Goal: Task Accomplishment & Management: Use online tool/utility

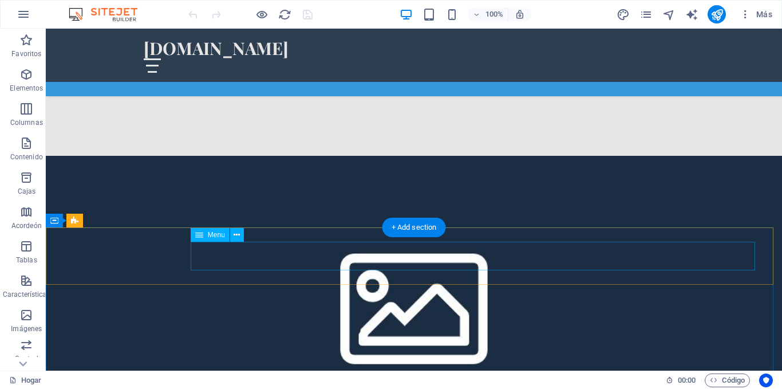
scroll to position [745, 0]
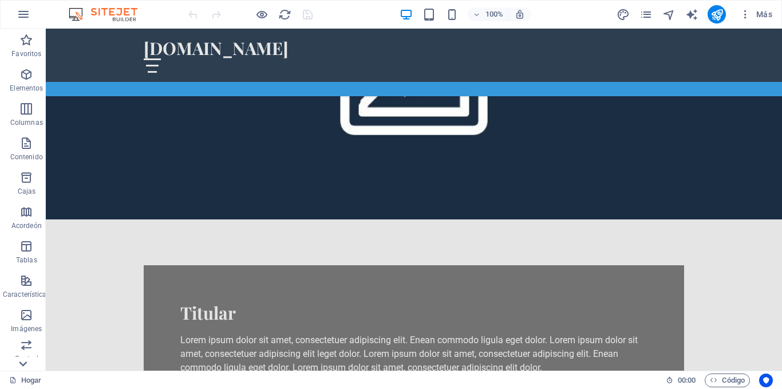
click at [25, 360] on icon at bounding box center [23, 364] width 16 height 16
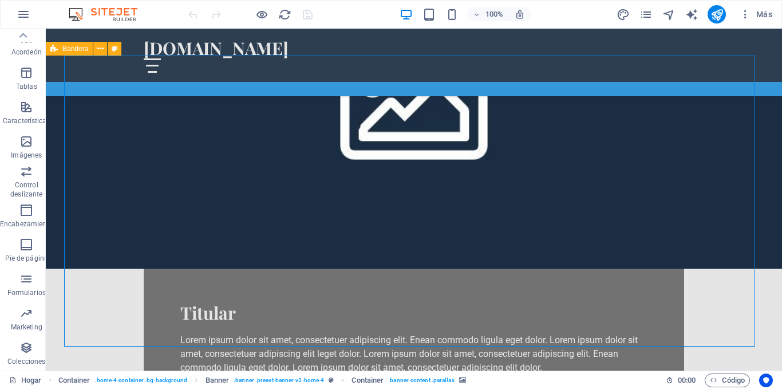
scroll to position [1146, 0]
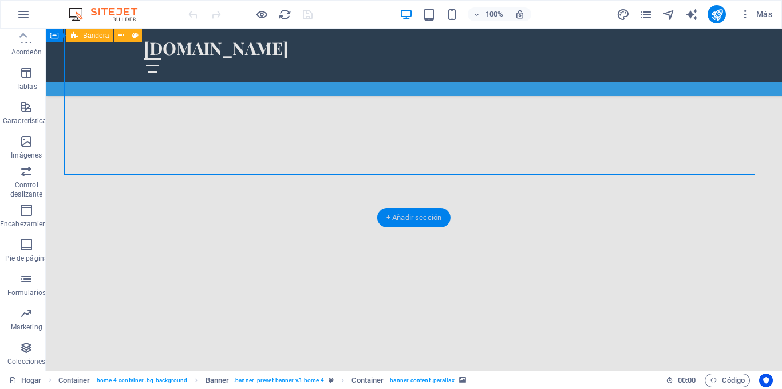
click at [412, 218] on font "+ Añadir sección" at bounding box center [414, 217] width 55 height 9
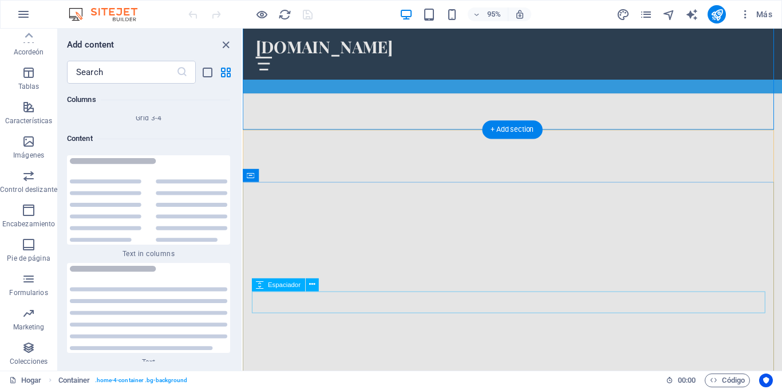
scroll to position [3847, 0]
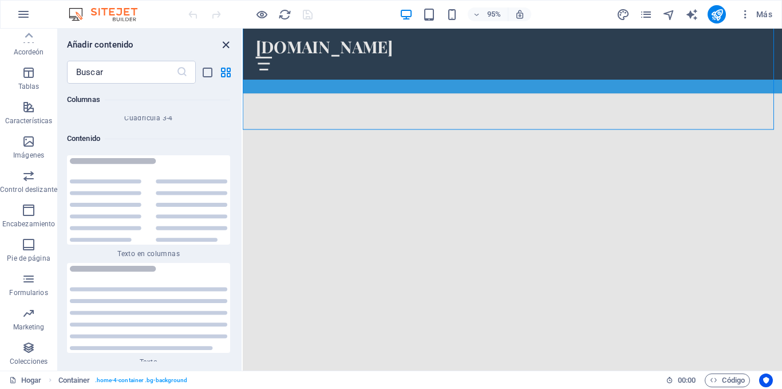
click at [225, 44] on icon "cerrar panel" at bounding box center [225, 44] width 13 height 13
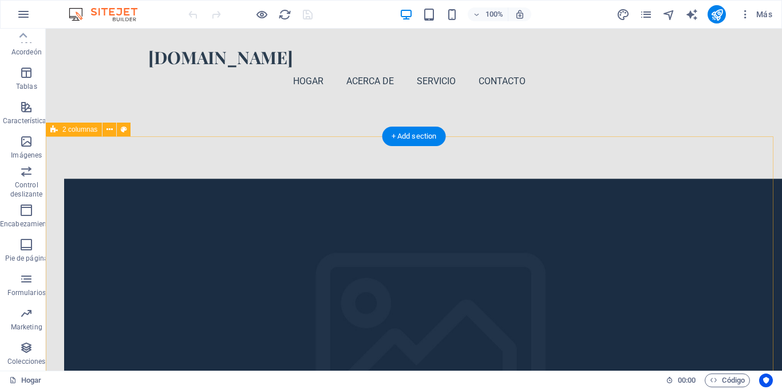
scroll to position [1534, 0]
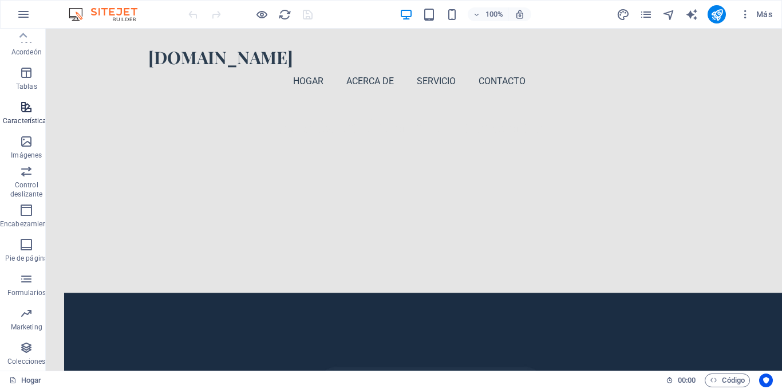
click at [28, 112] on icon "button" at bounding box center [26, 107] width 14 height 14
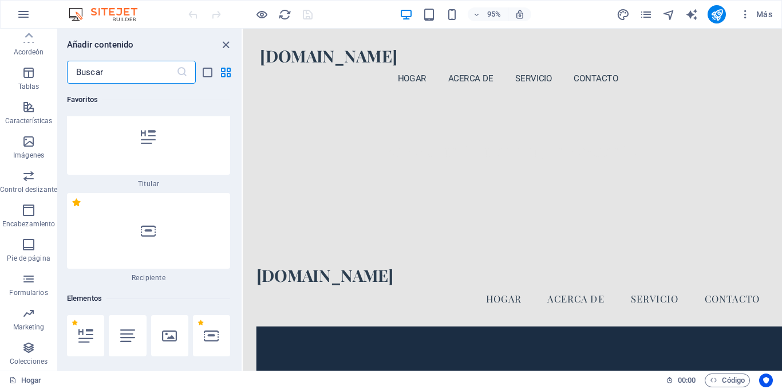
scroll to position [0, 0]
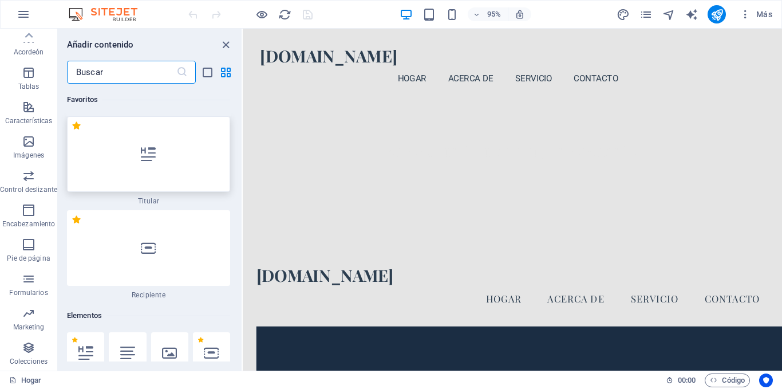
click at [164, 168] on div at bounding box center [148, 154] width 163 height 76
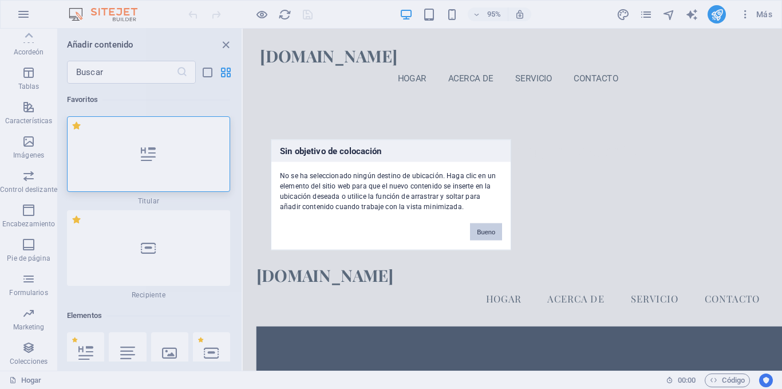
click at [481, 233] on font "Bueno" at bounding box center [486, 231] width 18 height 7
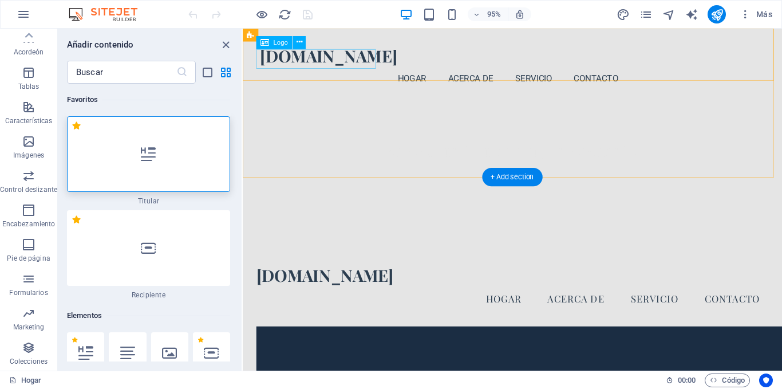
click at [289, 61] on div "[DOMAIN_NAME]" at bounding box center [527, 57] width 532 height 21
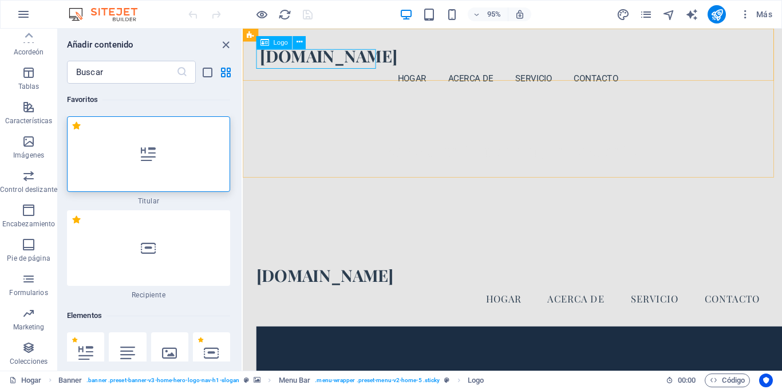
click at [267, 42] on icon at bounding box center [265, 42] width 9 height 13
click at [322, 59] on div "[DOMAIN_NAME]" at bounding box center [527, 57] width 532 height 21
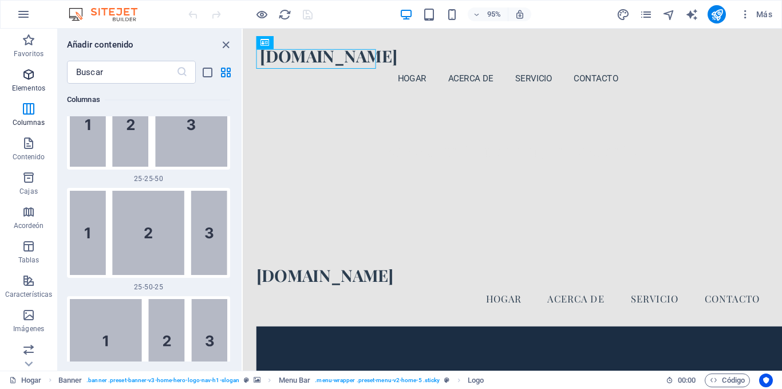
click at [32, 80] on icon "button" at bounding box center [29, 75] width 14 height 14
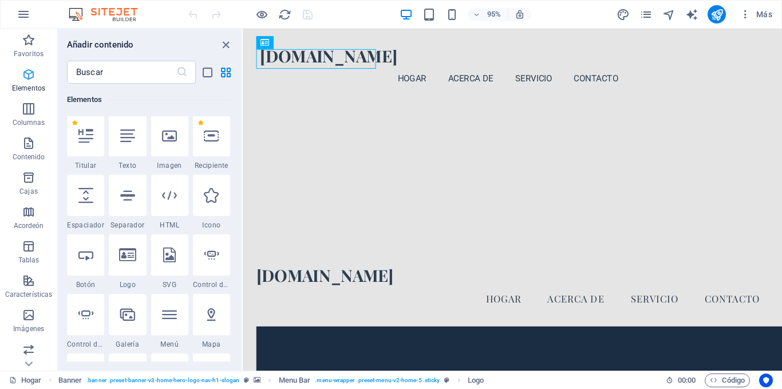
scroll to position [216, 0]
drag, startPoint x: 269, startPoint y: 213, endPoint x: 274, endPoint y: 218, distance: 6.9
click at [271, 215] on font "2 columnas" at bounding box center [275, 214] width 33 height 7
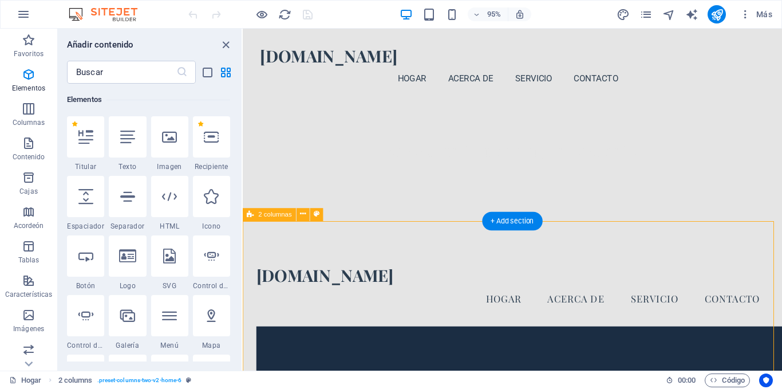
drag, startPoint x: 517, startPoint y: 246, endPoint x: 355, endPoint y: 265, distance: 162.6
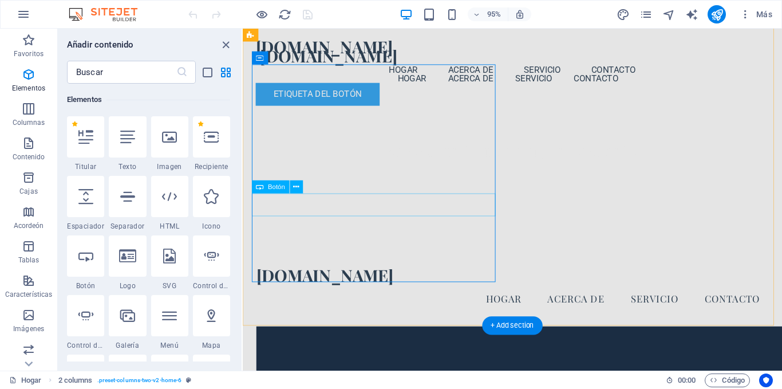
scroll to position [1760, 0]
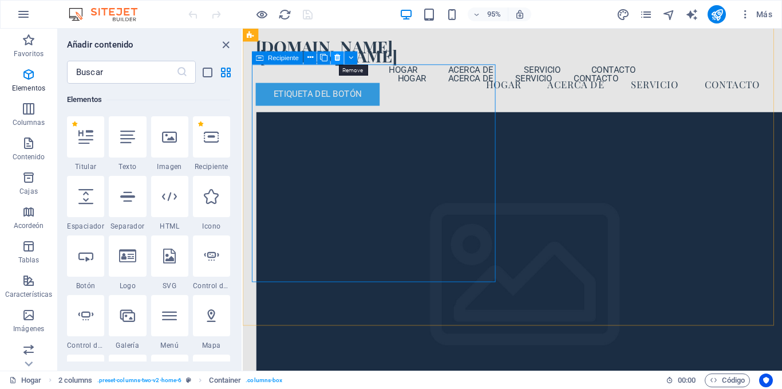
click at [337, 57] on icon at bounding box center [337, 57] width 6 height 11
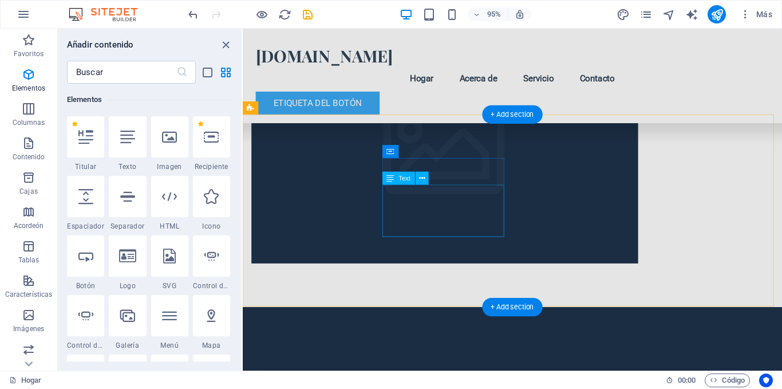
scroll to position [23658, 0]
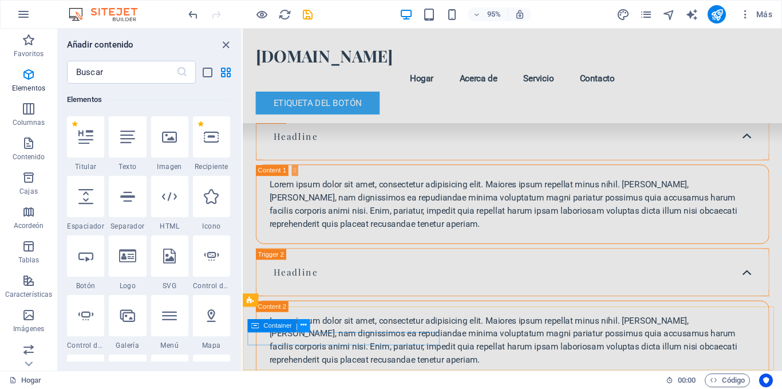
click at [305, 326] on icon at bounding box center [304, 325] width 6 height 11
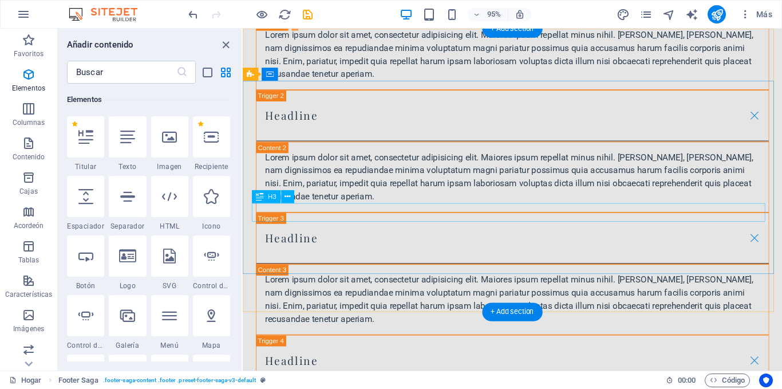
scroll to position [0, 0]
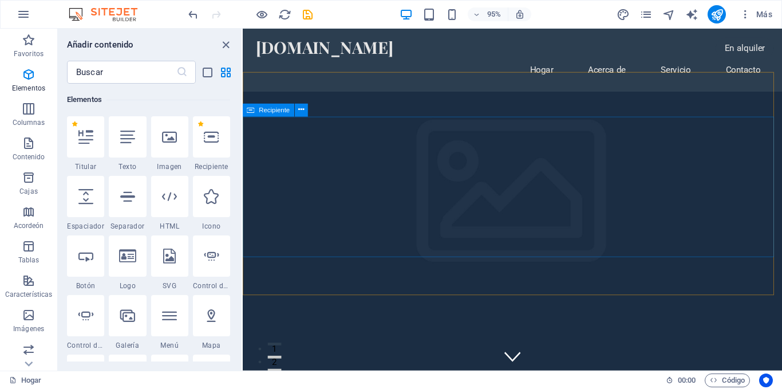
click at [250, 111] on icon at bounding box center [250, 110] width 7 height 13
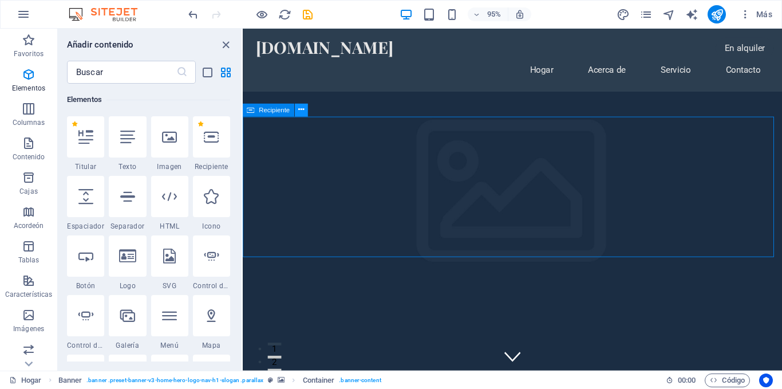
click at [305, 109] on button at bounding box center [301, 110] width 13 height 13
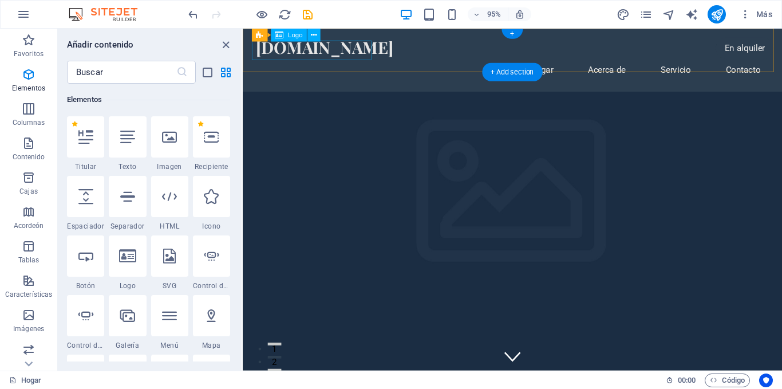
click at [345, 45] on div "[DOMAIN_NAME]" at bounding box center [527, 48] width 541 height 21
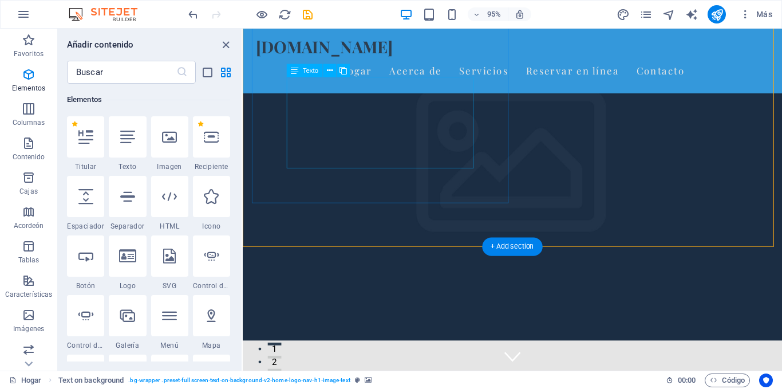
scroll to position [344, 0]
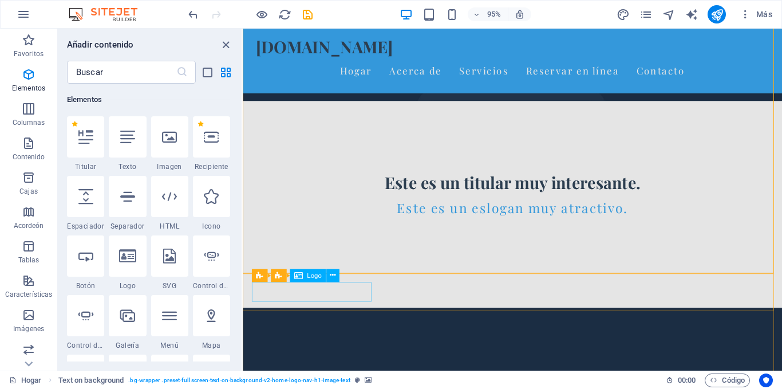
click at [313, 277] on font "Logo" at bounding box center [315, 274] width 14 height 7
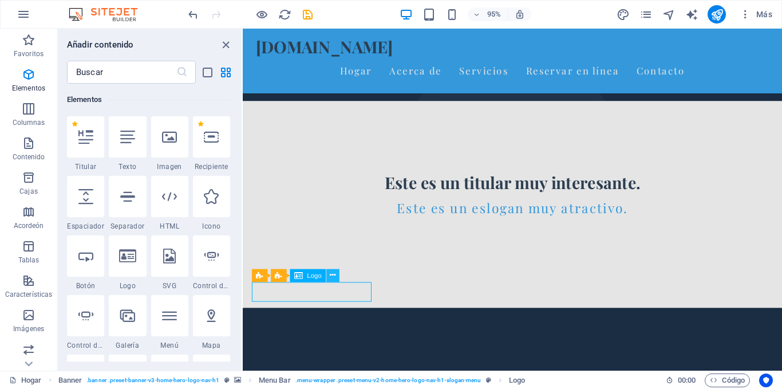
click at [329, 275] on button at bounding box center [333, 275] width 13 height 13
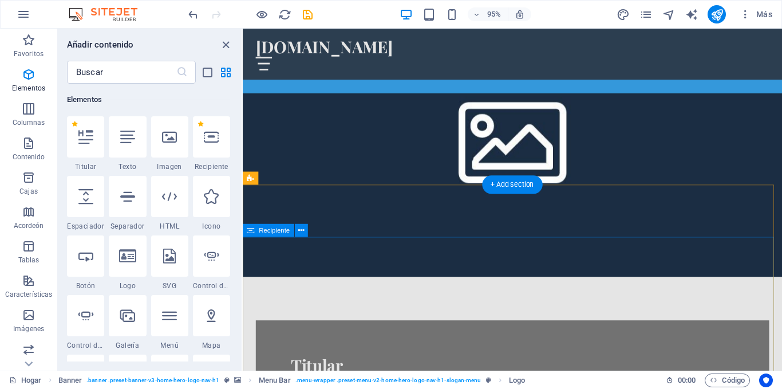
scroll to position [1203, 0]
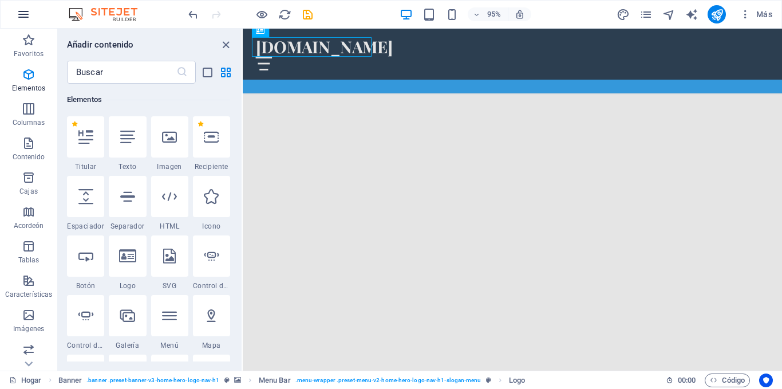
click at [23, 13] on icon "button" at bounding box center [24, 14] width 14 height 14
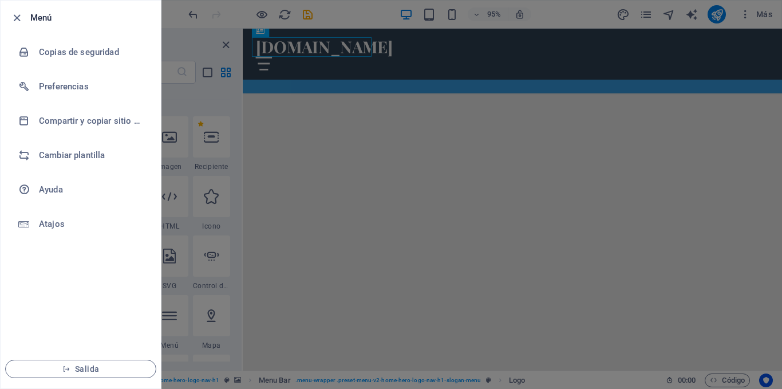
click at [177, 33] on div at bounding box center [391, 194] width 782 height 389
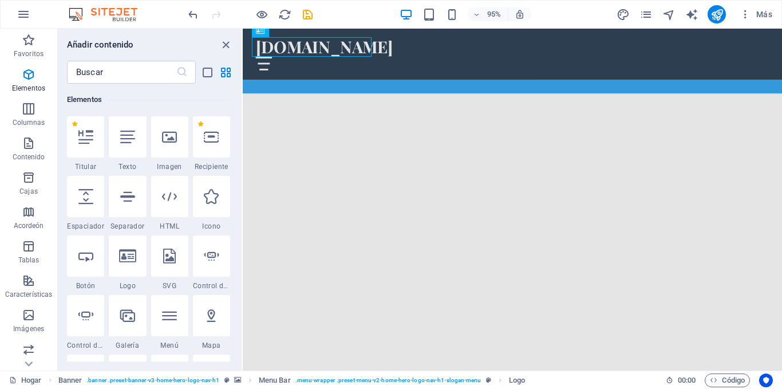
click at [99, 3] on div "95% Más" at bounding box center [391, 14] width 781 height 27
click at [99, 14] on img at bounding box center [109, 14] width 86 height 14
click at [76, 13] on img at bounding box center [109, 14] width 86 height 14
click at [191, 14] on icon "deshacer" at bounding box center [193, 14] width 13 height 13
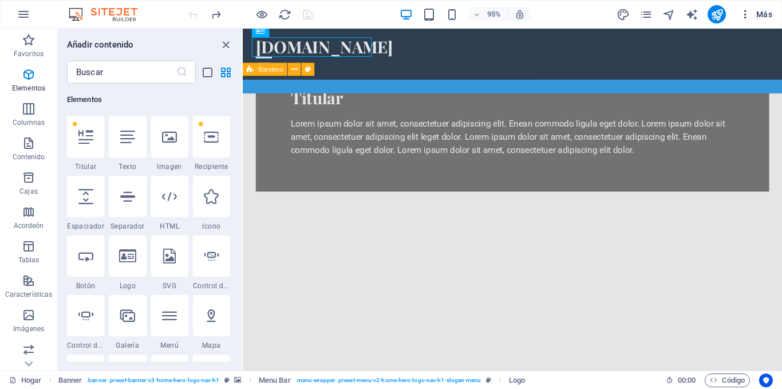
click at [763, 14] on font "Más" at bounding box center [765, 14] width 16 height 9
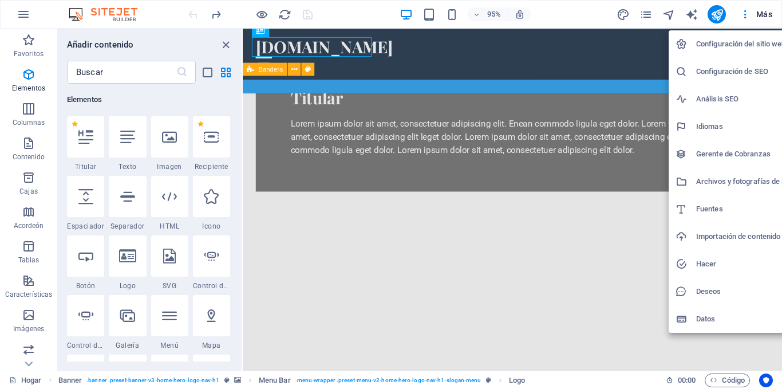
click at [81, 17] on div at bounding box center [391, 194] width 782 height 389
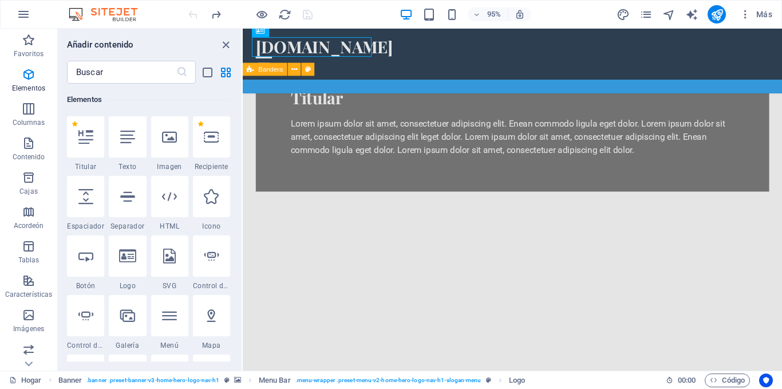
click at [117, 13] on img at bounding box center [109, 14] width 86 height 14
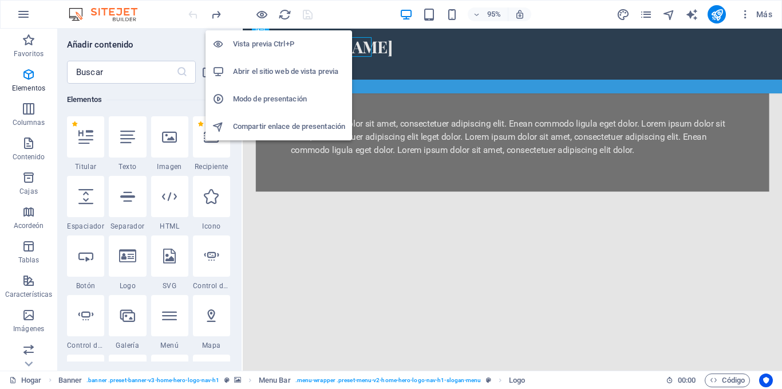
click at [270, 44] on font "Vista previa Ctrl+P" at bounding box center [263, 44] width 61 height 9
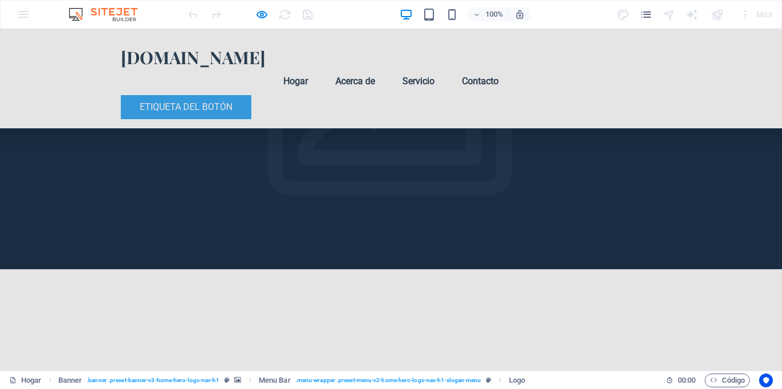
scroll to position [3106, 0]
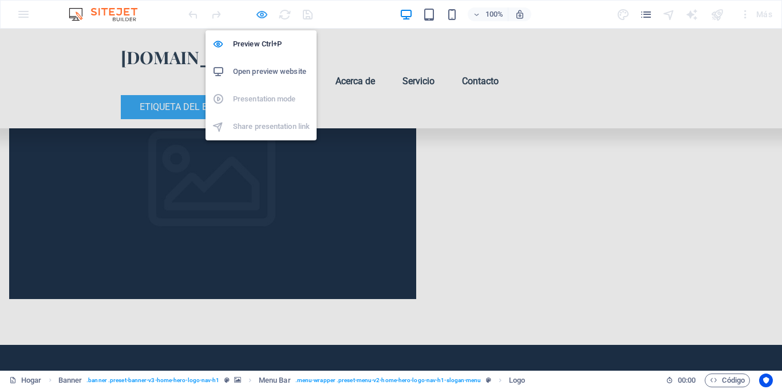
click at [262, 15] on icon "button" at bounding box center [261, 14] width 13 height 13
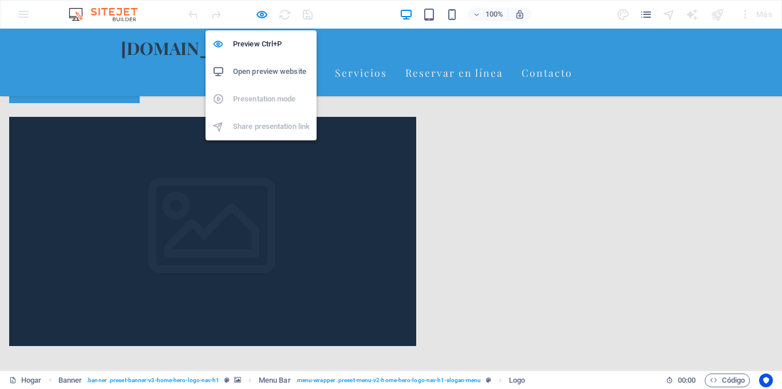
scroll to position [422, 0]
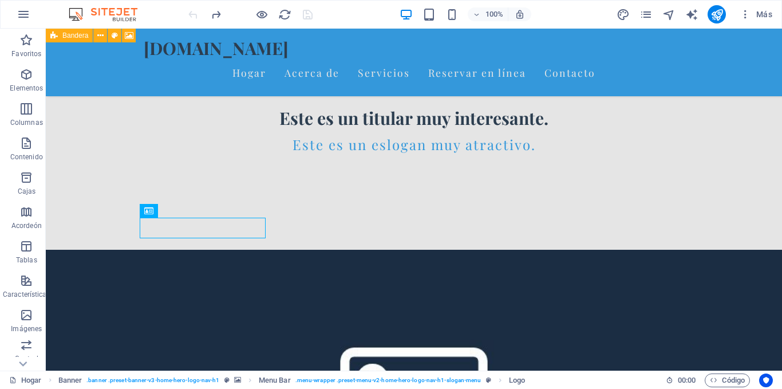
click at [53, 36] on icon at bounding box center [53, 36] width 7 height 14
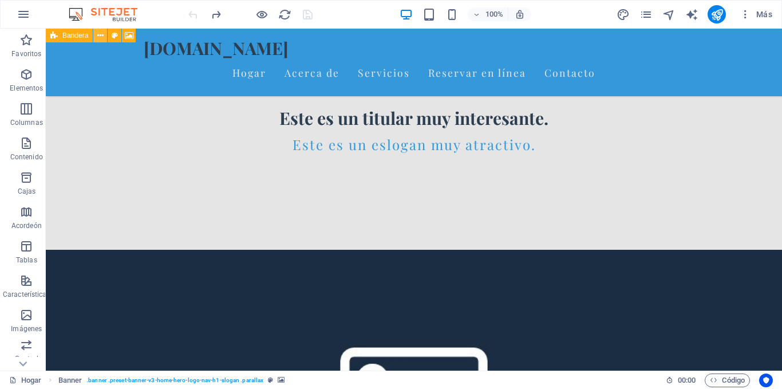
click at [100, 37] on icon at bounding box center [100, 36] width 6 height 12
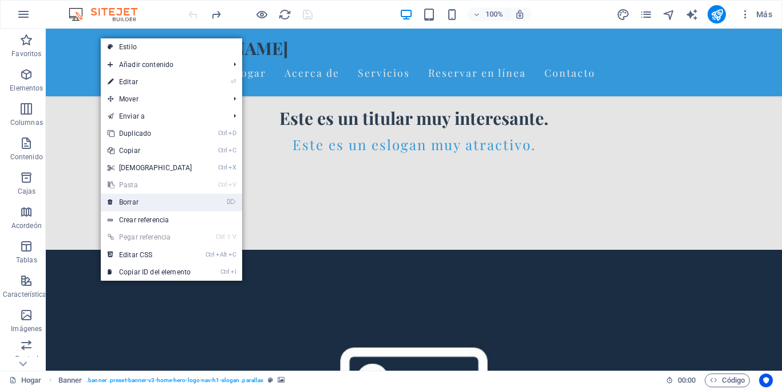
click at [128, 200] on font "Borrar" at bounding box center [128, 202] width 19 height 8
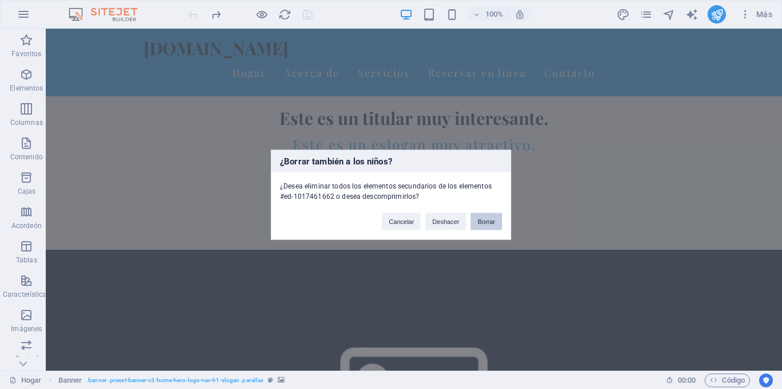
click at [486, 226] on button "Borrar" at bounding box center [487, 220] width 32 height 17
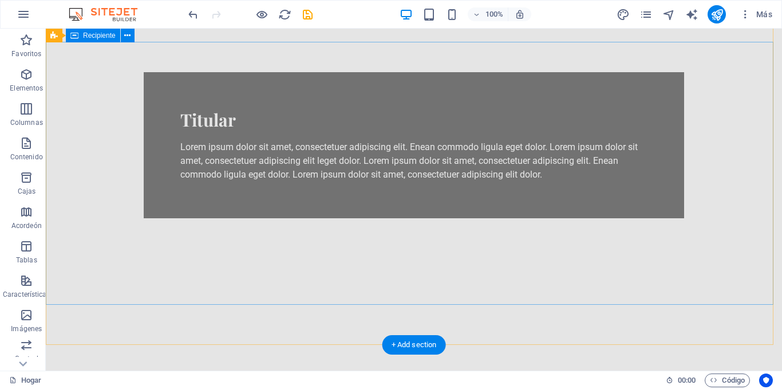
scroll to position [0, 0]
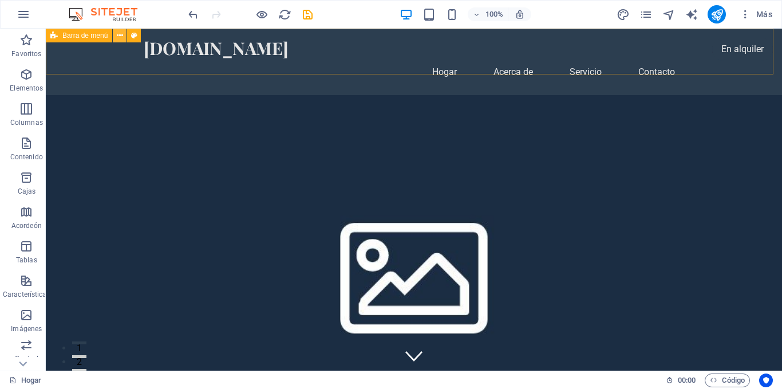
click at [120, 37] on icon at bounding box center [120, 36] width 6 height 12
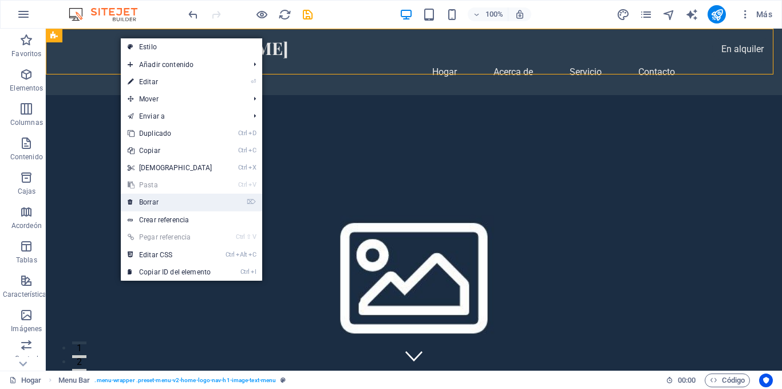
click at [162, 202] on link "⌦ Borrar" at bounding box center [170, 202] width 99 height 17
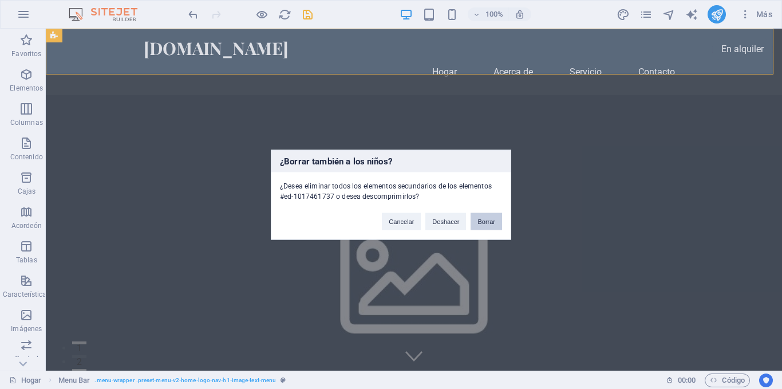
click at [484, 217] on button "Borrar" at bounding box center [487, 220] width 32 height 17
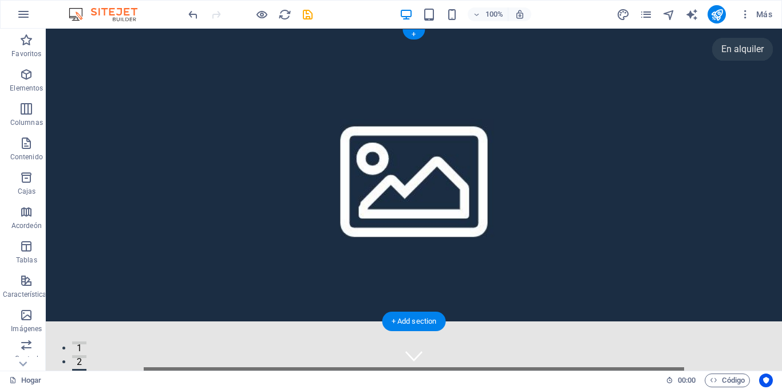
click at [111, 60] on figure at bounding box center [414, 175] width 737 height 293
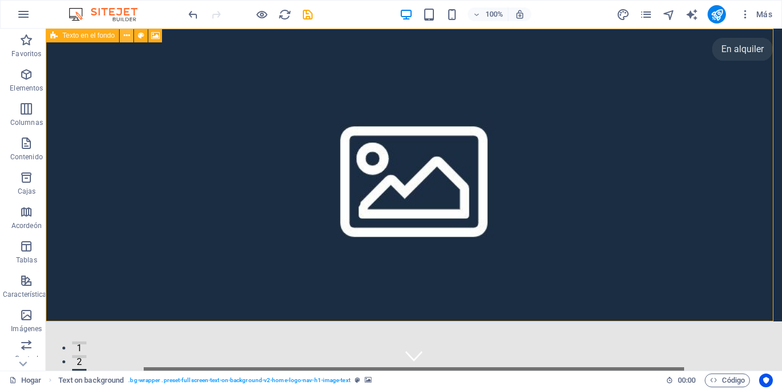
click at [128, 36] on icon at bounding box center [127, 36] width 6 height 12
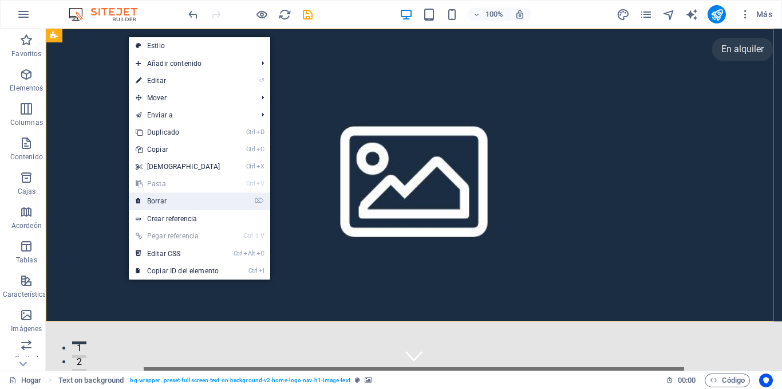
click at [162, 199] on font "Borrar" at bounding box center [156, 201] width 19 height 8
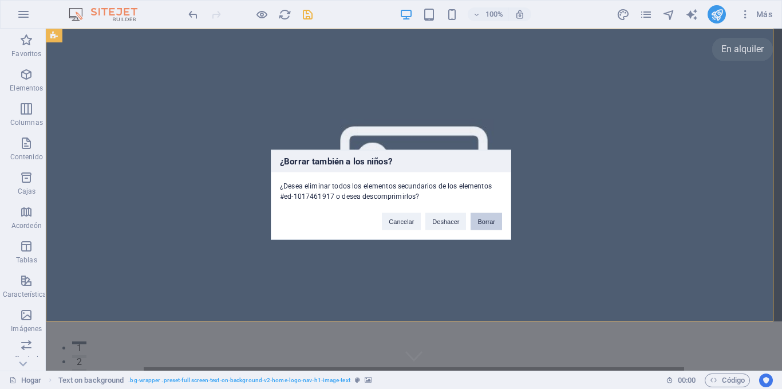
click at [481, 220] on font "Borrar" at bounding box center [487, 221] width 18 height 7
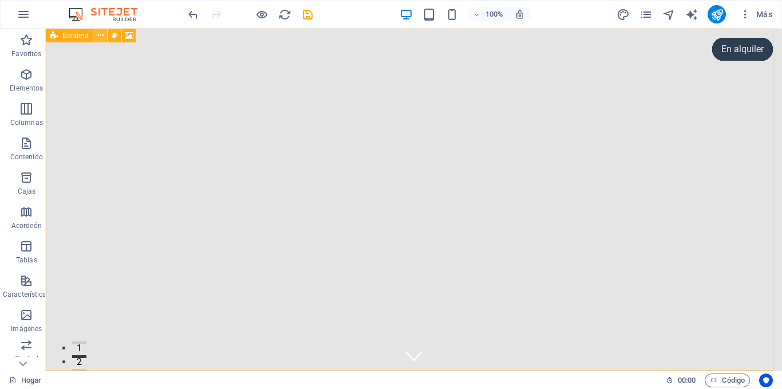
click at [101, 35] on icon at bounding box center [100, 36] width 6 height 12
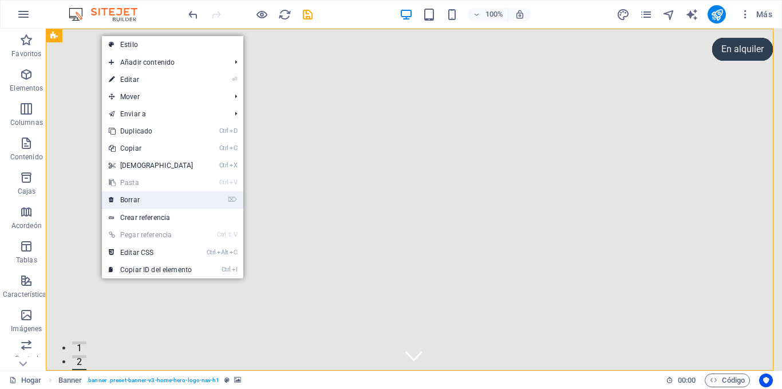
click at [144, 200] on link "⌦ Borrar" at bounding box center [151, 199] width 99 height 17
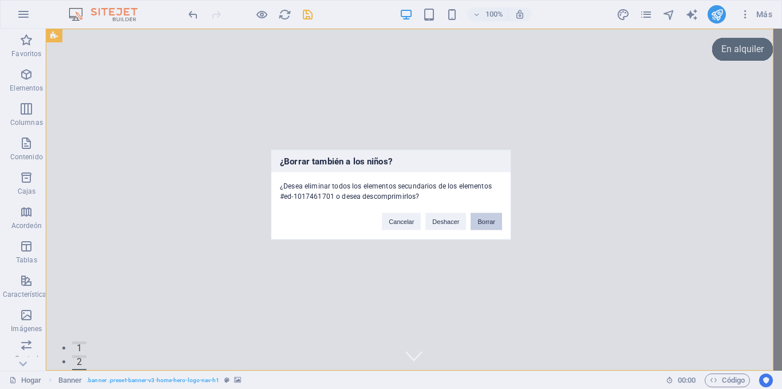
click at [494, 222] on font "Borrar" at bounding box center [487, 221] width 18 height 7
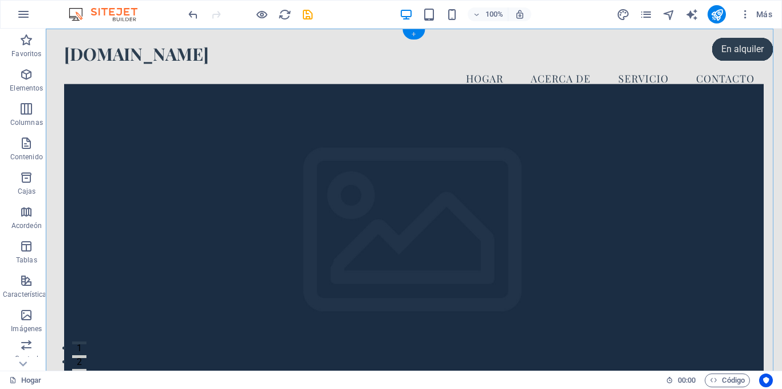
click at [414, 30] on font "+" at bounding box center [414, 34] width 4 height 9
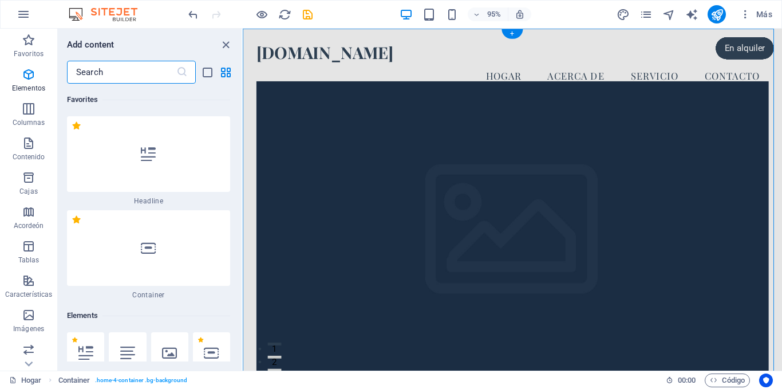
scroll to position [3847, 0]
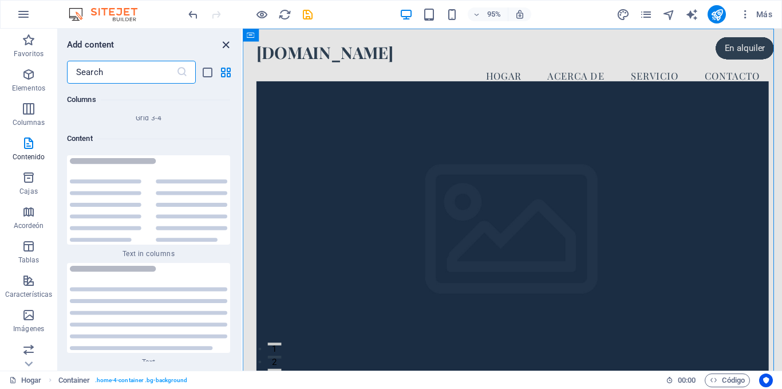
click at [225, 44] on icon "close panel" at bounding box center [225, 44] width 13 height 13
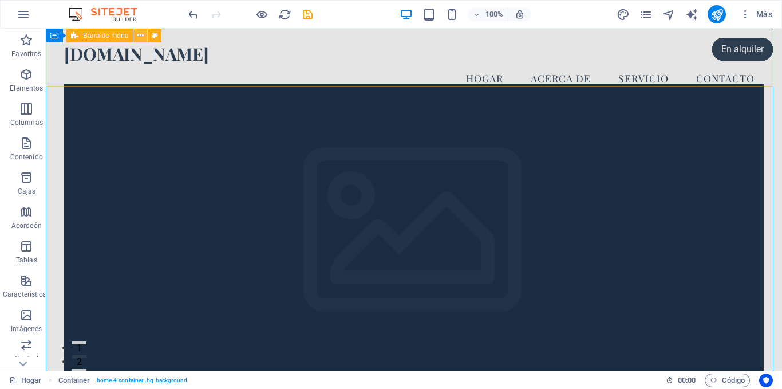
click at [140, 35] on icon at bounding box center [140, 36] width 6 height 12
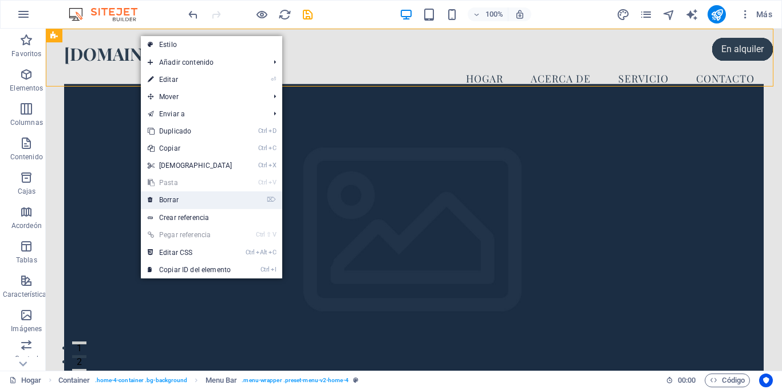
click at [176, 198] on font "Borrar" at bounding box center [168, 200] width 19 height 8
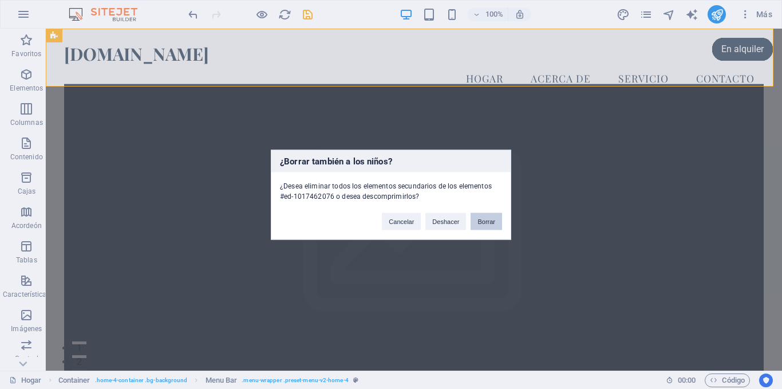
click at [485, 219] on font "Borrar" at bounding box center [487, 221] width 18 height 7
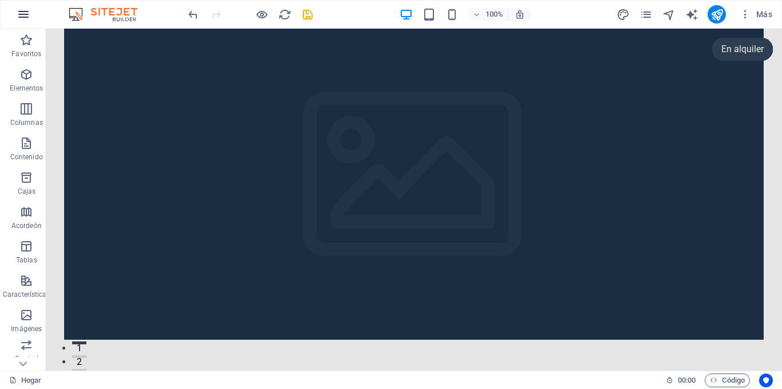
click at [23, 12] on icon "button" at bounding box center [24, 14] width 14 height 14
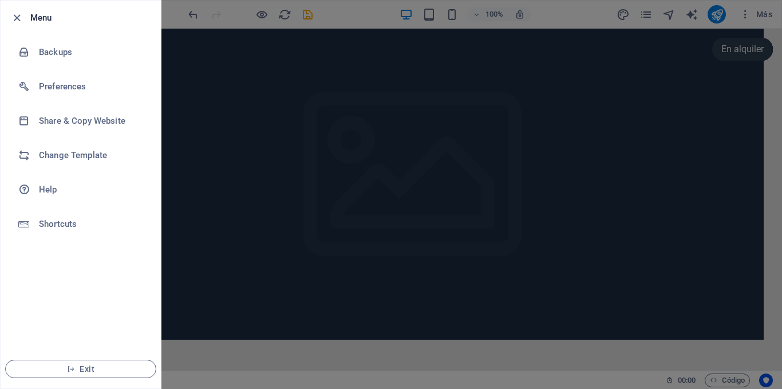
click at [211, 7] on div at bounding box center [391, 194] width 782 height 389
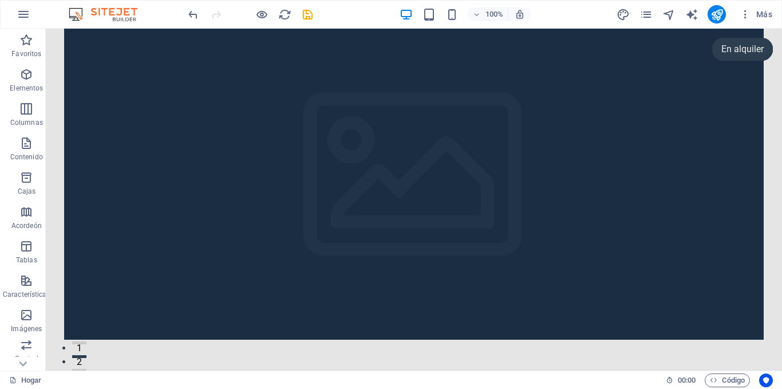
click at [172, 101] on figure at bounding box center [414, 184] width 700 height 311
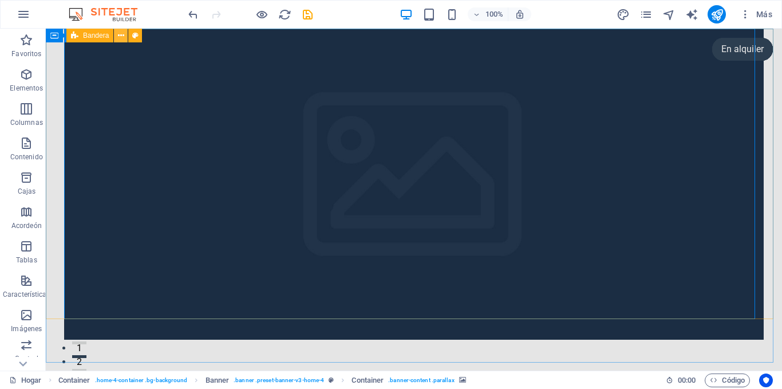
click at [119, 37] on icon at bounding box center [121, 36] width 6 height 12
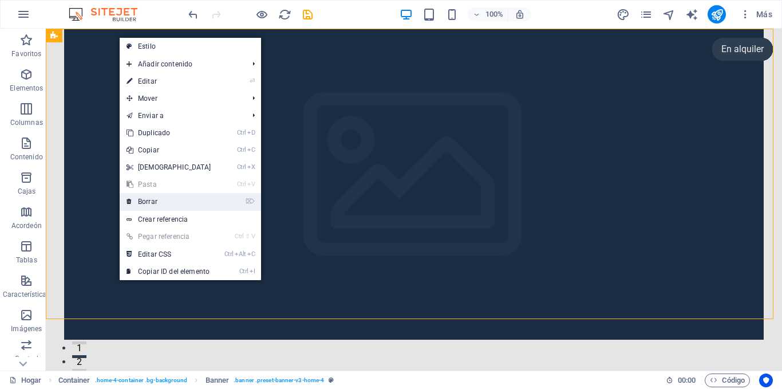
click at [153, 202] on font "Borrar" at bounding box center [147, 202] width 19 height 8
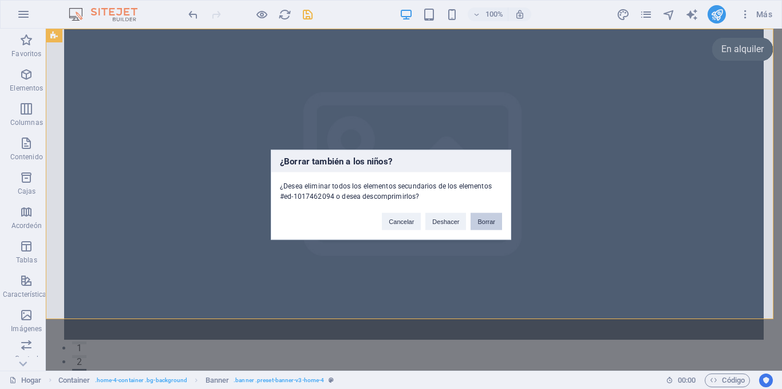
click at [487, 222] on font "Borrar" at bounding box center [487, 221] width 18 height 7
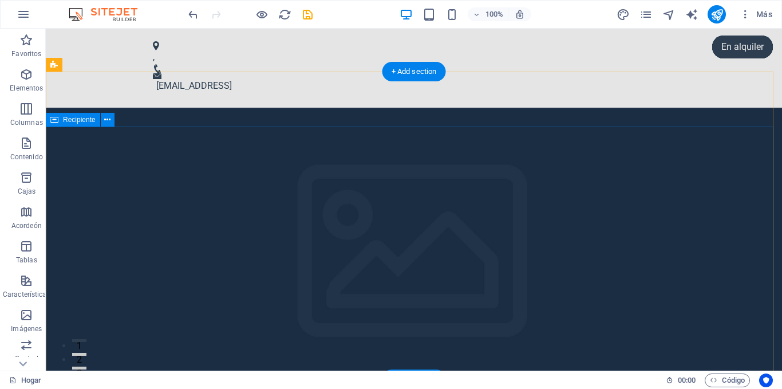
scroll to position [0, 0]
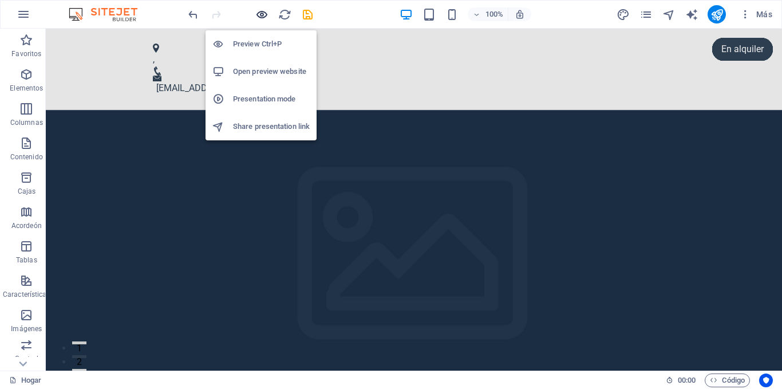
click at [262, 14] on icon "button" at bounding box center [261, 14] width 13 height 13
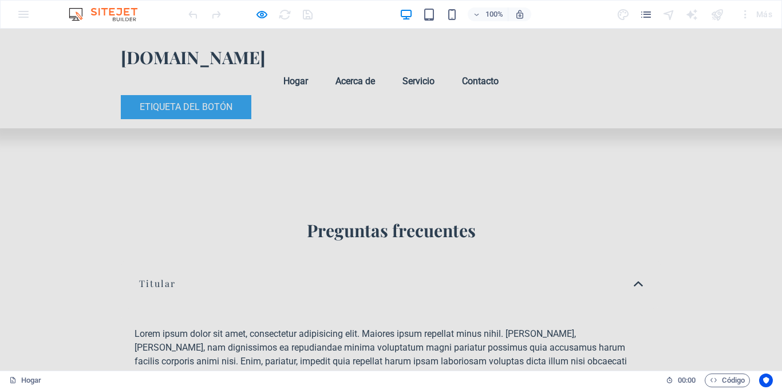
scroll to position [18423, 0]
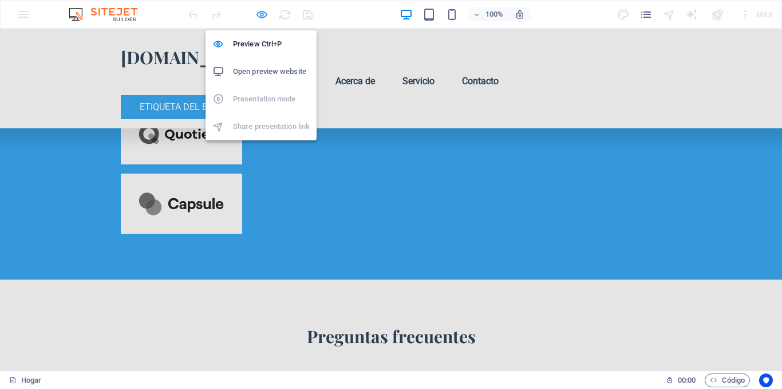
click at [260, 15] on icon "button" at bounding box center [261, 14] width 13 height 13
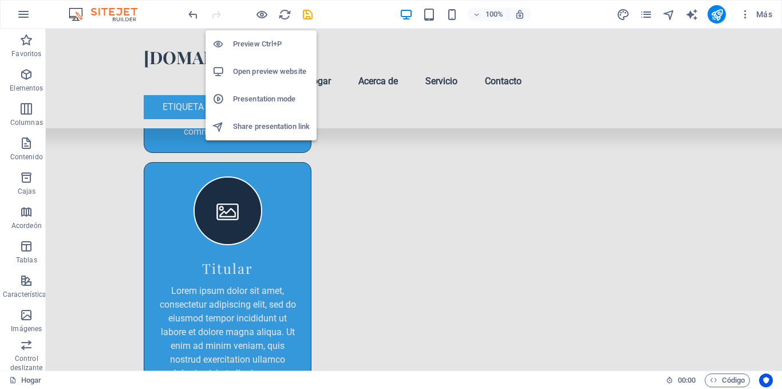
click at [255, 45] on h6 "Preview Ctrl+P" at bounding box center [271, 44] width 77 height 14
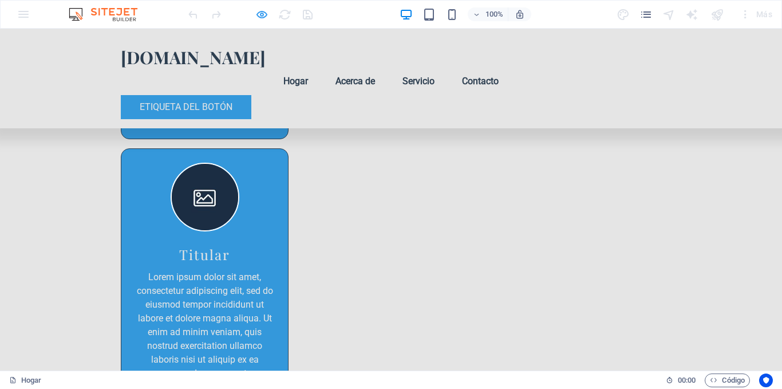
click at [266, 15] on icon "button" at bounding box center [261, 14] width 13 height 13
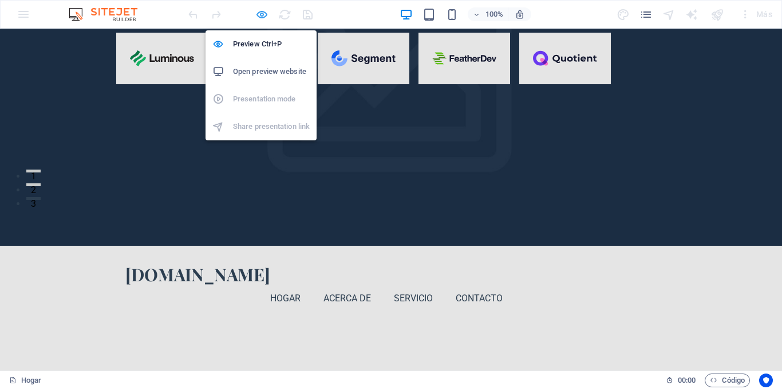
scroll to position [0, 0]
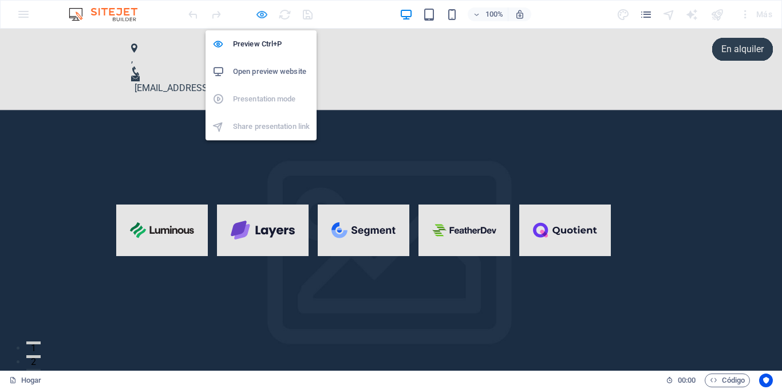
click at [262, 12] on icon "button" at bounding box center [261, 14] width 13 height 13
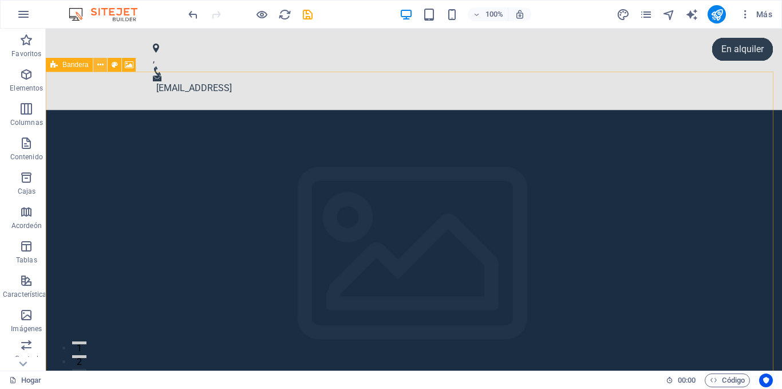
click at [99, 66] on icon at bounding box center [100, 65] width 6 height 12
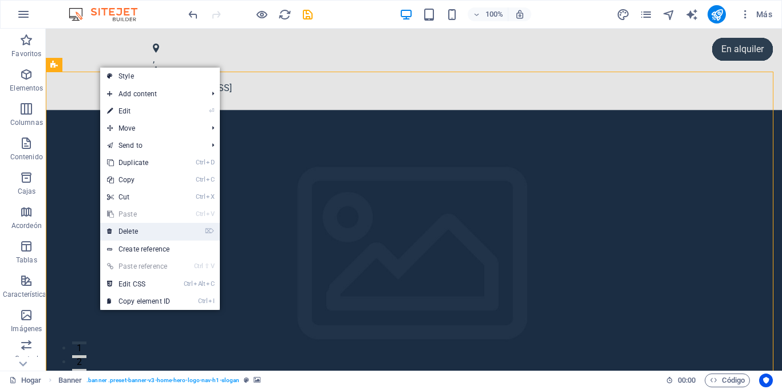
click at [139, 231] on link "⌦ Delete" at bounding box center [138, 231] width 77 height 17
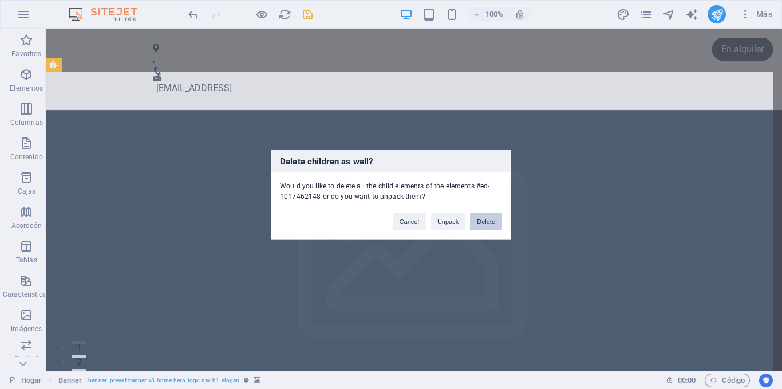
click at [485, 223] on button "Delete" at bounding box center [486, 220] width 32 height 17
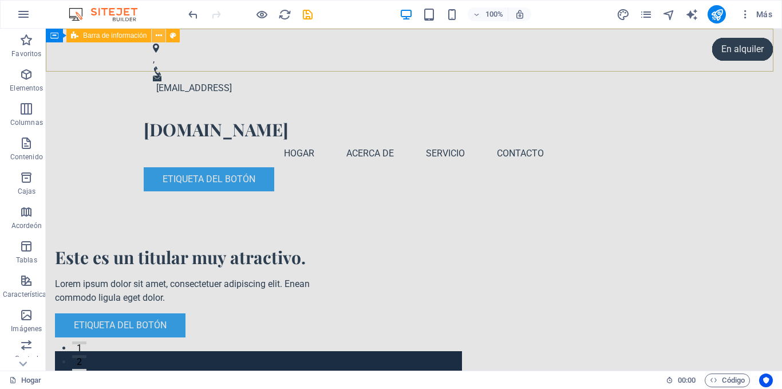
click at [162, 38] on icon at bounding box center [159, 36] width 6 height 12
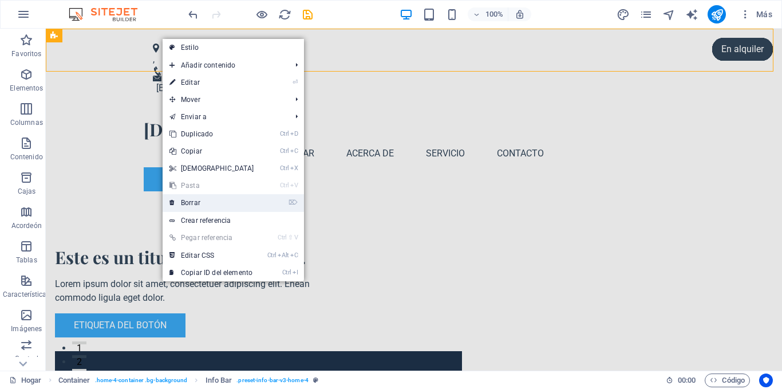
click at [194, 204] on font "Borrar" at bounding box center [190, 203] width 19 height 8
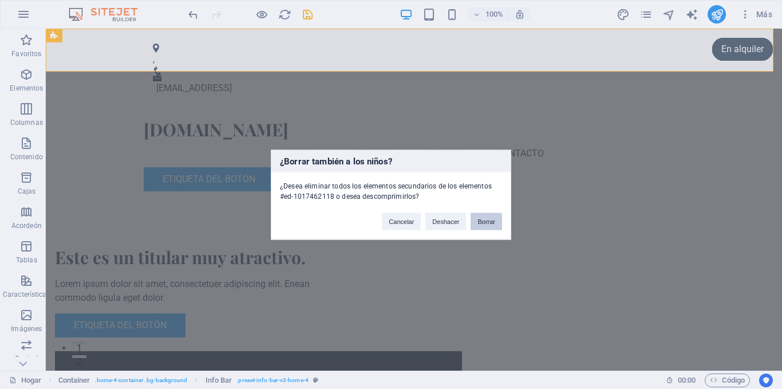
click at [489, 219] on font "Borrar" at bounding box center [487, 221] width 18 height 7
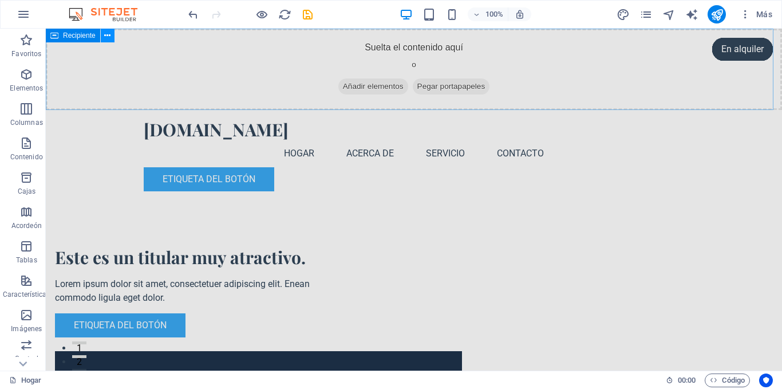
click at [108, 35] on icon at bounding box center [107, 36] width 6 height 12
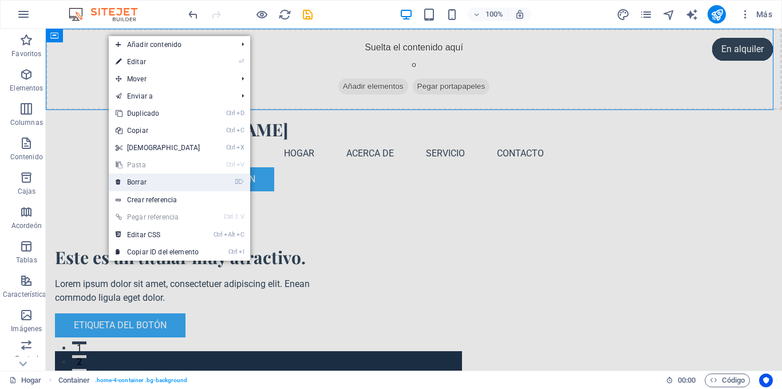
click at [144, 180] on font "Borrar" at bounding box center [136, 182] width 19 height 8
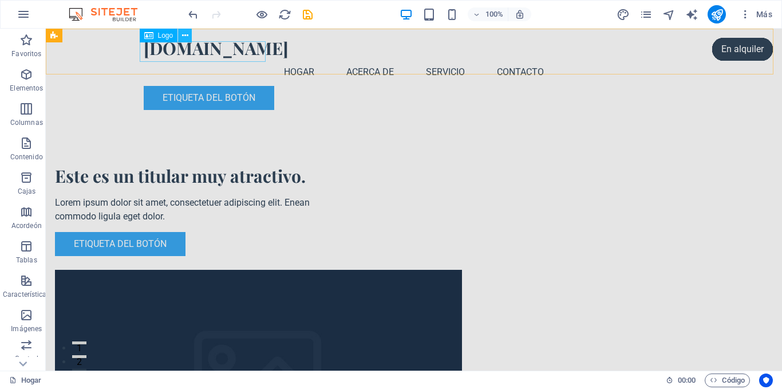
click at [184, 36] on icon at bounding box center [185, 36] width 6 height 12
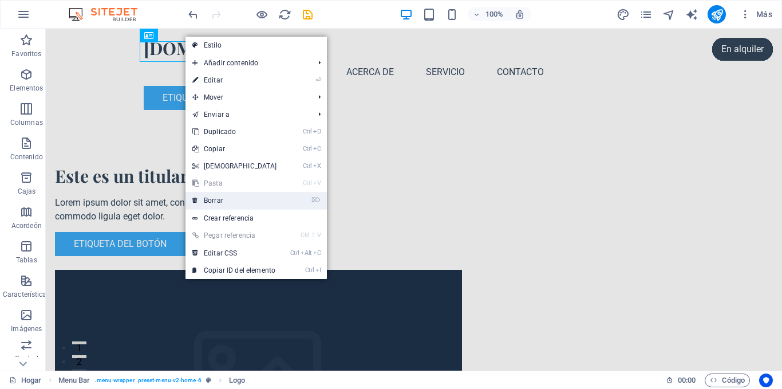
click at [223, 199] on link "⌦ Borrar" at bounding box center [235, 200] width 99 height 17
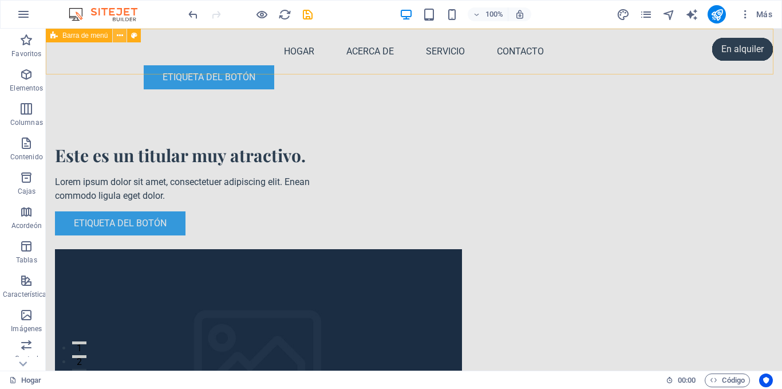
click at [121, 36] on icon at bounding box center [120, 36] width 6 height 12
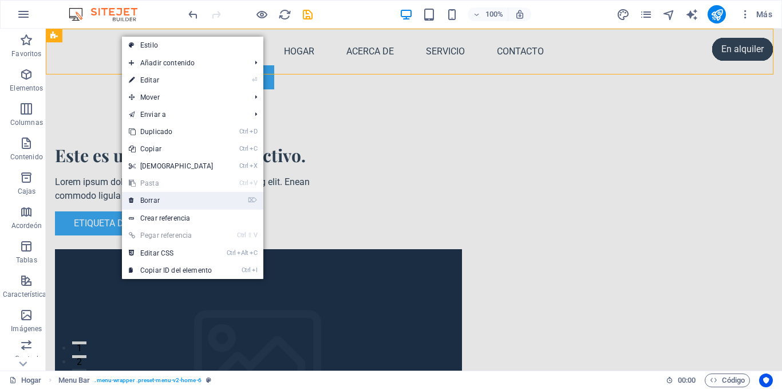
click at [153, 200] on font "Borrar" at bounding box center [149, 200] width 19 height 8
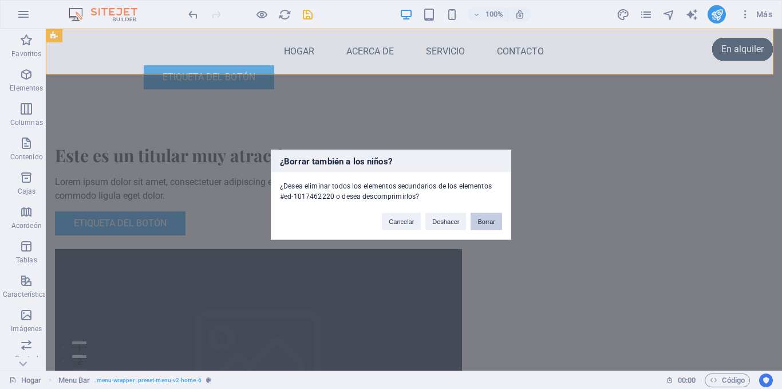
click at [490, 222] on font "Borrar" at bounding box center [487, 221] width 18 height 7
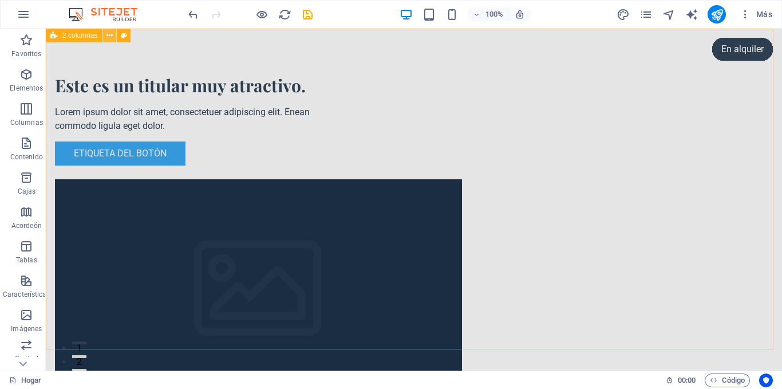
click at [113, 36] on button at bounding box center [110, 36] width 14 height 14
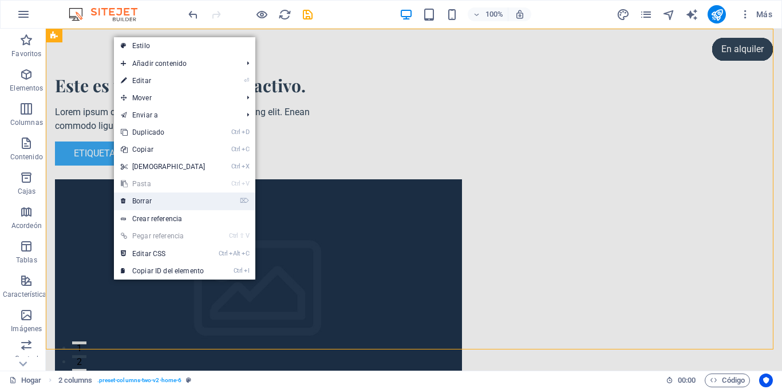
click at [145, 202] on font "Borrar" at bounding box center [141, 201] width 19 height 8
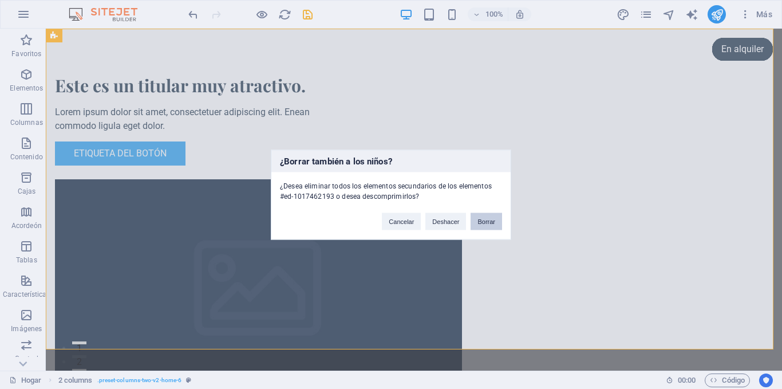
click at [495, 222] on button "Borrar" at bounding box center [487, 220] width 32 height 17
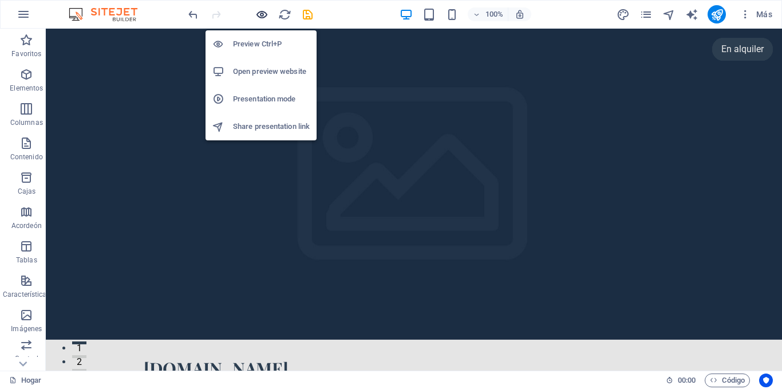
drag, startPoint x: 262, startPoint y: 14, endPoint x: 423, endPoint y: 58, distance: 166.9
click at [262, 14] on icon "button" at bounding box center [261, 14] width 13 height 13
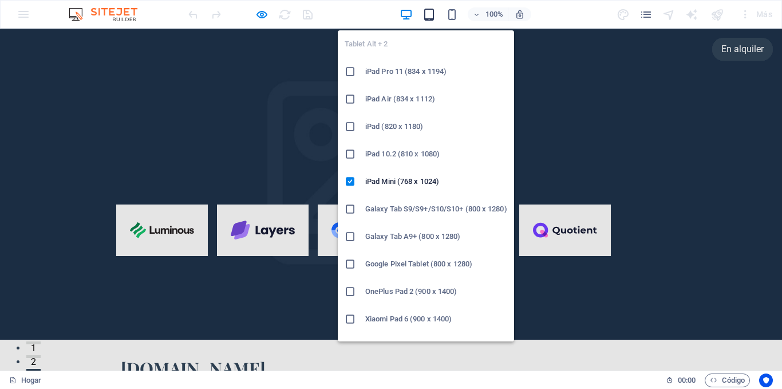
click at [428, 13] on icon "button" at bounding box center [429, 14] width 13 height 13
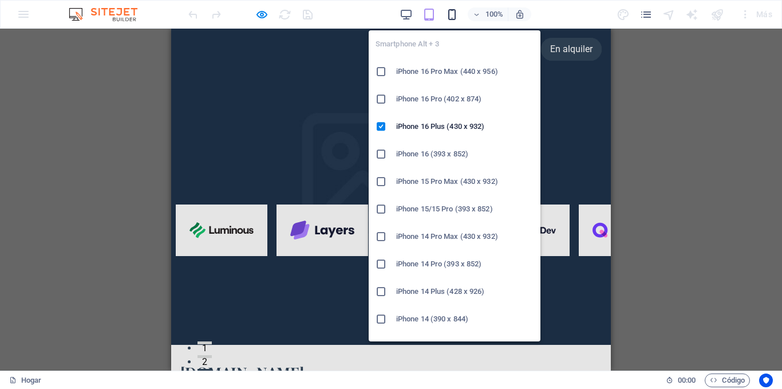
click at [453, 15] on icon "button" at bounding box center [452, 14] width 13 height 13
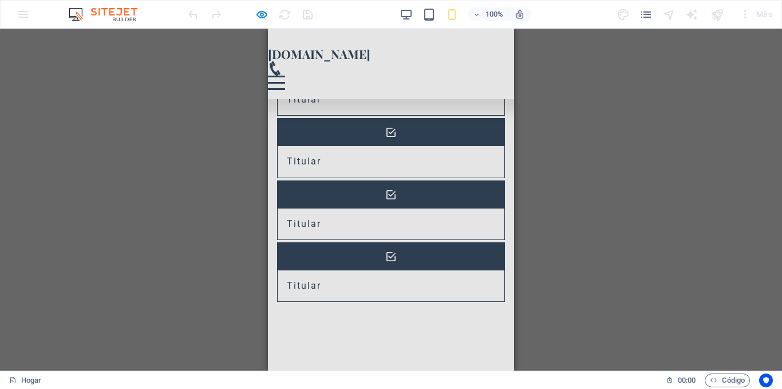
scroll to position [3666, 0]
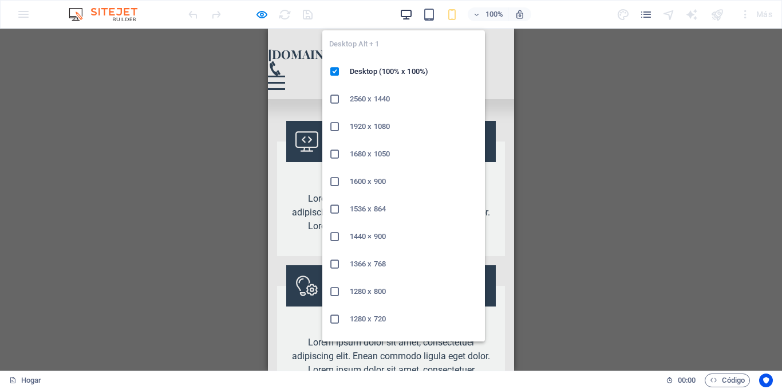
click at [408, 14] on icon "button" at bounding box center [406, 14] width 13 height 13
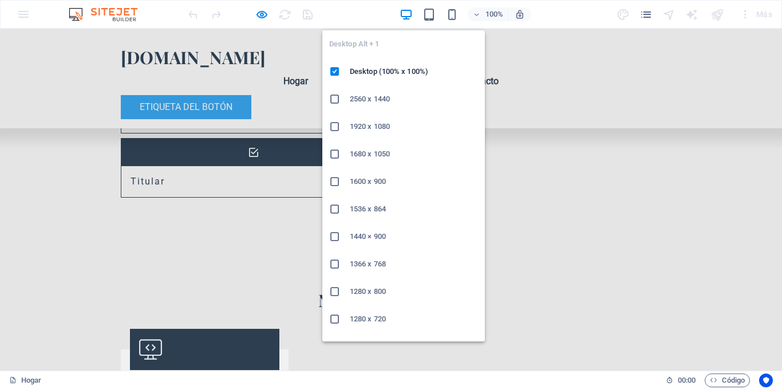
scroll to position [3679, 0]
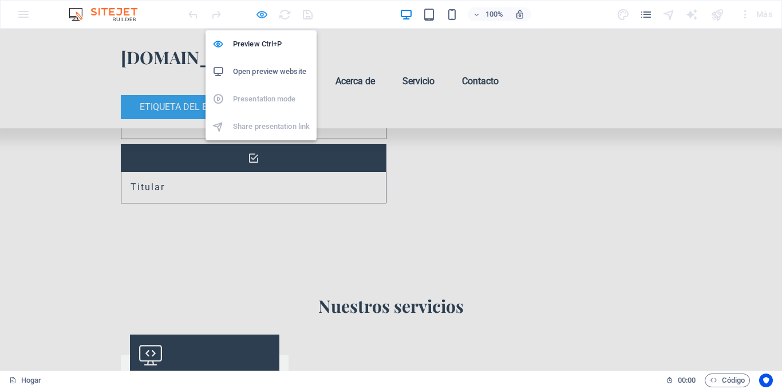
click at [263, 13] on icon "button" at bounding box center [261, 14] width 13 height 13
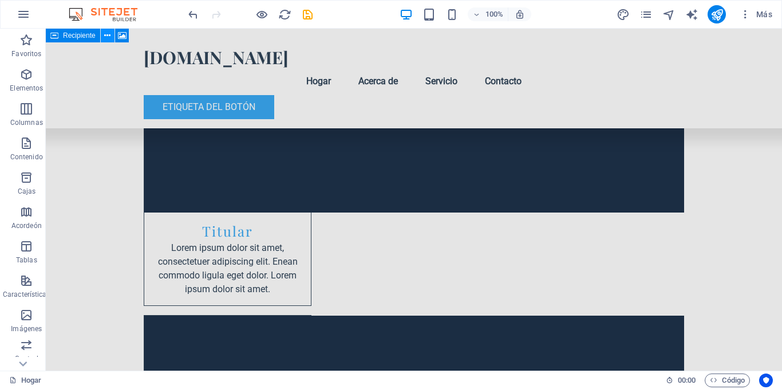
click at [109, 34] on icon at bounding box center [107, 36] width 6 height 12
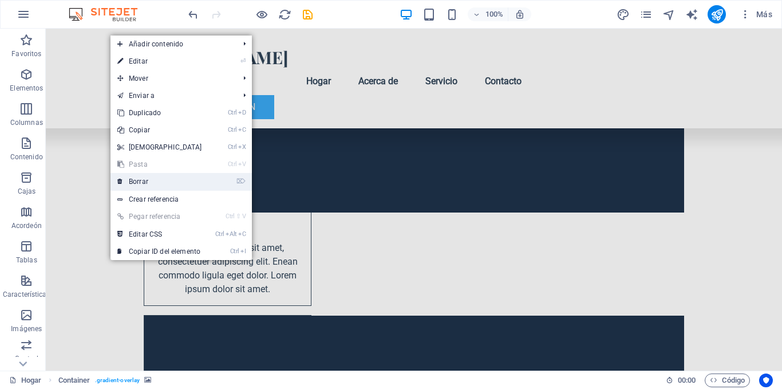
click at [136, 182] on font "Borrar" at bounding box center [138, 182] width 19 height 8
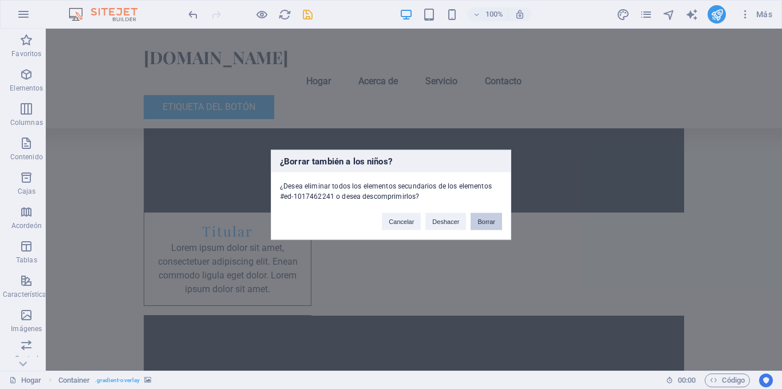
click at [491, 226] on button "Borrar" at bounding box center [487, 220] width 32 height 17
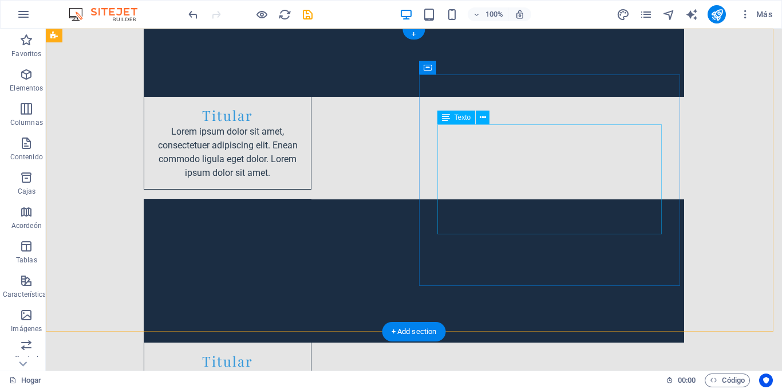
scroll to position [0, 0]
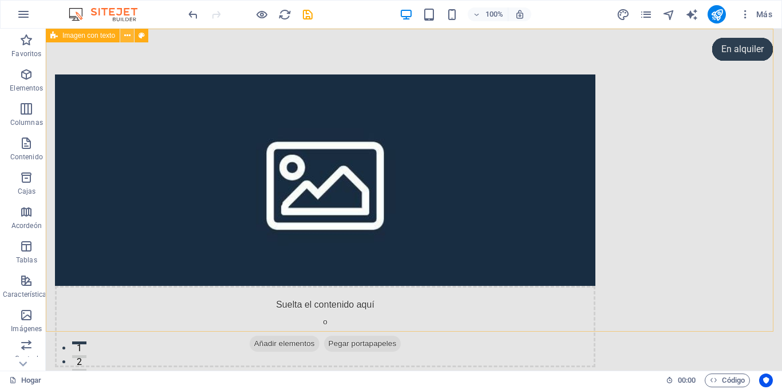
click at [128, 38] on icon at bounding box center [127, 36] width 6 height 12
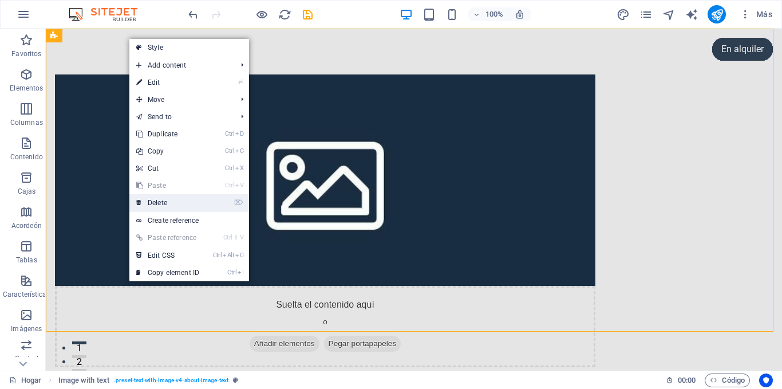
click at [167, 201] on link "⌦ Delete" at bounding box center [167, 202] width 77 height 17
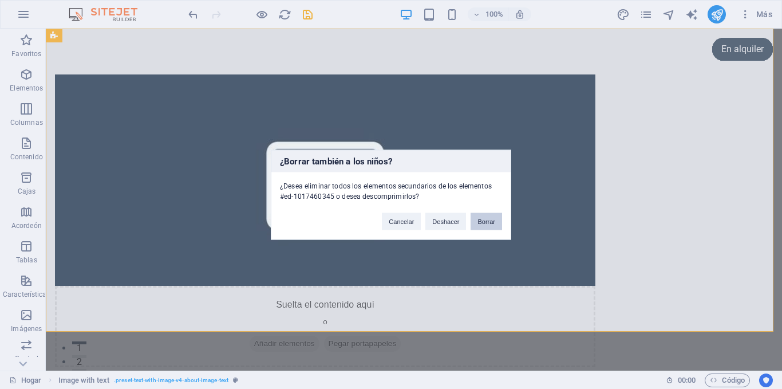
click at [489, 220] on font "Borrar" at bounding box center [487, 221] width 18 height 7
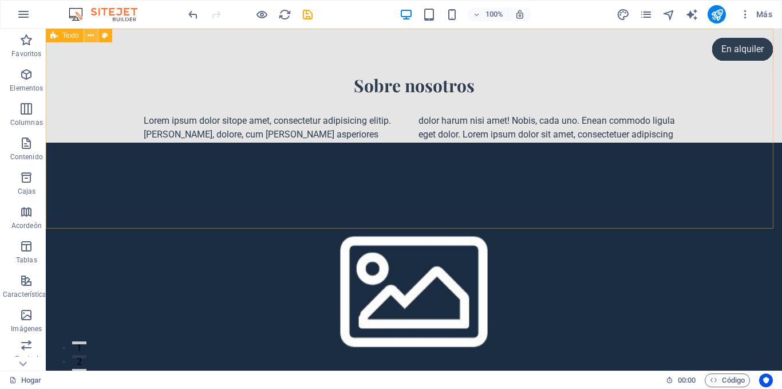
click at [90, 36] on icon at bounding box center [91, 36] width 6 height 12
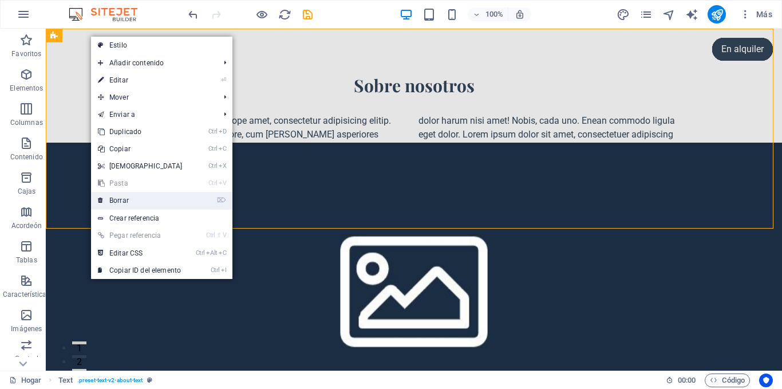
click at [135, 199] on link "⌦ Borrar" at bounding box center [140, 200] width 99 height 17
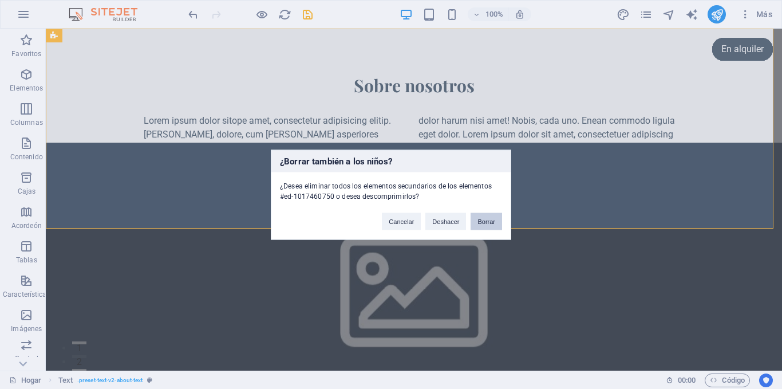
click at [489, 225] on button "Borrar" at bounding box center [487, 220] width 32 height 17
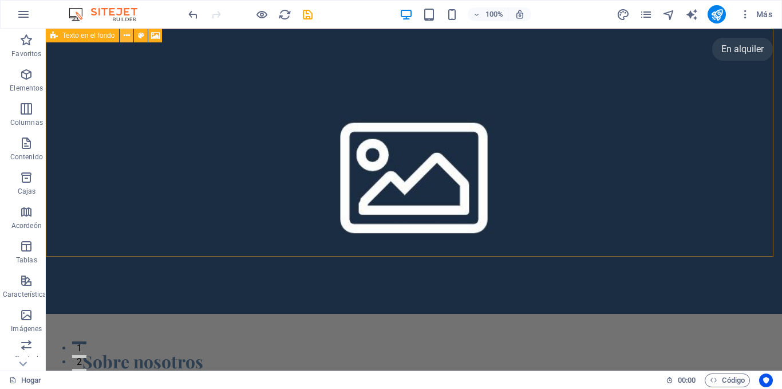
click at [126, 37] on icon at bounding box center [127, 36] width 6 height 12
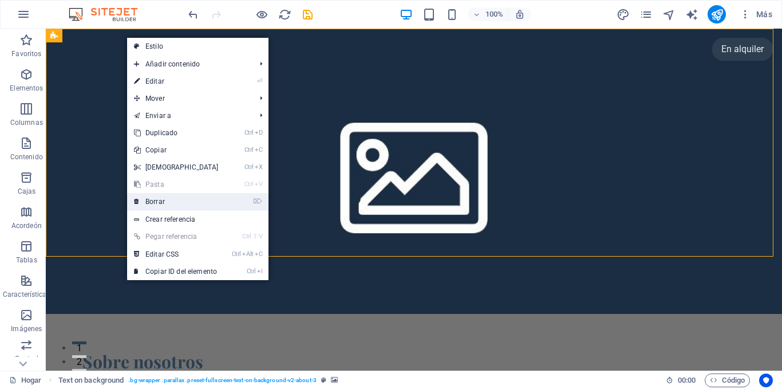
click at [166, 199] on link "⌦ Borrar" at bounding box center [176, 201] width 99 height 17
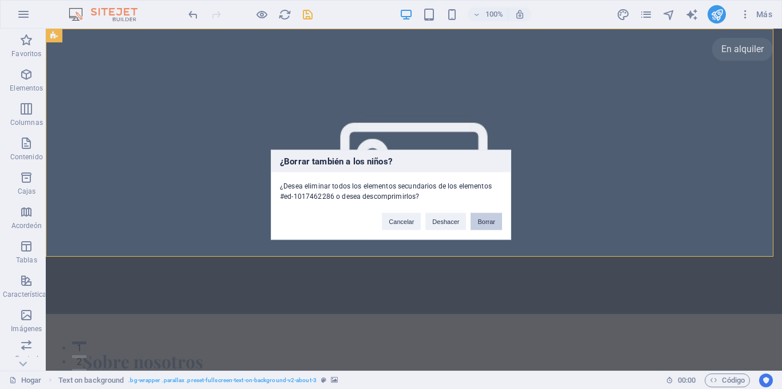
click at [489, 223] on font "Borrar" at bounding box center [487, 221] width 18 height 7
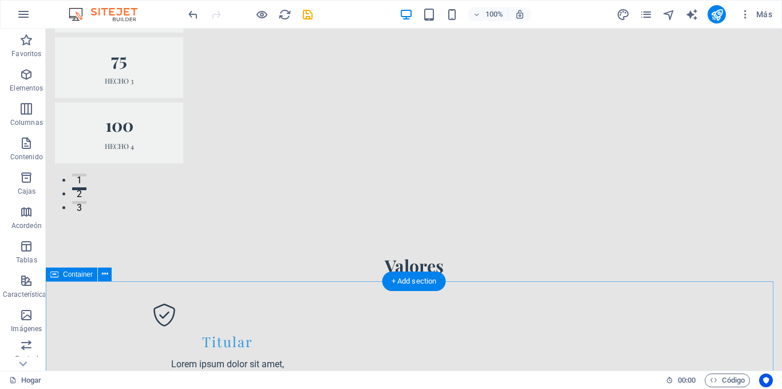
scroll to position [172, 0]
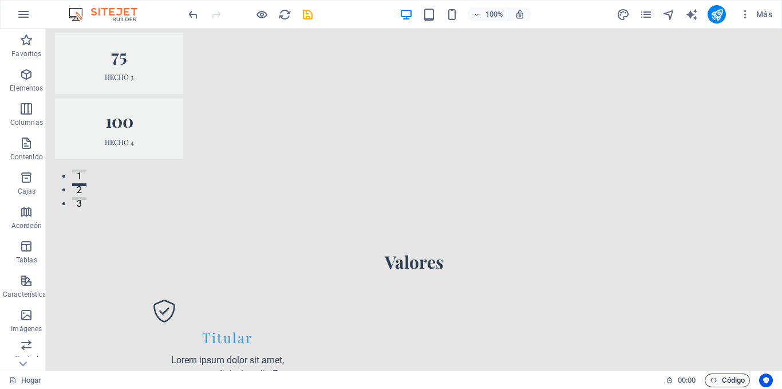
click at [727, 381] on font "Código" at bounding box center [733, 380] width 23 height 9
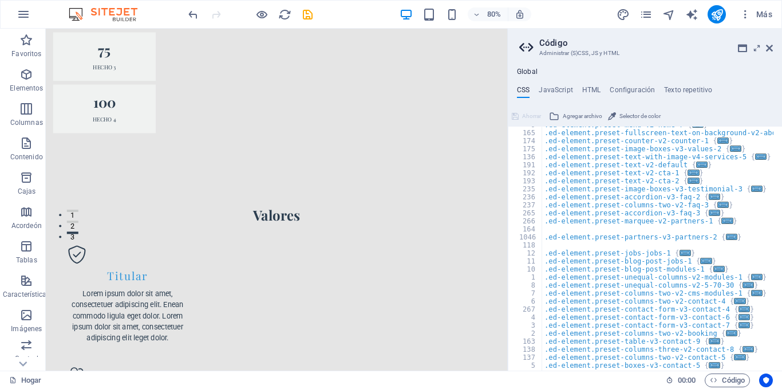
scroll to position [855, 0]
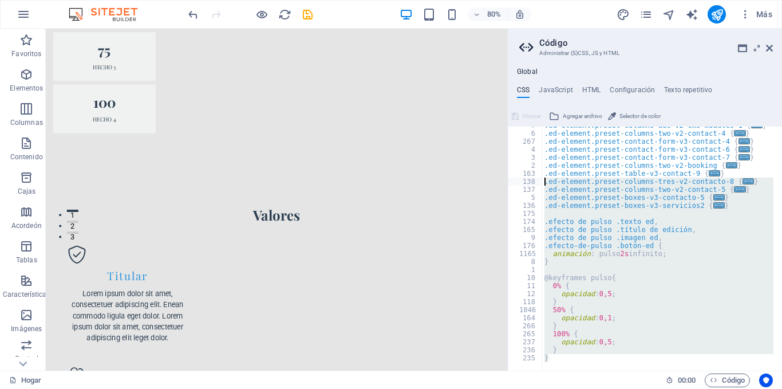
drag, startPoint x: 574, startPoint y: 357, endPoint x: 525, endPoint y: 168, distance: 195.5
click at [525, 168] on div "/* Custom */ 7 6 267 4 3 2 163 138 137 5 136 175 174 165 9 176 1165 8 1 10 11 1…" at bounding box center [645, 249] width 274 height 244
type textarea ".ed-element.preset-columns-two-v2-booking { @include columns-two-v2;"
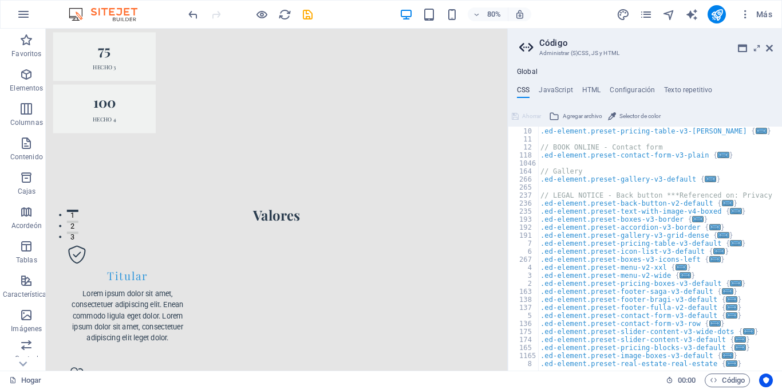
scroll to position [0, 0]
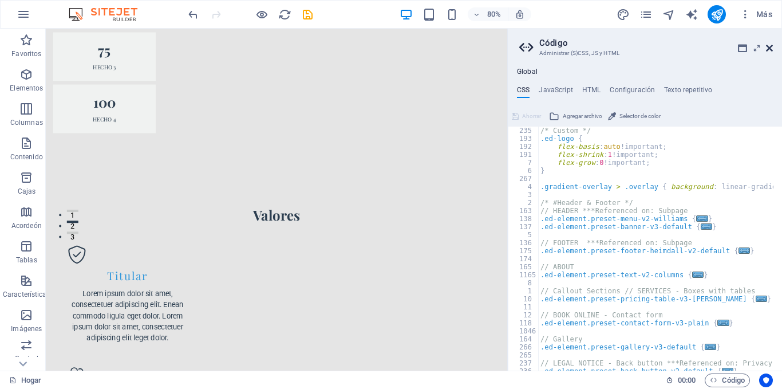
click at [769, 47] on icon at bounding box center [769, 48] width 7 height 9
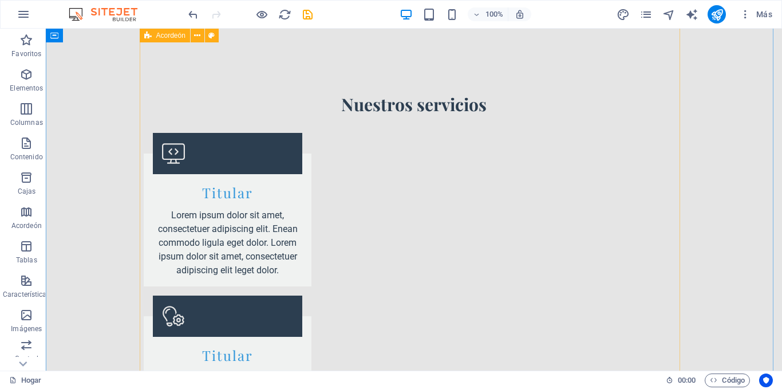
scroll to position [1890, 0]
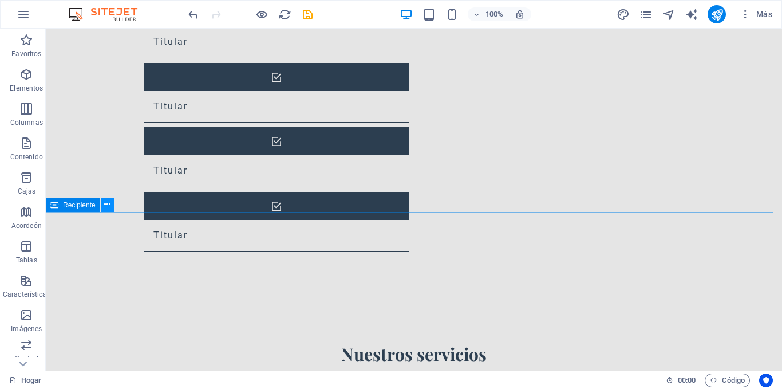
click at [108, 206] on icon at bounding box center [107, 205] width 6 height 12
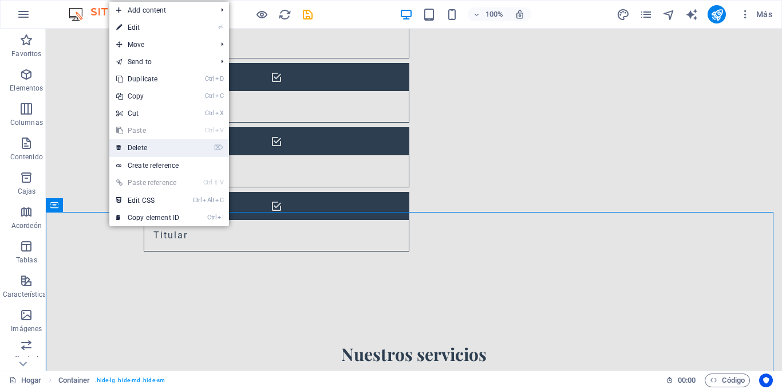
click at [146, 146] on link "⌦ Delete" at bounding box center [147, 147] width 77 height 17
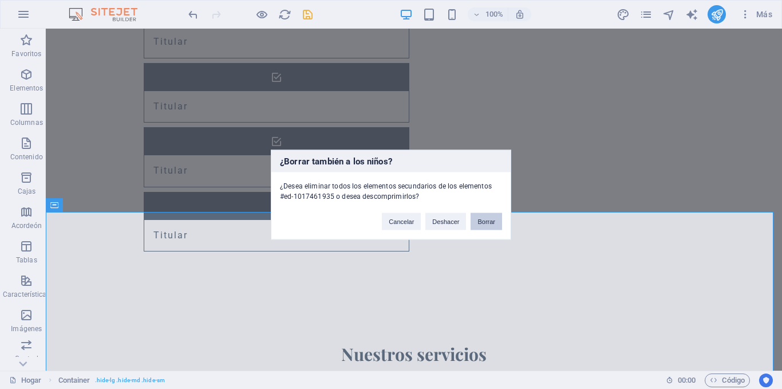
click at [490, 223] on font "Borrar" at bounding box center [487, 221] width 18 height 7
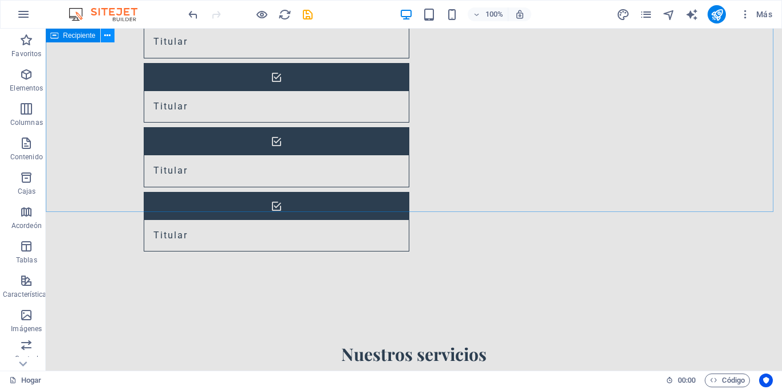
click at [109, 35] on icon at bounding box center [107, 36] width 6 height 12
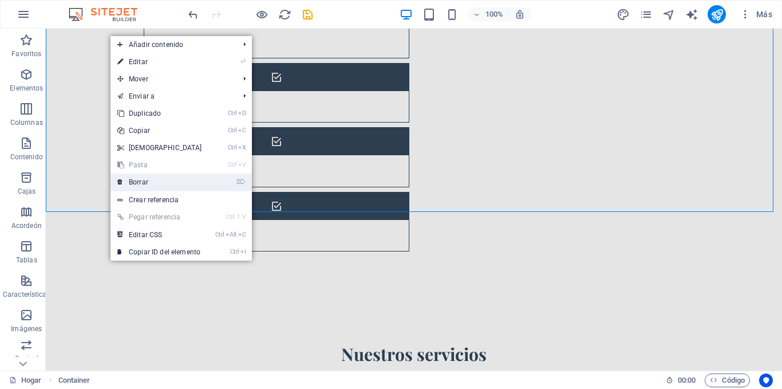
click at [140, 181] on font "Borrar" at bounding box center [138, 182] width 19 height 8
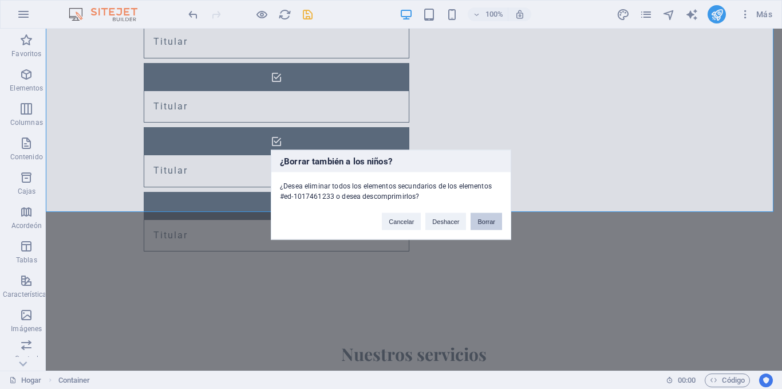
click at [496, 221] on button "Borrar" at bounding box center [487, 220] width 32 height 17
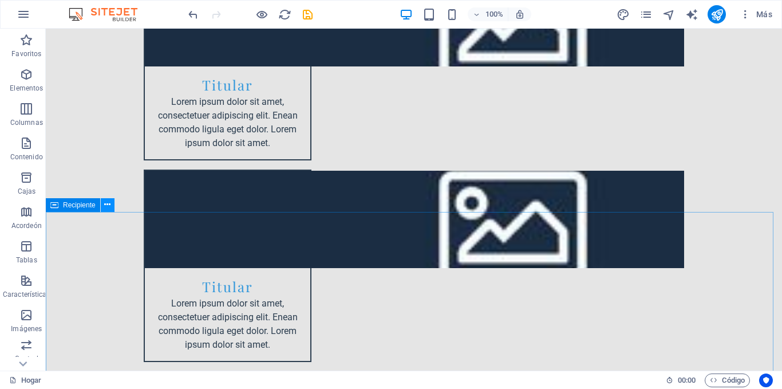
click at [105, 206] on icon at bounding box center [107, 205] width 6 height 12
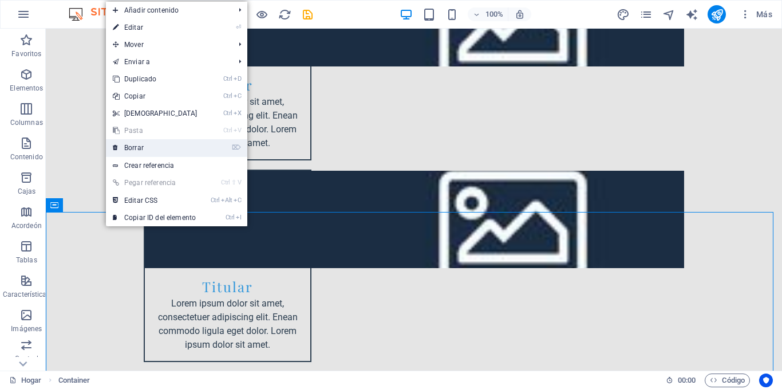
click at [167, 147] on link "⌦ Borrar" at bounding box center [155, 147] width 99 height 17
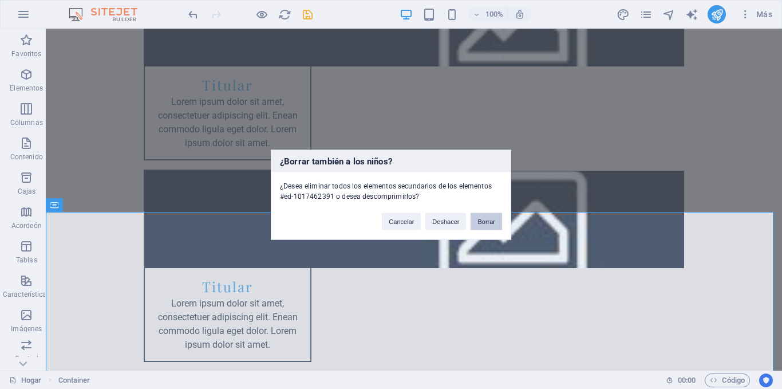
click at [488, 219] on font "Borrar" at bounding box center [487, 221] width 18 height 7
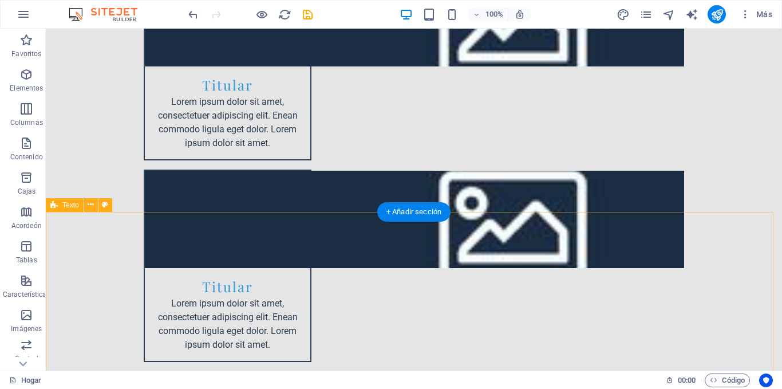
click at [91, 204] on icon at bounding box center [91, 205] width 6 height 12
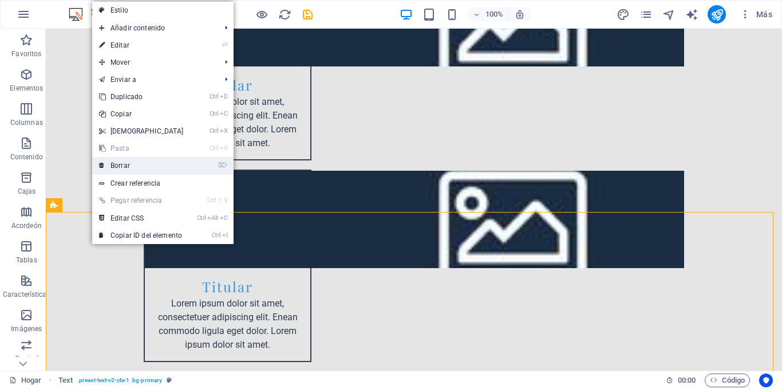
click at [139, 165] on link "⌦ Borrar" at bounding box center [141, 165] width 99 height 17
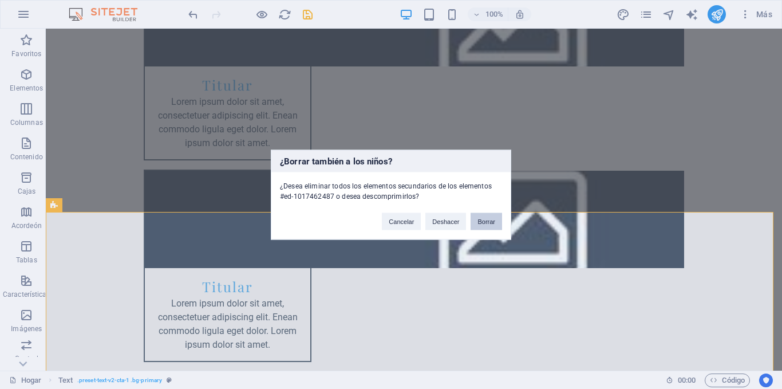
click at [493, 222] on font "Borrar" at bounding box center [487, 221] width 18 height 7
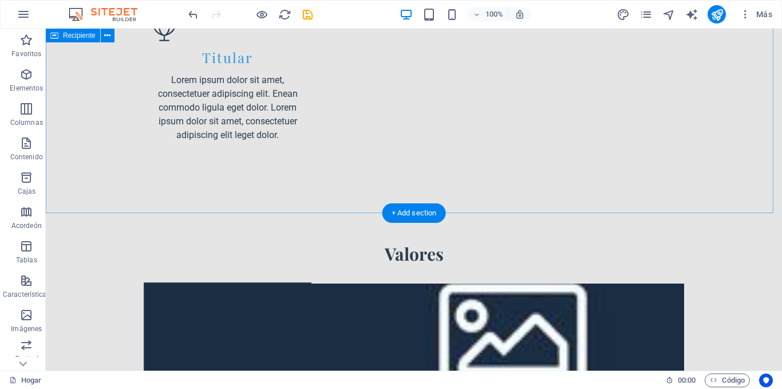
scroll to position [866, 0]
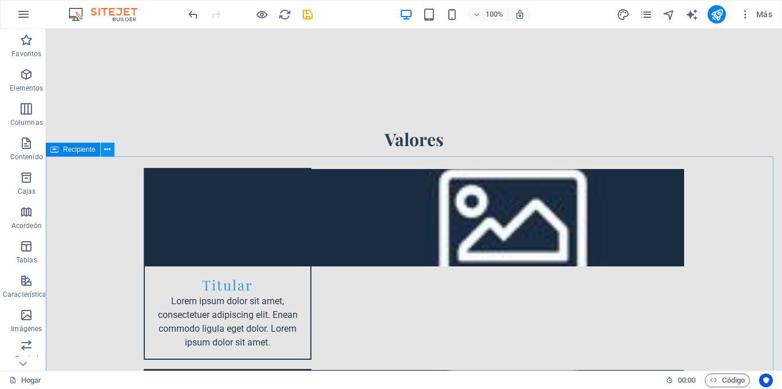
click at [107, 149] on icon at bounding box center [107, 150] width 6 height 12
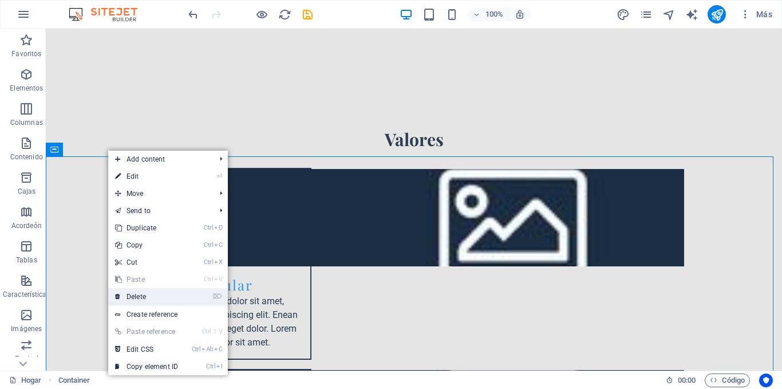
click at [139, 294] on link "⌦ Delete" at bounding box center [146, 296] width 77 height 17
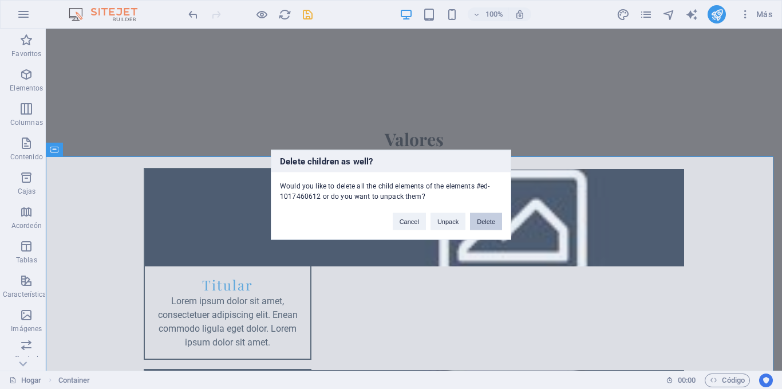
click at [483, 222] on button "Delete" at bounding box center [486, 220] width 32 height 17
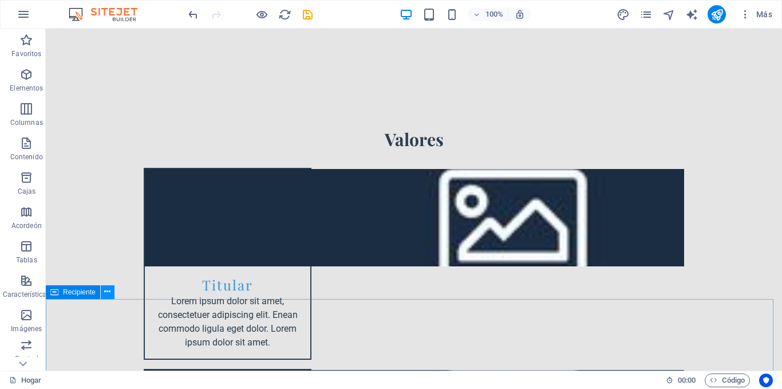
click at [105, 293] on icon at bounding box center [107, 292] width 6 height 12
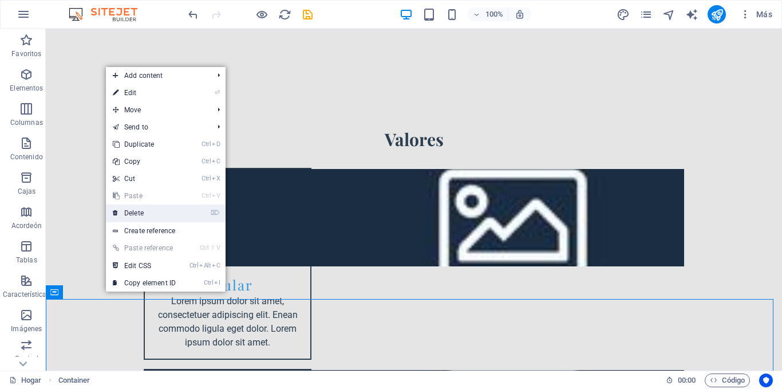
click at [140, 210] on link "⌦ Delete" at bounding box center [144, 212] width 77 height 17
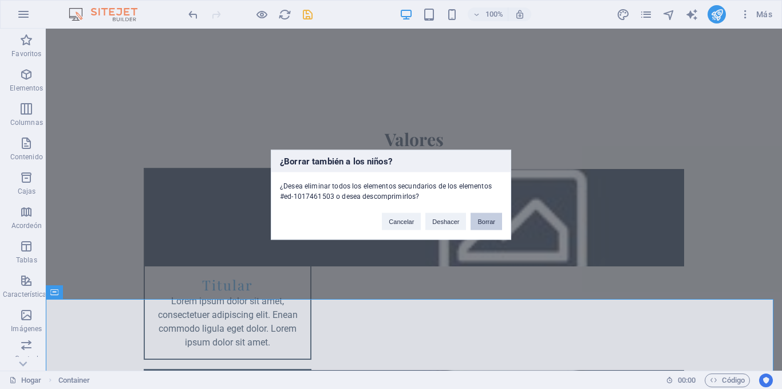
click at [497, 223] on button "Borrar" at bounding box center [487, 220] width 32 height 17
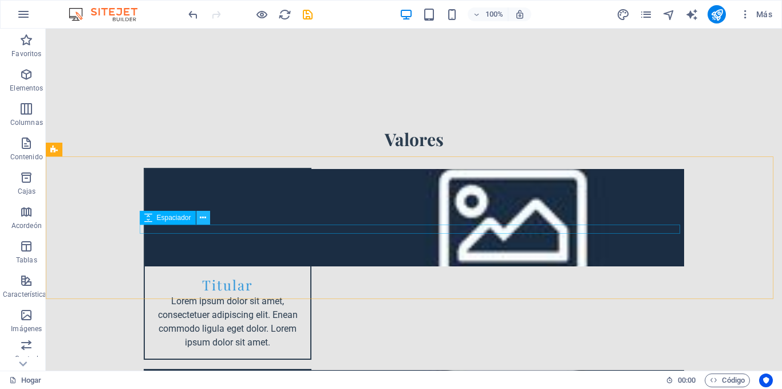
click at [203, 215] on icon at bounding box center [203, 218] width 6 height 12
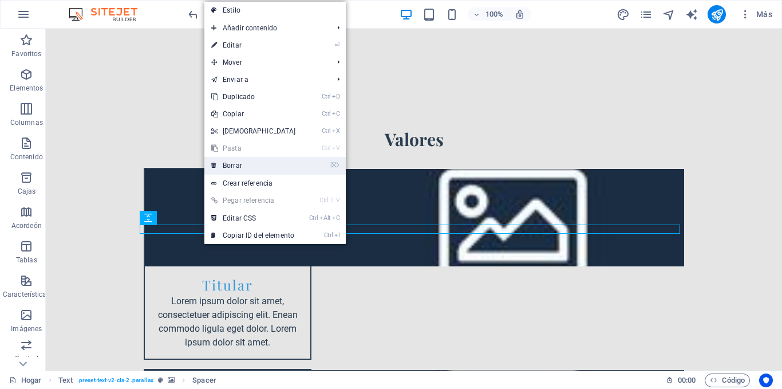
click at [251, 165] on link "⌦ Borrar" at bounding box center [253, 165] width 99 height 17
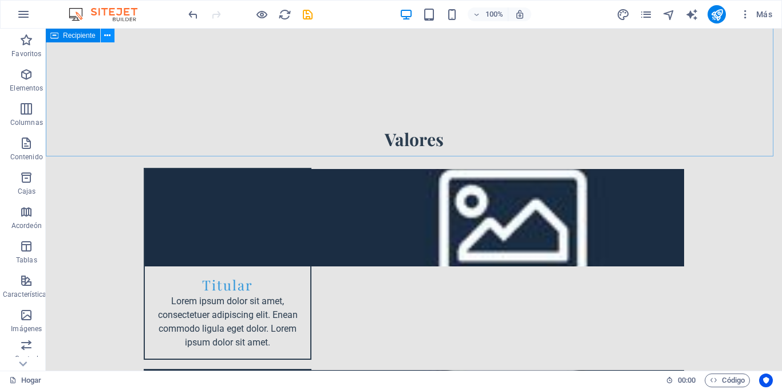
click at [109, 33] on icon at bounding box center [107, 36] width 6 height 12
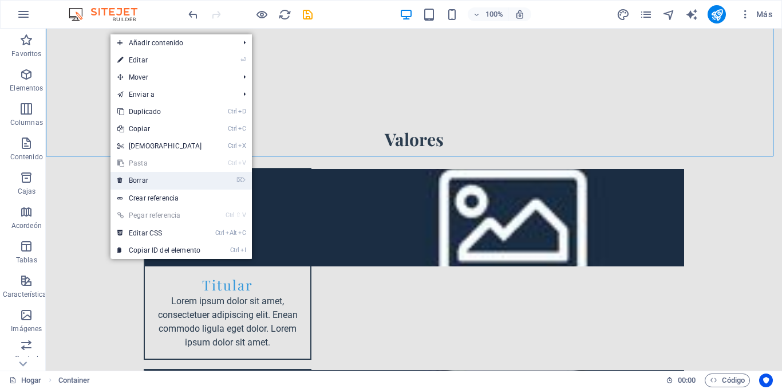
click at [139, 180] on font "Borrar" at bounding box center [138, 180] width 19 height 8
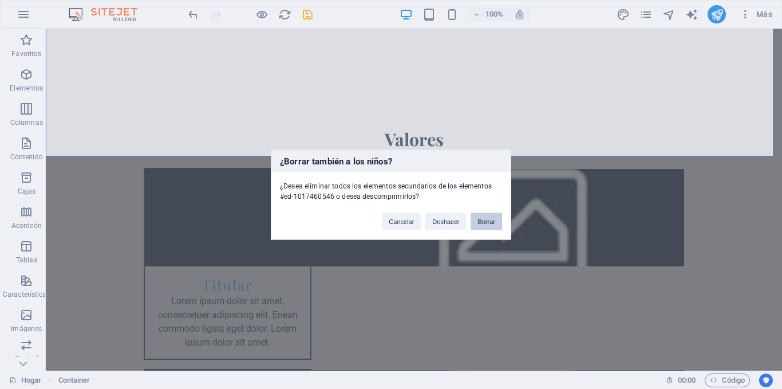
drag, startPoint x: 495, startPoint y: 223, endPoint x: 450, endPoint y: 194, distance: 54.0
click at [495, 223] on button "Borrar" at bounding box center [487, 220] width 32 height 17
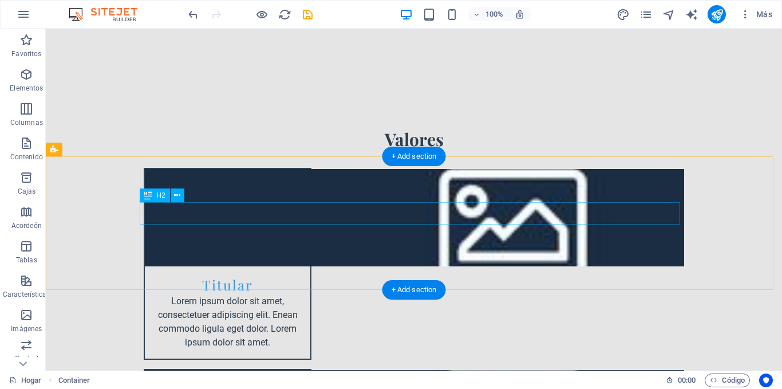
scroll to position [620, 0]
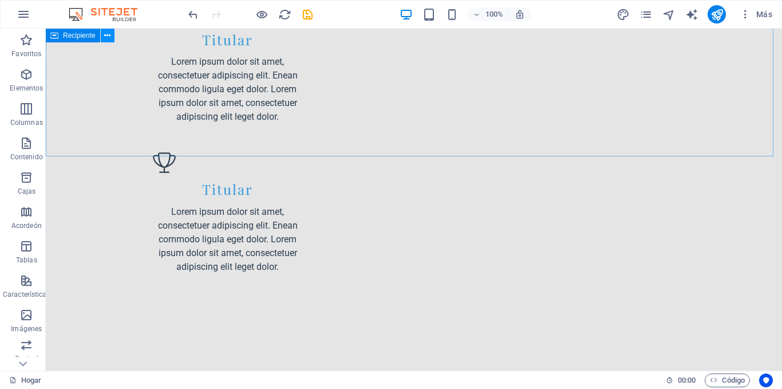
click at [109, 35] on icon at bounding box center [107, 36] width 6 height 12
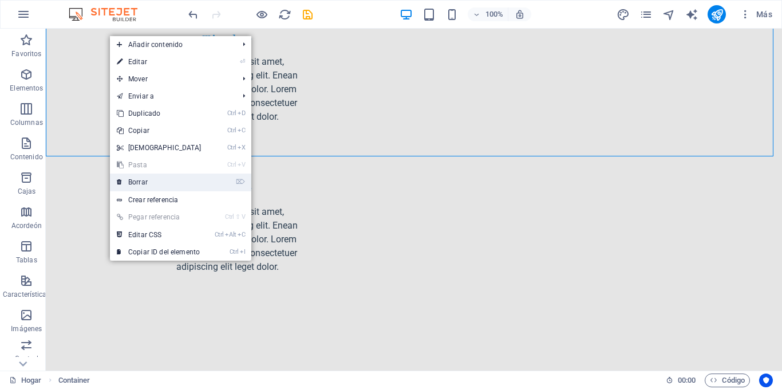
click at [138, 179] on font "Borrar" at bounding box center [137, 182] width 19 height 8
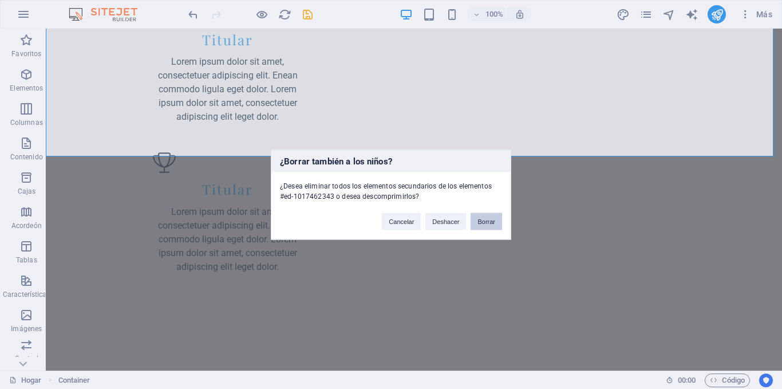
click at [493, 222] on font "Borrar" at bounding box center [487, 221] width 18 height 7
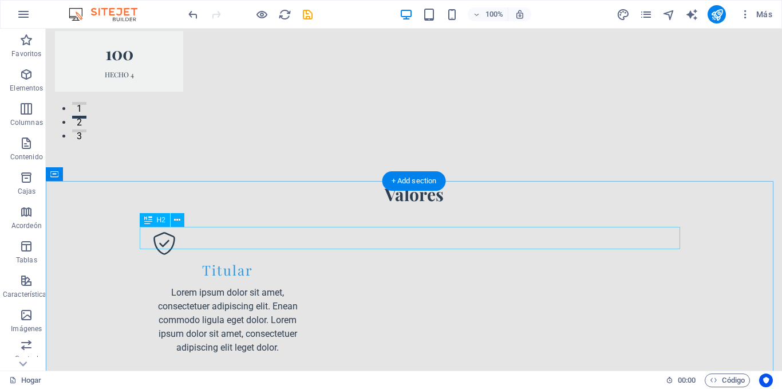
scroll to position [0, 0]
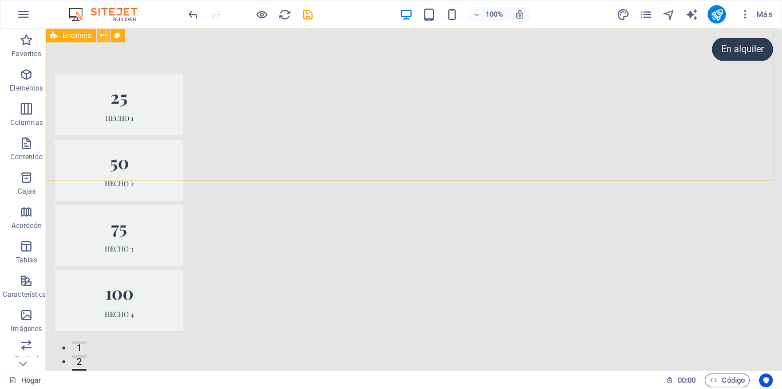
click at [104, 36] on icon at bounding box center [103, 36] width 6 height 12
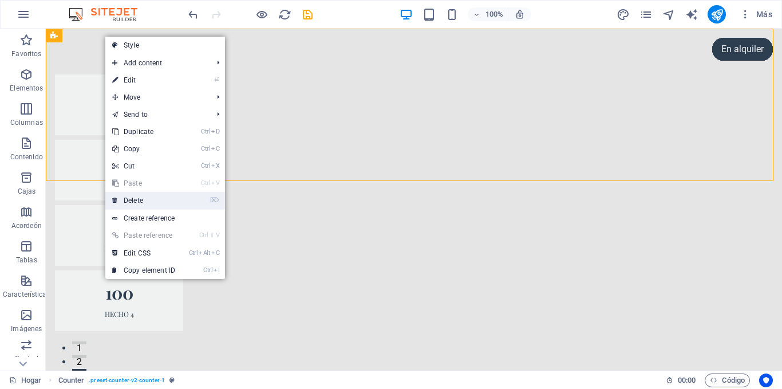
click at [137, 199] on link "⌦ Delete" at bounding box center [143, 200] width 77 height 17
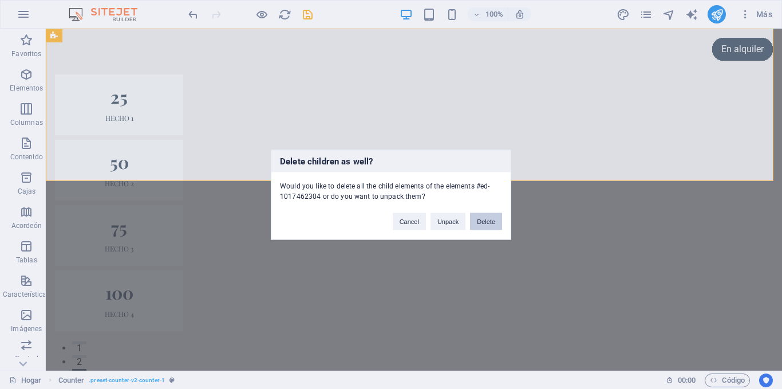
drag, startPoint x: 491, startPoint y: 222, endPoint x: 445, endPoint y: 193, distance: 54.5
click at [491, 222] on button "Delete" at bounding box center [486, 220] width 32 height 17
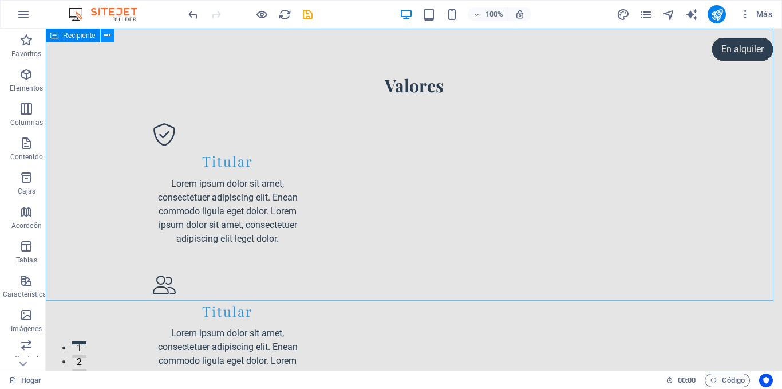
click at [109, 38] on icon at bounding box center [107, 36] width 6 height 12
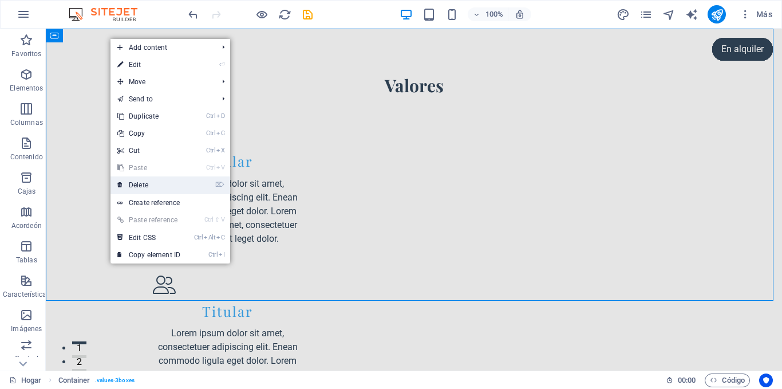
click at [142, 183] on link "⌦ Delete" at bounding box center [149, 184] width 77 height 17
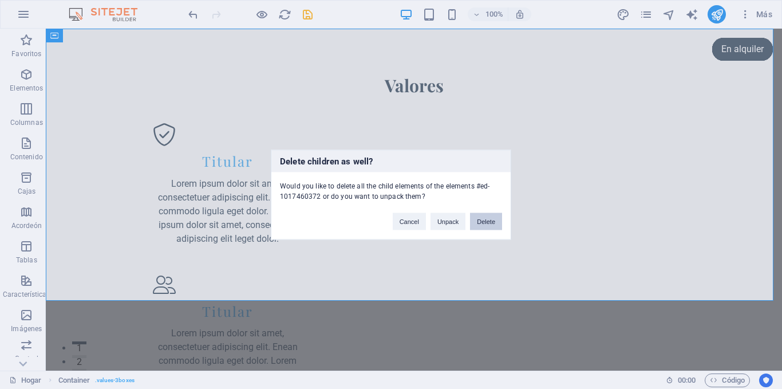
click at [487, 220] on button "Delete" at bounding box center [486, 220] width 32 height 17
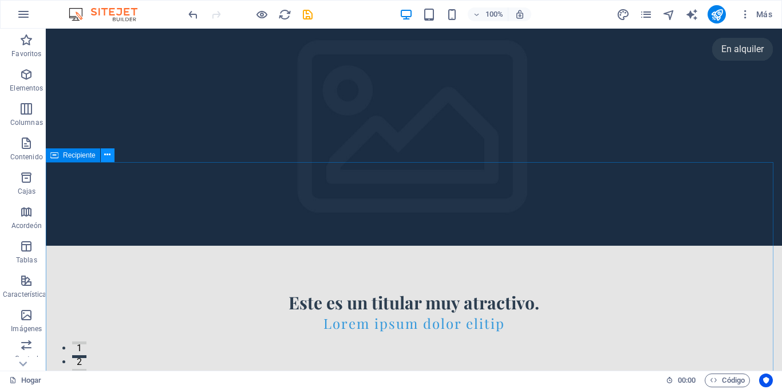
click at [104, 152] on icon at bounding box center [107, 155] width 6 height 12
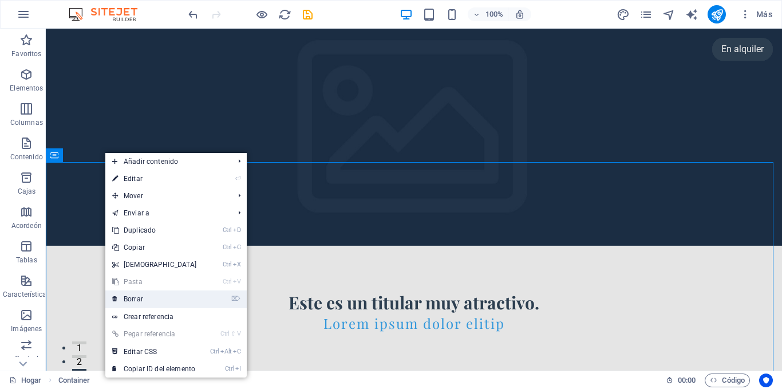
click at [136, 300] on font "Borrar" at bounding box center [133, 299] width 19 height 8
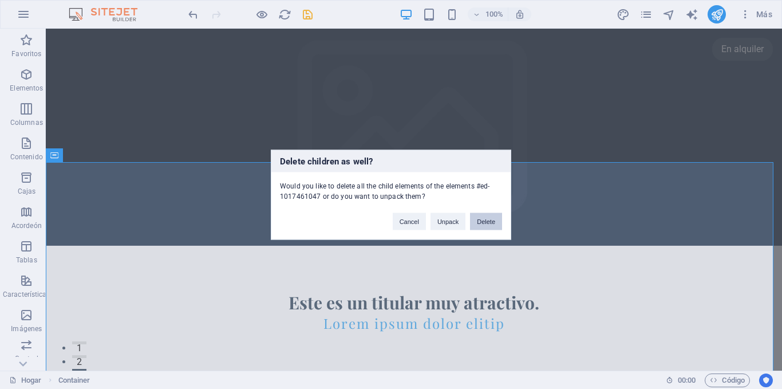
click at [483, 223] on button "Delete" at bounding box center [486, 220] width 32 height 17
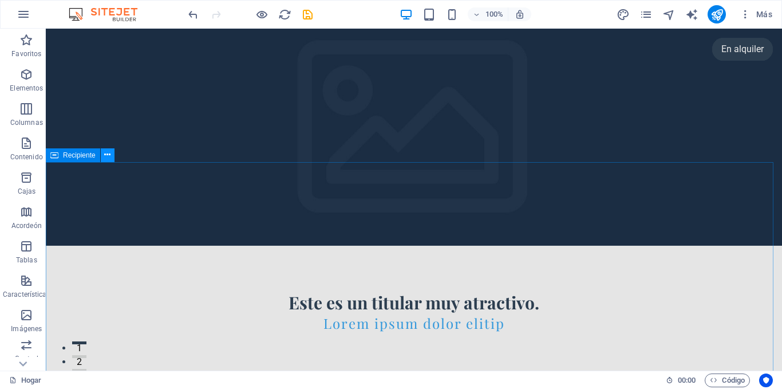
click at [105, 154] on icon at bounding box center [107, 155] width 6 height 12
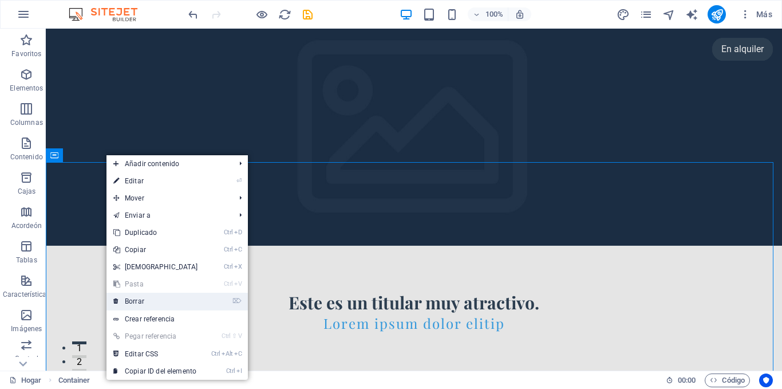
click at [137, 298] on font "Borrar" at bounding box center [134, 301] width 19 height 8
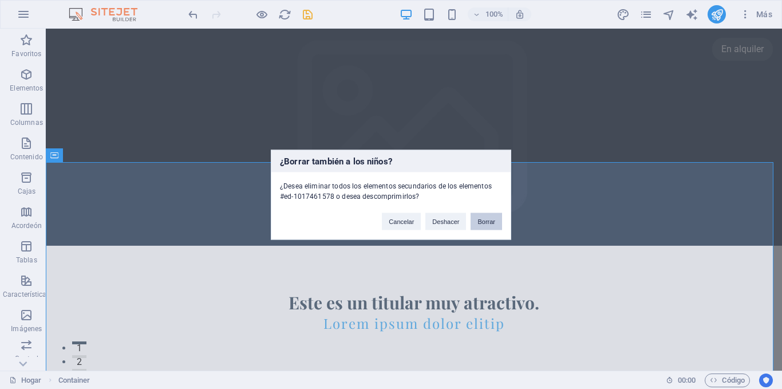
click at [492, 222] on font "Borrar" at bounding box center [487, 221] width 18 height 7
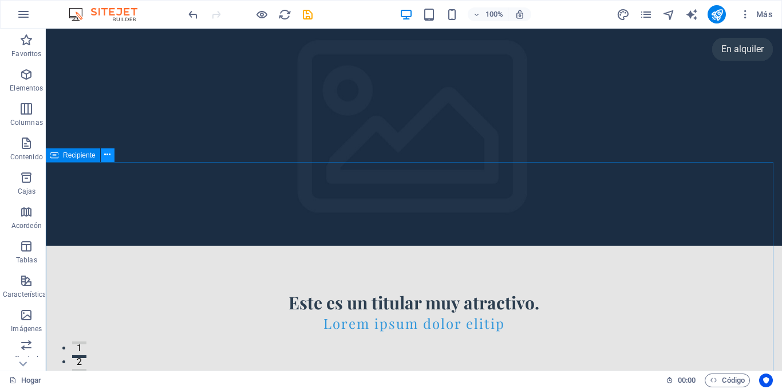
click at [104, 155] on icon at bounding box center [107, 155] width 6 height 12
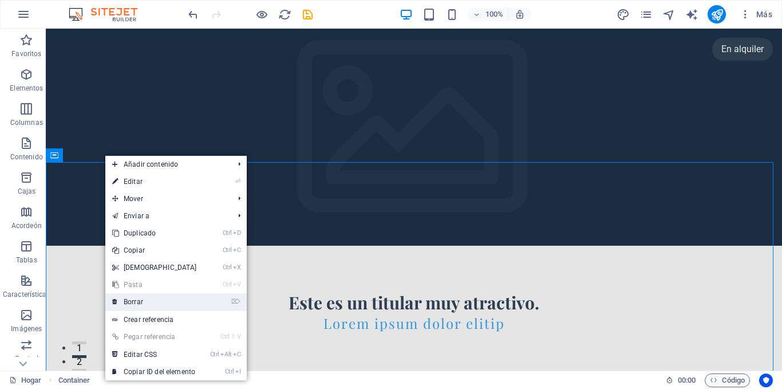
click at [134, 298] on font "Borrar" at bounding box center [133, 302] width 19 height 8
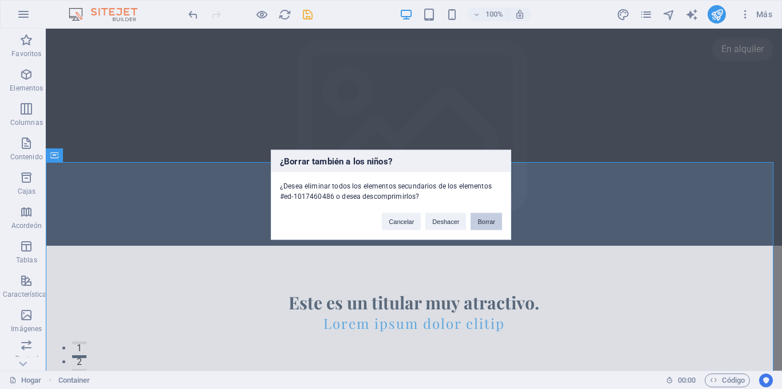
click at [483, 221] on font "Borrar" at bounding box center [487, 221] width 18 height 7
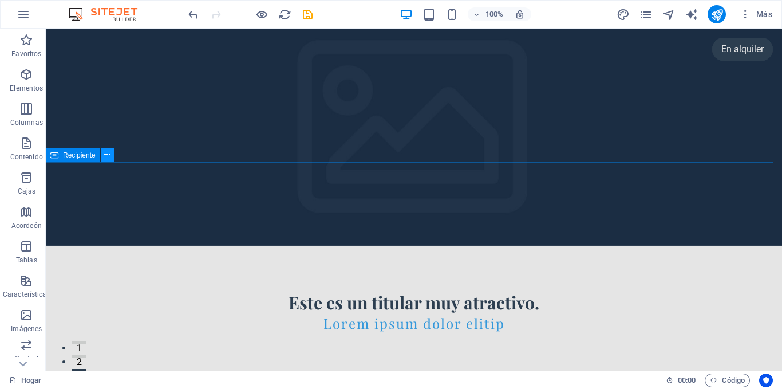
click at [106, 152] on icon at bounding box center [107, 155] width 6 height 12
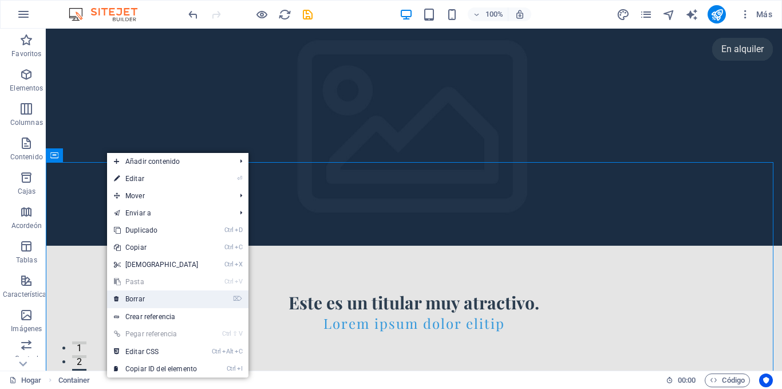
click at [140, 297] on font "Borrar" at bounding box center [134, 299] width 19 height 8
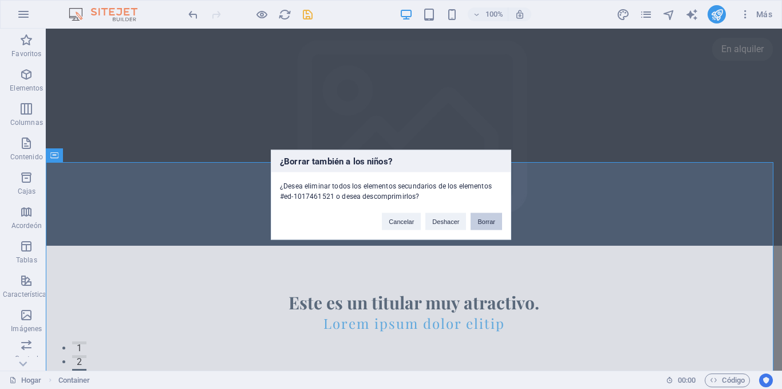
click at [495, 224] on button "Borrar" at bounding box center [487, 220] width 32 height 17
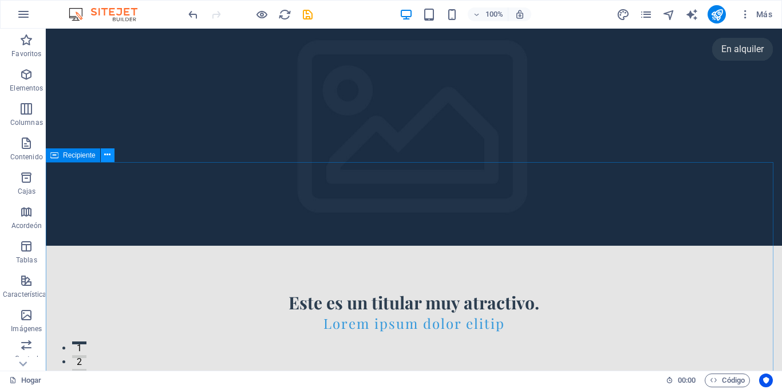
click at [106, 153] on icon at bounding box center [107, 155] width 6 height 12
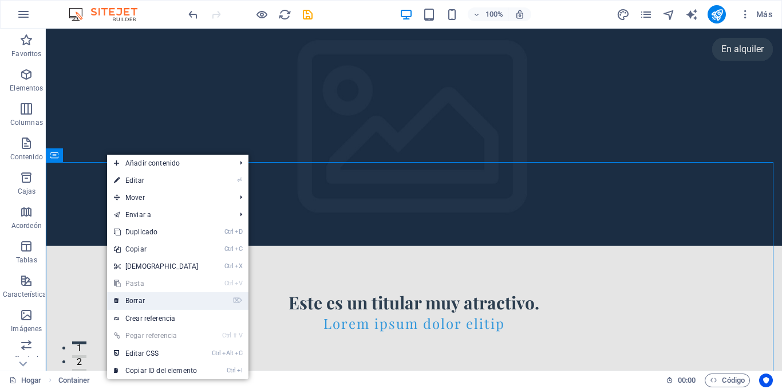
click at [133, 299] on font "Borrar" at bounding box center [134, 301] width 19 height 8
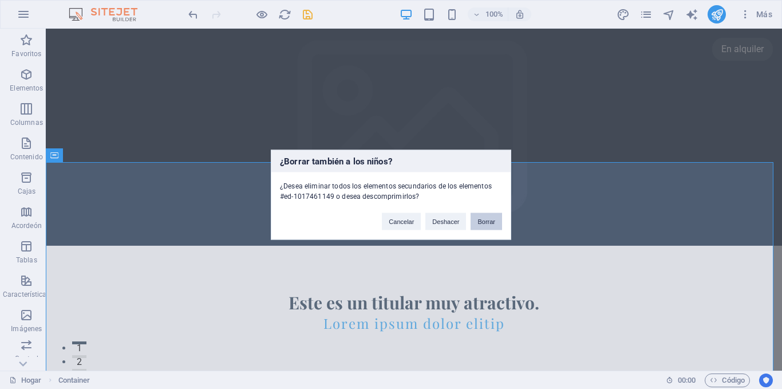
click at [481, 218] on font "Borrar" at bounding box center [487, 221] width 18 height 7
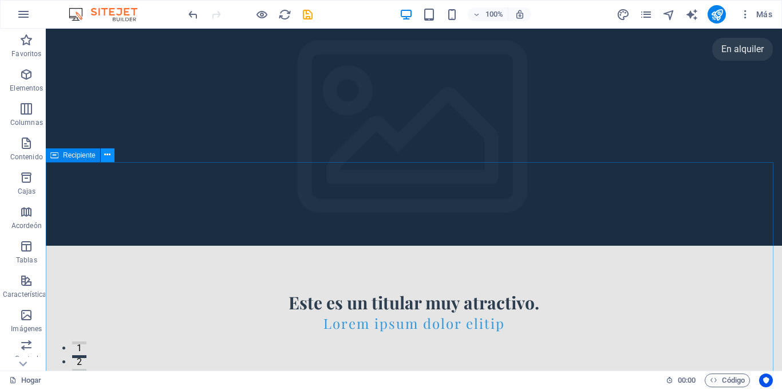
click at [109, 156] on icon at bounding box center [107, 155] width 6 height 12
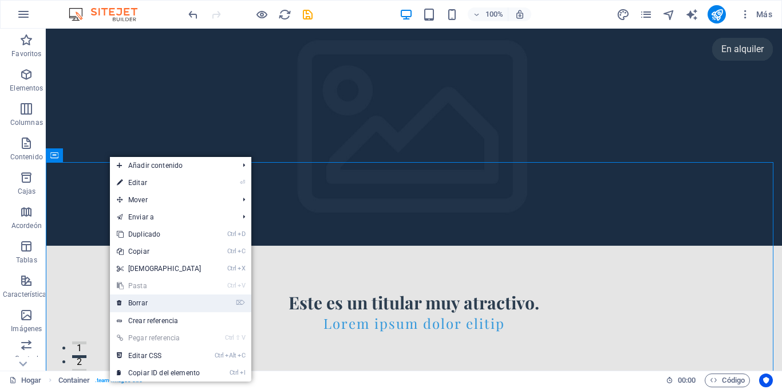
click at [141, 302] on font "Borrar" at bounding box center [137, 303] width 19 height 8
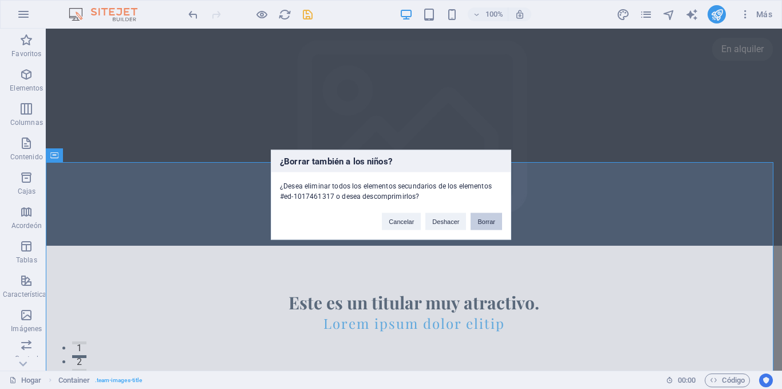
click at [491, 218] on font "Borrar" at bounding box center [487, 221] width 18 height 7
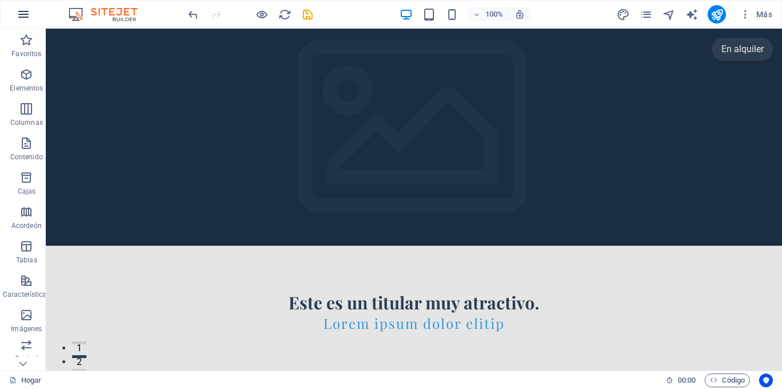
click at [21, 13] on icon "button" at bounding box center [24, 14] width 14 height 14
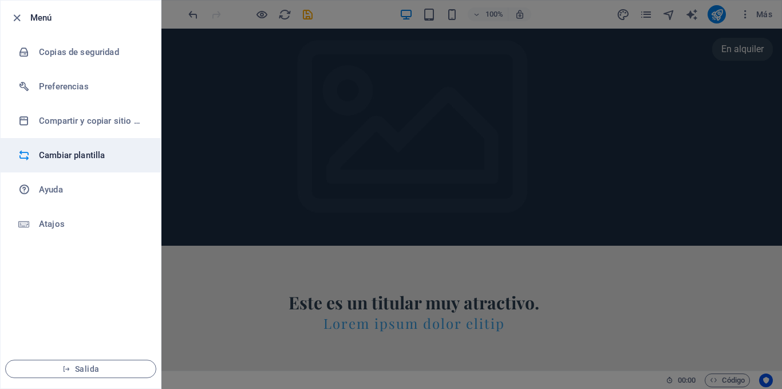
click at [97, 152] on font "Cambiar plantilla" at bounding box center [72, 155] width 66 height 10
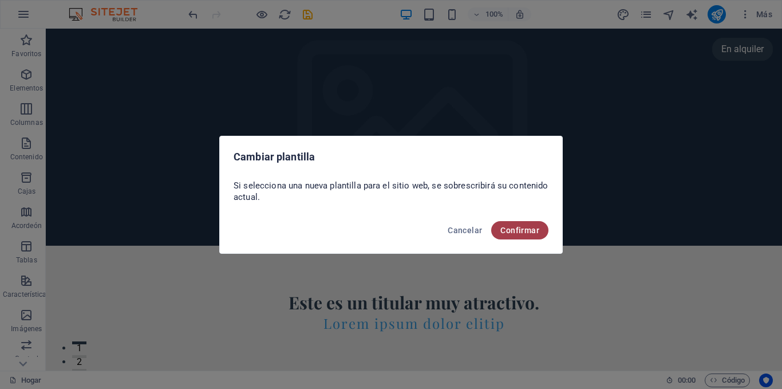
click at [513, 230] on font "Confirmar" at bounding box center [520, 230] width 39 height 9
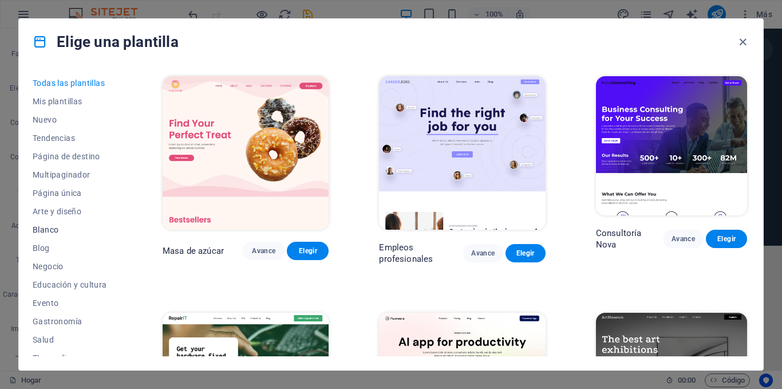
click at [57, 228] on font "Blanco" at bounding box center [46, 229] width 26 height 9
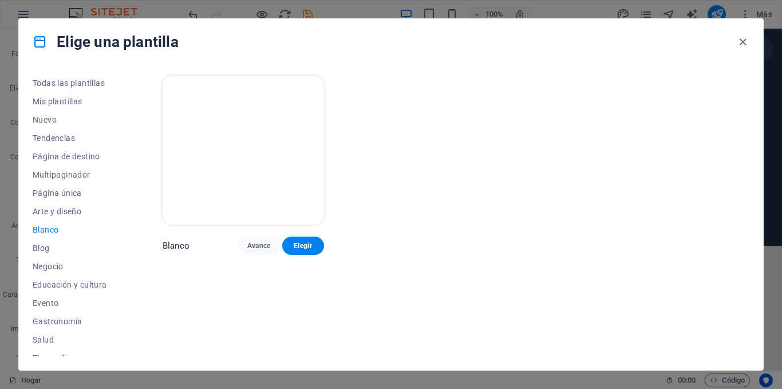
click at [230, 175] on img at bounding box center [244, 150] width 162 height 148
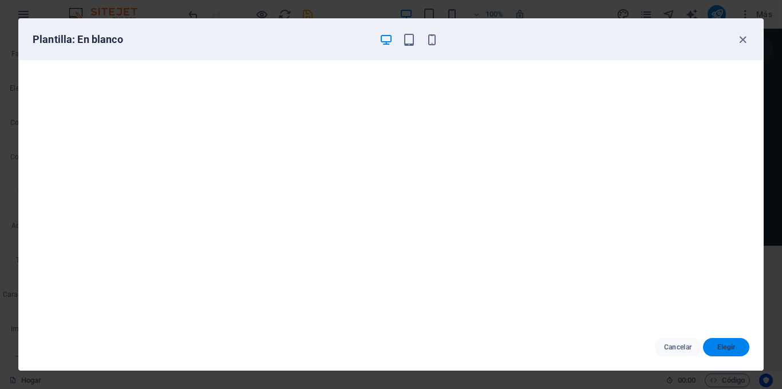
click at [730, 348] on font "Elegir" at bounding box center [727, 347] width 18 height 8
checkbox input "false"
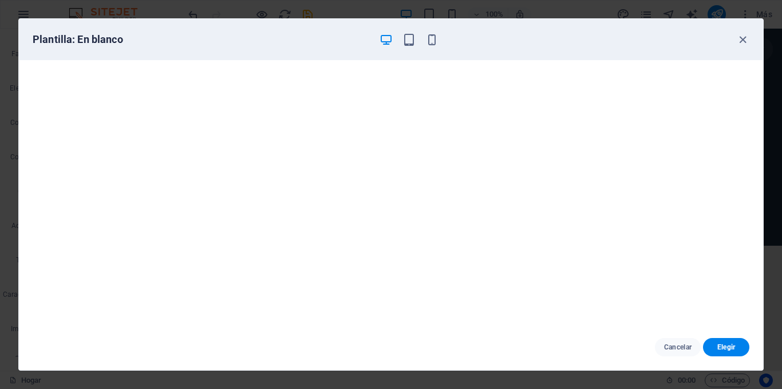
checkbox input "false"
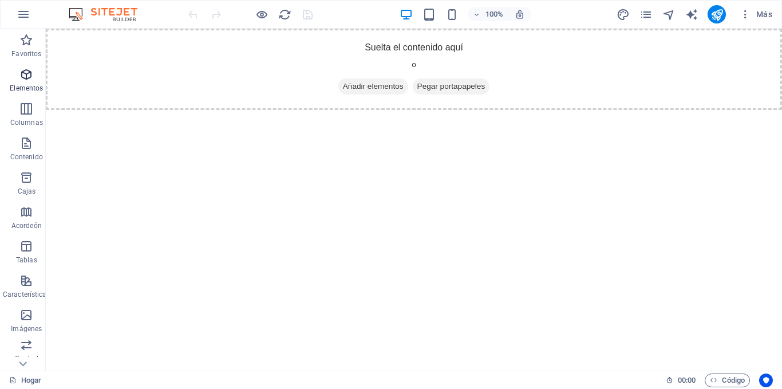
click at [26, 82] on span "Elementos" at bounding box center [26, 81] width 53 height 27
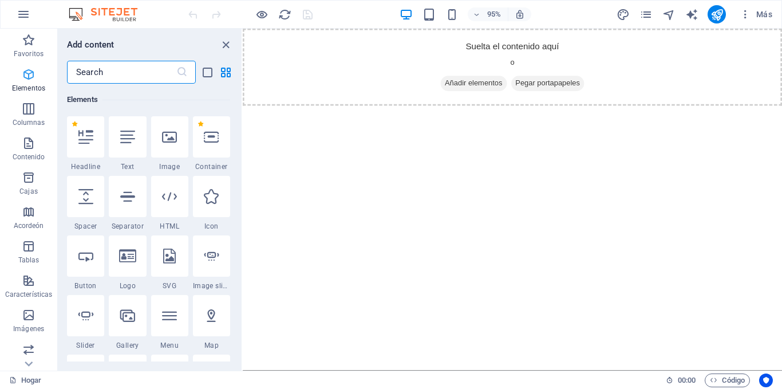
scroll to position [216, 0]
click at [131, 264] on div at bounding box center [127, 255] width 37 height 41
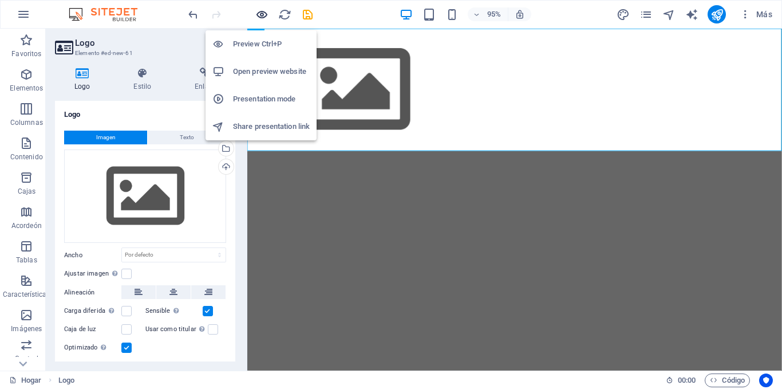
click at [263, 14] on icon "button" at bounding box center [261, 14] width 13 height 13
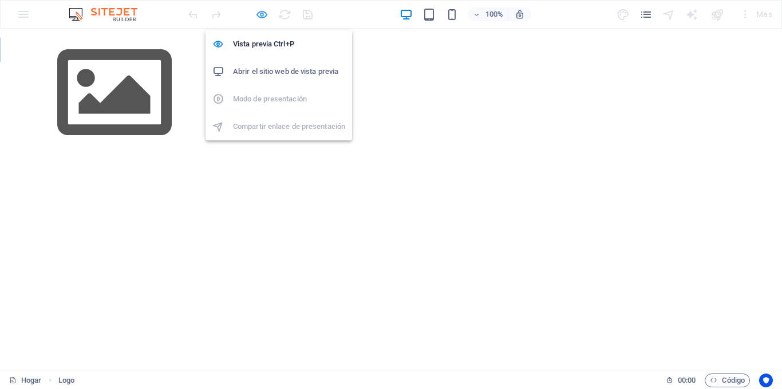
click at [259, 14] on icon "button" at bounding box center [261, 14] width 13 height 13
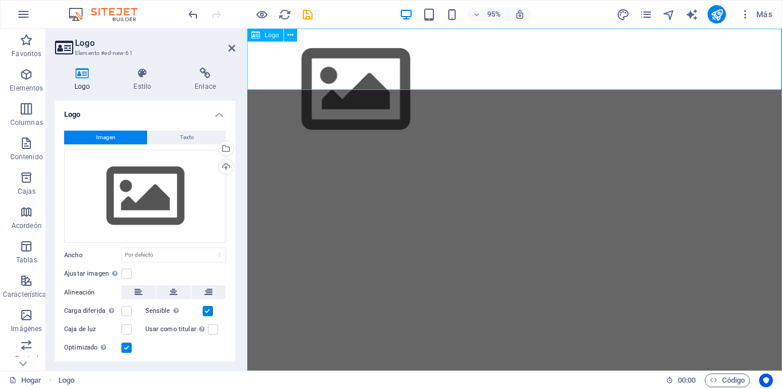
click at [312, 65] on div at bounding box center [528, 93] width 563 height 129
click at [102, 137] on font "Imagen" at bounding box center [105, 137] width 19 height 6
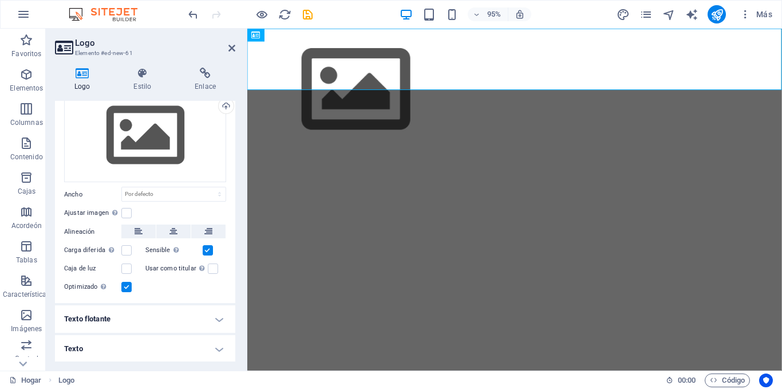
scroll to position [0, 0]
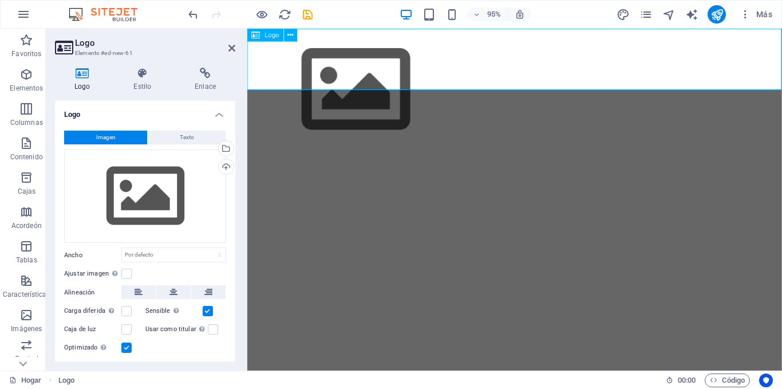
click at [319, 56] on div at bounding box center [528, 93] width 563 height 129
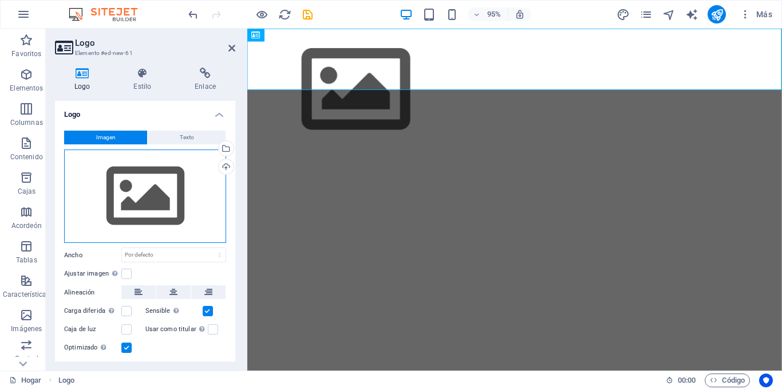
click at [144, 180] on div "Arrastre los archivos aquí, haga clic para elegir archivos o seleccione archivo…" at bounding box center [145, 196] width 162 height 94
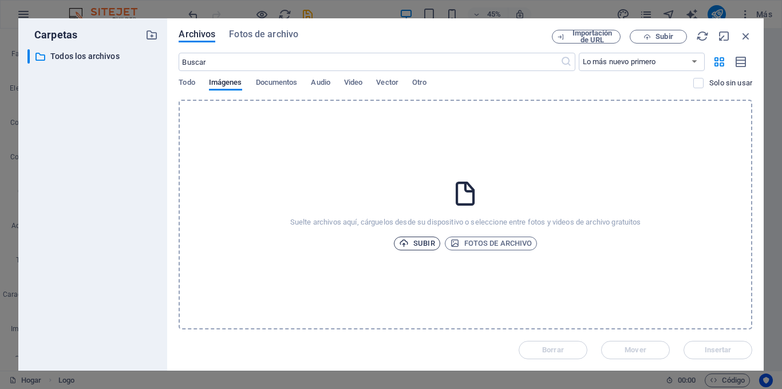
click at [415, 244] on font "Subir" at bounding box center [424, 243] width 21 height 9
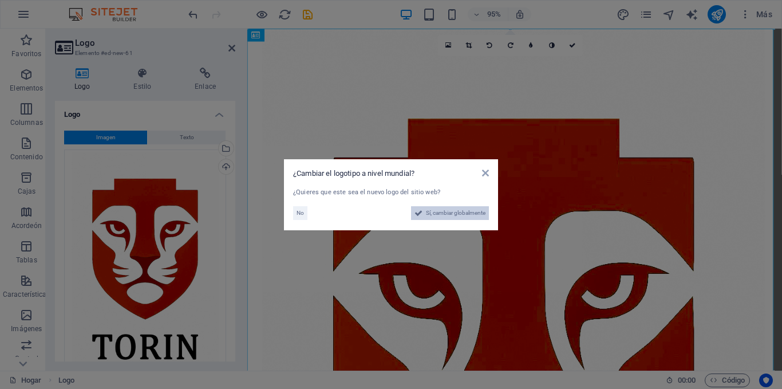
click at [436, 216] on font "Sí, cambiar globalmente" at bounding box center [456, 213] width 60 height 6
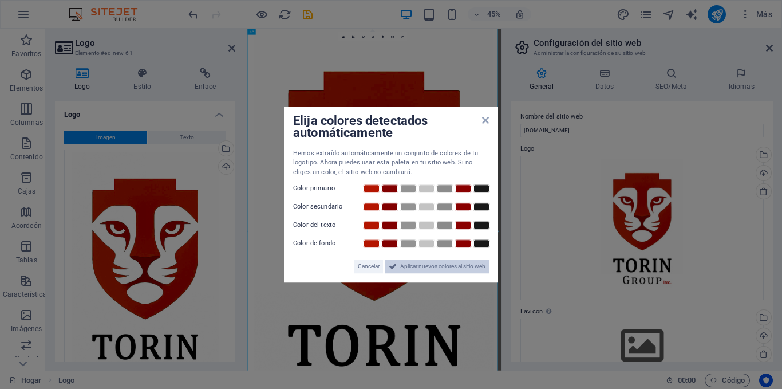
click at [459, 265] on font "Aplicar nuevos colores al sitio web" at bounding box center [442, 266] width 85 height 6
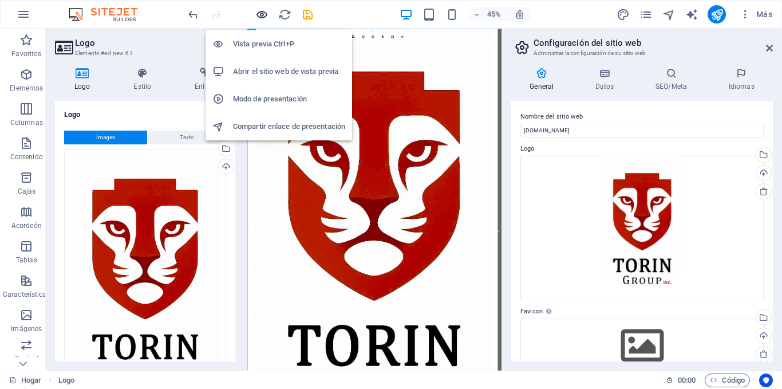
click at [263, 13] on icon "button" at bounding box center [261, 14] width 13 height 13
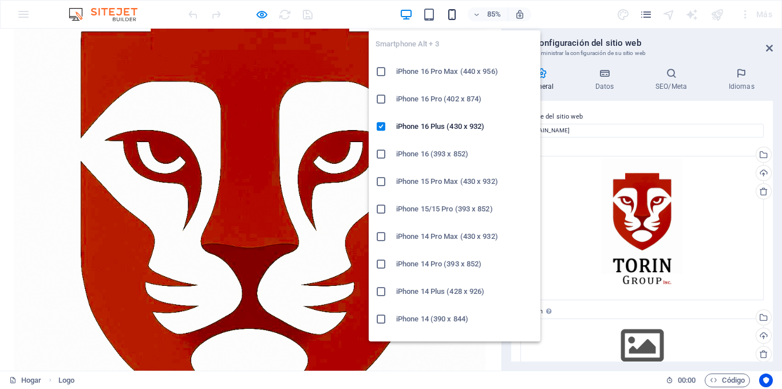
click at [451, 16] on icon "button" at bounding box center [452, 14] width 13 height 13
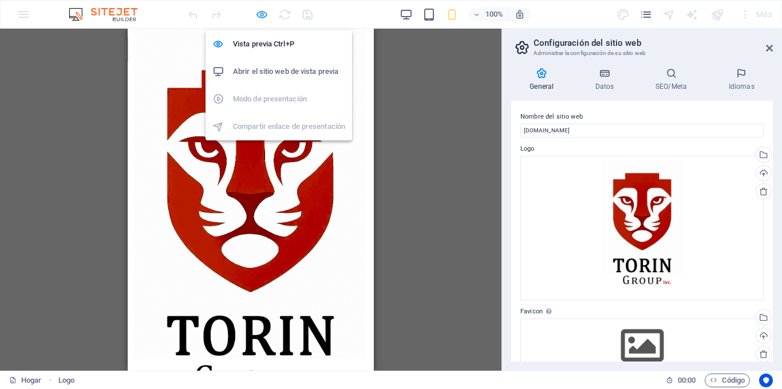
click at [261, 11] on icon "button" at bounding box center [261, 14] width 13 height 13
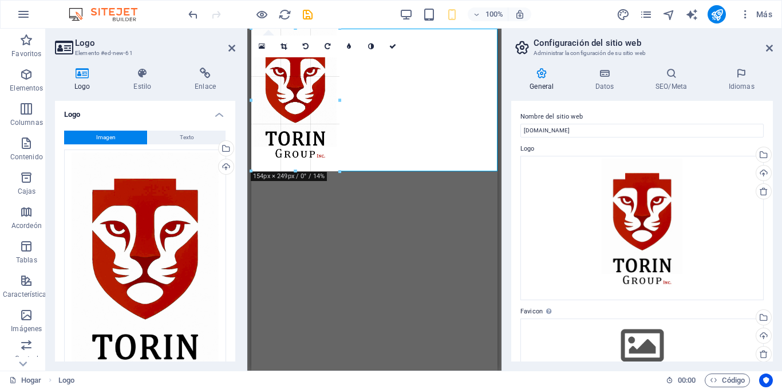
drag, startPoint x: 487, startPoint y: 369, endPoint x: 338, endPoint y: 105, distance: 302.9
type input "153"
select select "px"
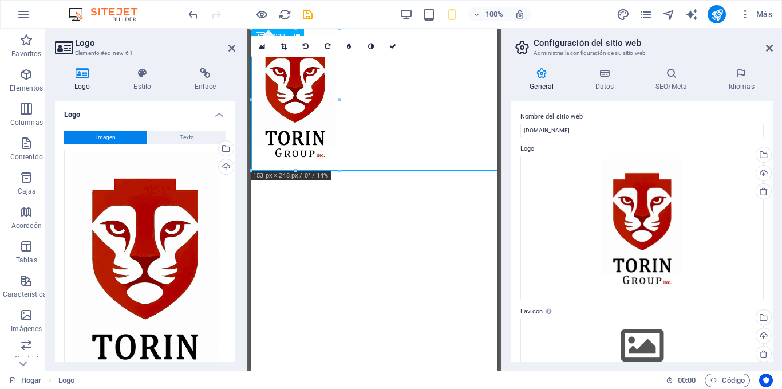
drag, startPoint x: 309, startPoint y: 78, endPoint x: 315, endPoint y: 125, distance: 47.9
click at [315, 125] on div at bounding box center [374, 100] width 246 height 142
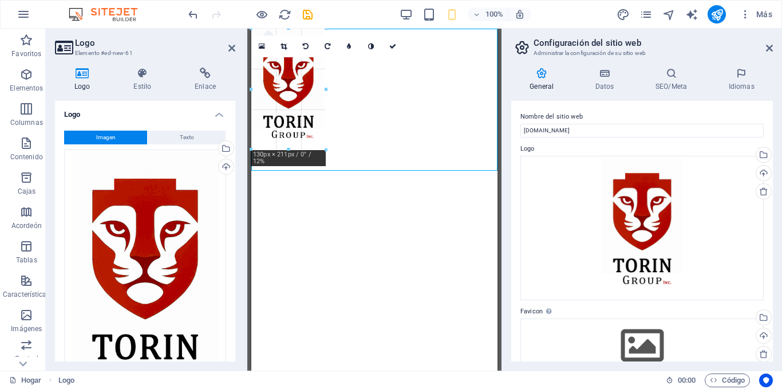
drag, startPoint x: 339, startPoint y: 170, endPoint x: 64, endPoint y: 118, distance: 279.8
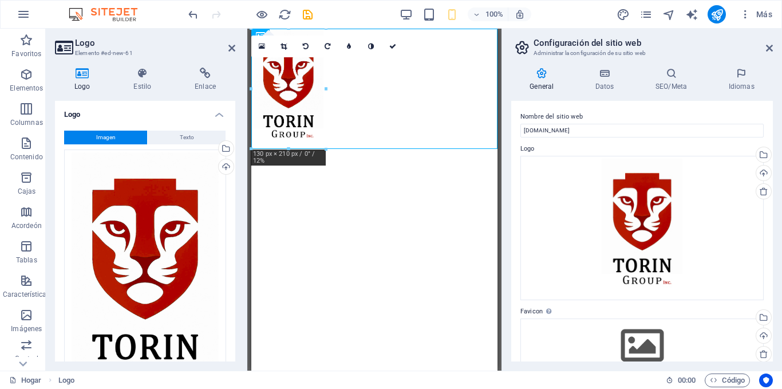
drag, startPoint x: 290, startPoint y: 79, endPoint x: 406, endPoint y: 240, distance: 197.9
click at [406, 149] on html "Saltar al contenido principal" at bounding box center [374, 89] width 246 height 120
type input "153"
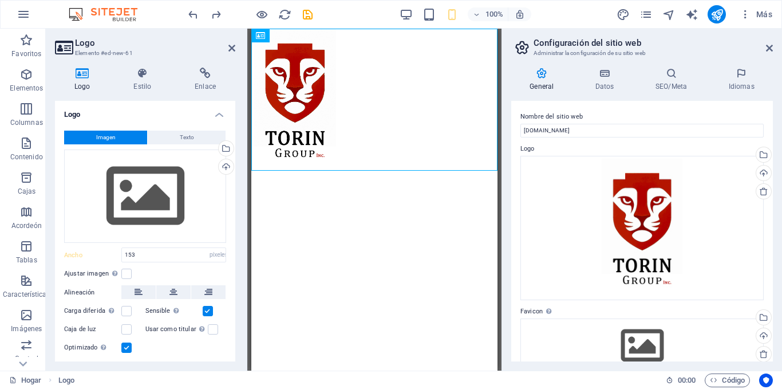
click at [298, 90] on div at bounding box center [374, 100] width 246 height 142
click at [316, 131] on div at bounding box center [374, 100] width 246 height 142
click at [375, 171] on html "Saltar al contenido principal" at bounding box center [374, 100] width 246 height 142
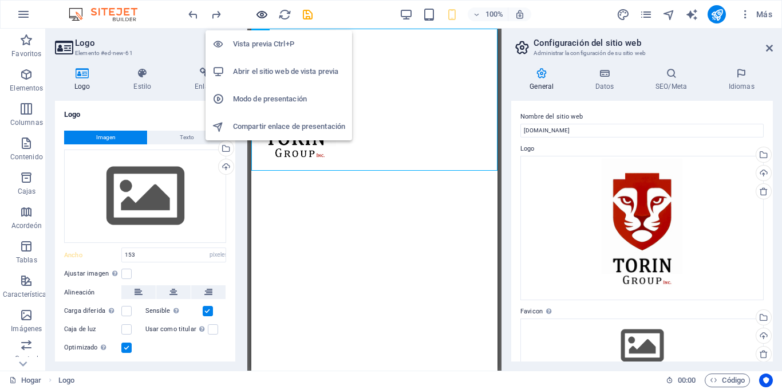
click at [261, 17] on icon "button" at bounding box center [261, 14] width 13 height 13
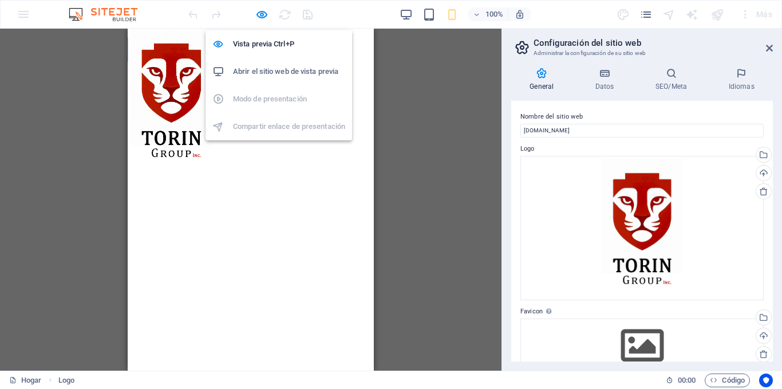
click at [284, 72] on font "Abrir el sitio web de vista previa" at bounding box center [285, 71] width 105 height 9
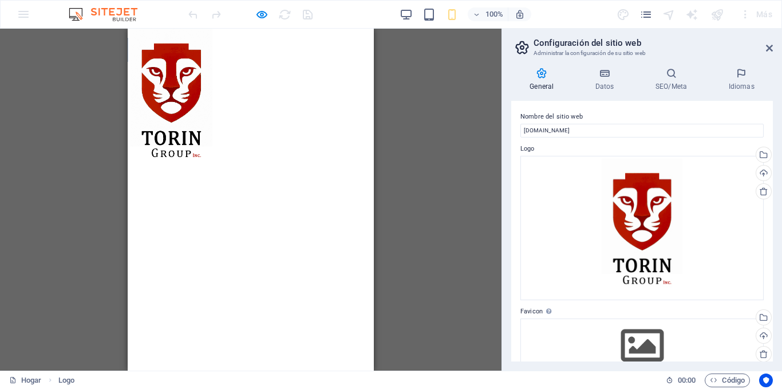
click at [187, 97] on img at bounding box center [172, 100] width 88 height 142
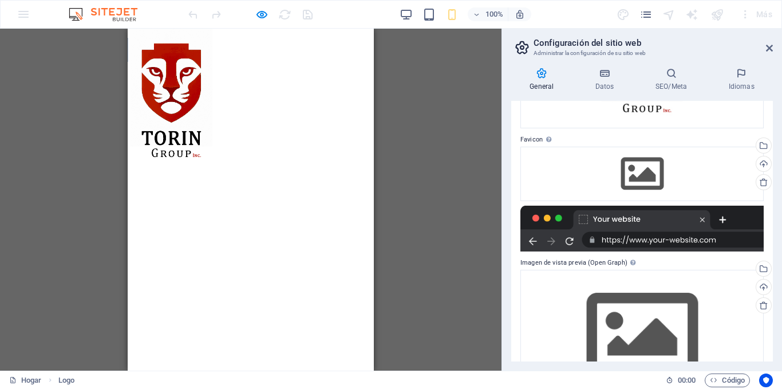
click at [273, 171] on html "Saltar al contenido principal" at bounding box center [251, 100] width 246 height 142
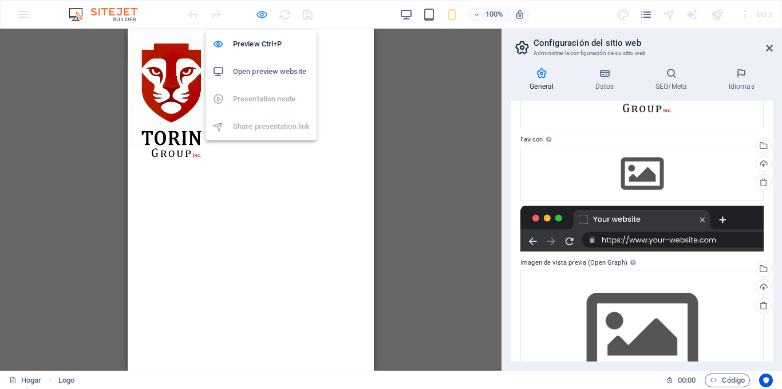
click at [262, 17] on icon "button" at bounding box center [261, 14] width 13 height 13
select select "px"
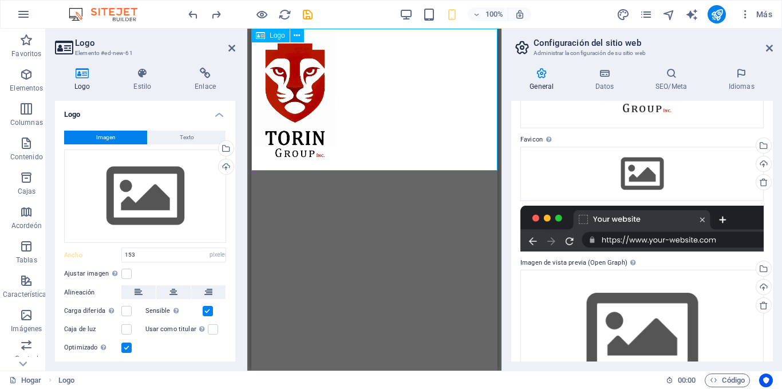
click at [292, 114] on div at bounding box center [374, 100] width 246 height 142
click at [304, 66] on div at bounding box center [374, 100] width 246 height 142
click at [266, 33] on div "Logo" at bounding box center [270, 36] width 38 height 14
click at [305, 93] on div at bounding box center [374, 100] width 246 height 142
click at [290, 100] on div at bounding box center [374, 100] width 246 height 142
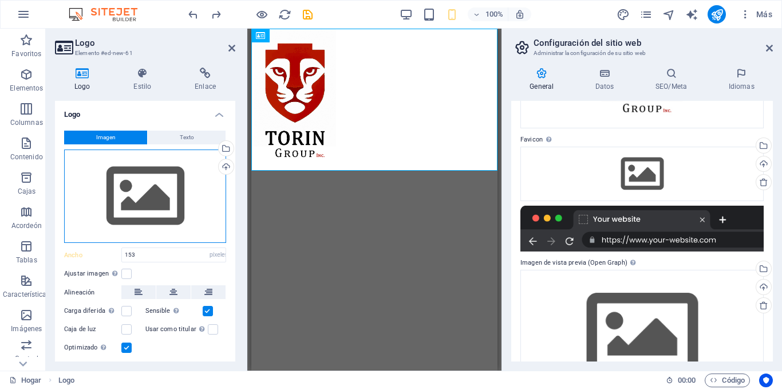
click at [152, 195] on div "Arrastre los archivos aquí, haga clic para elegir archivos o seleccione archivo…" at bounding box center [145, 196] width 162 height 94
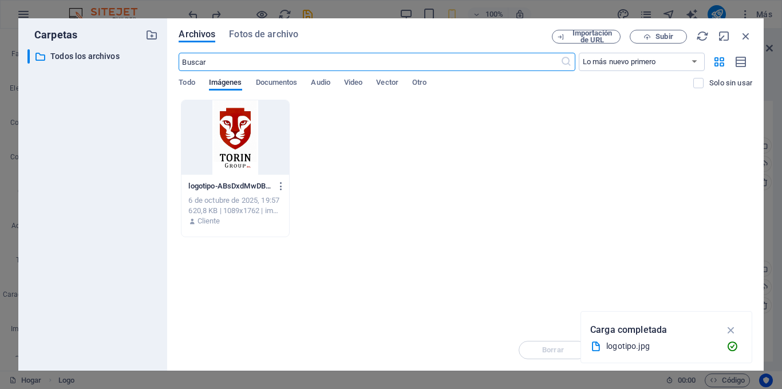
click at [239, 139] on div at bounding box center [235, 137] width 107 height 74
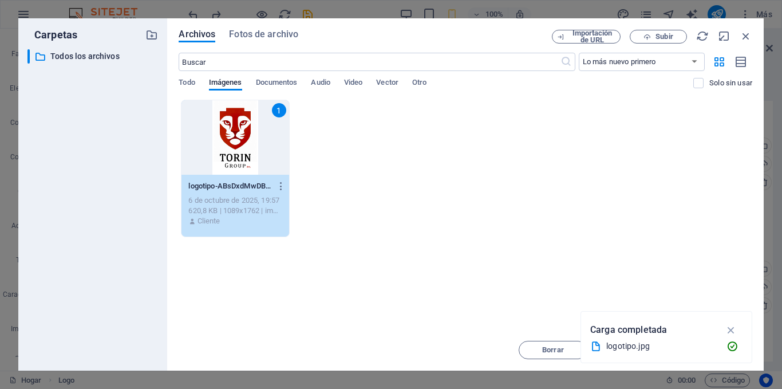
click at [731, 329] on icon "button" at bounding box center [731, 330] width 13 height 13
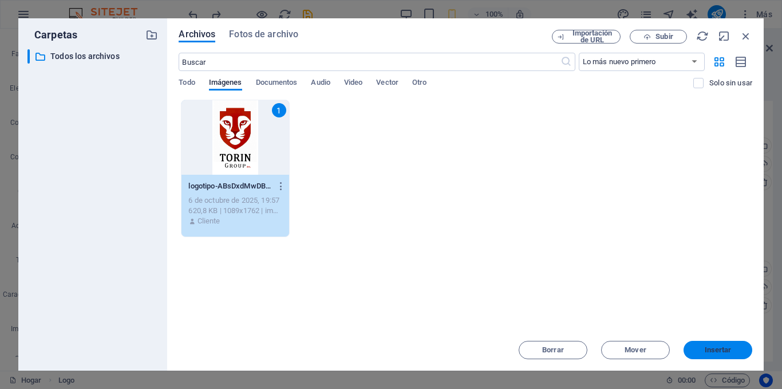
click at [730, 351] on font "Insertar" at bounding box center [718, 349] width 27 height 9
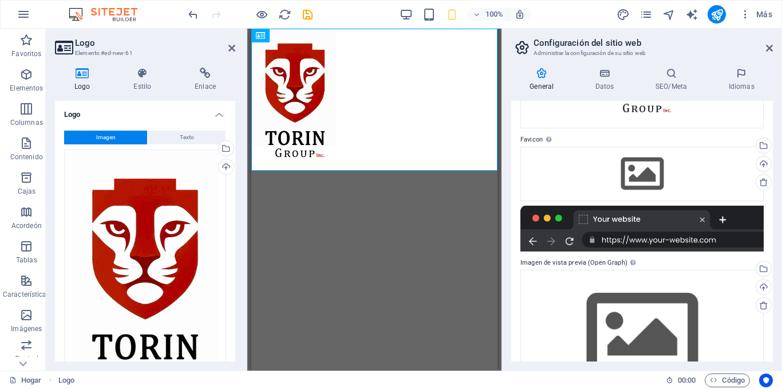
click at [340, 171] on html "Saltar al contenido principal" at bounding box center [374, 100] width 246 height 142
click at [383, 171] on html "Saltar al contenido principal" at bounding box center [374, 100] width 246 height 142
click at [313, 104] on div at bounding box center [374, 100] width 246 height 142
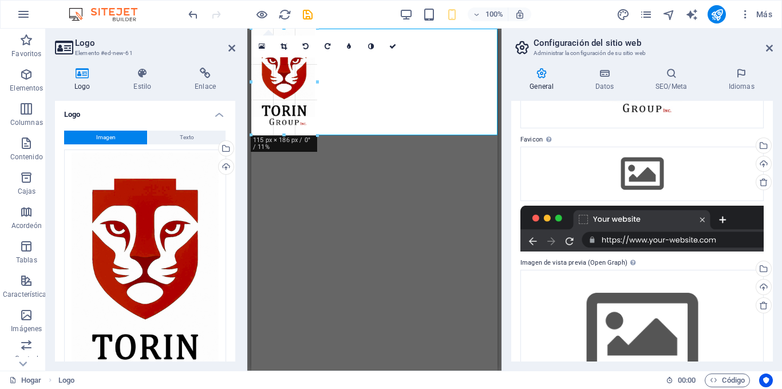
drag, startPoint x: 339, startPoint y: 171, endPoint x: 316, endPoint y: 135, distance: 42.0
type input "114"
click at [347, 134] on html "Saltar al contenido principal" at bounding box center [374, 81] width 246 height 105
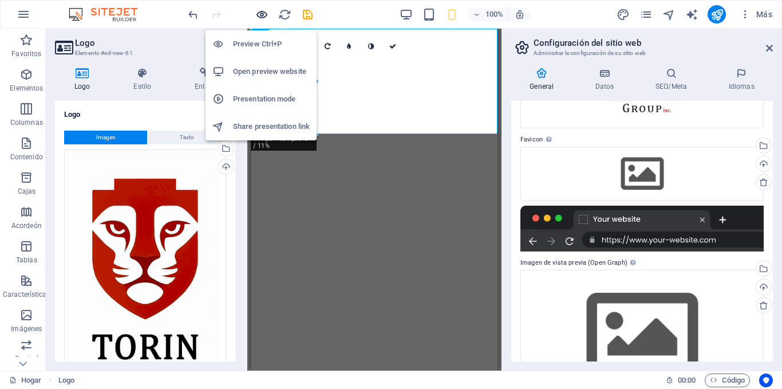
click at [262, 13] on icon "button" at bounding box center [261, 14] width 13 height 13
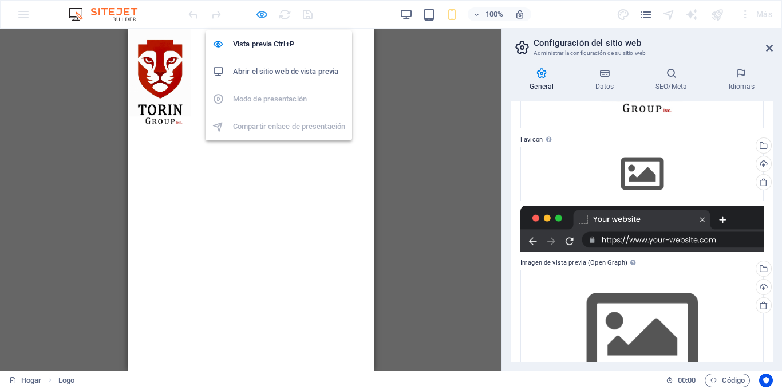
click at [258, 13] on icon "button" at bounding box center [261, 14] width 13 height 13
select select "px"
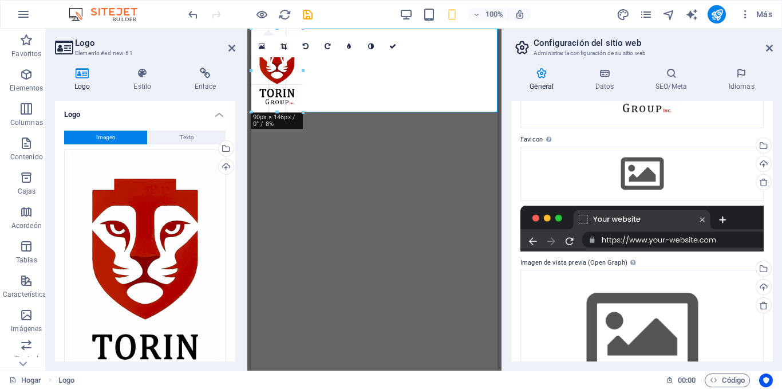
drag, startPoint x: 317, startPoint y: 136, endPoint x: 301, endPoint y: 111, distance: 29.9
type input "90"
click at [363, 112] on html "Saltar al contenido principal" at bounding box center [374, 71] width 246 height 84
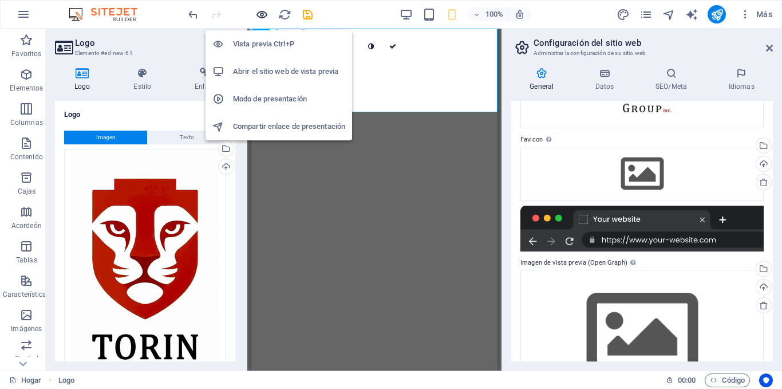
click at [262, 15] on icon "button" at bounding box center [261, 14] width 13 height 13
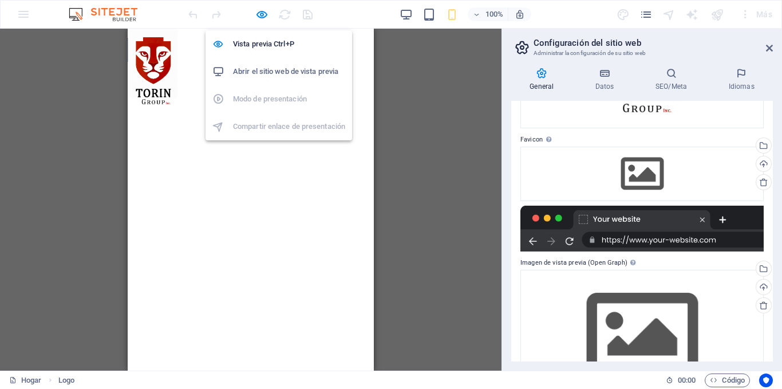
click at [258, 72] on font "Abrir el sitio web de vista previa" at bounding box center [285, 71] width 105 height 9
click at [264, 14] on icon "button" at bounding box center [261, 14] width 13 height 13
select select "px"
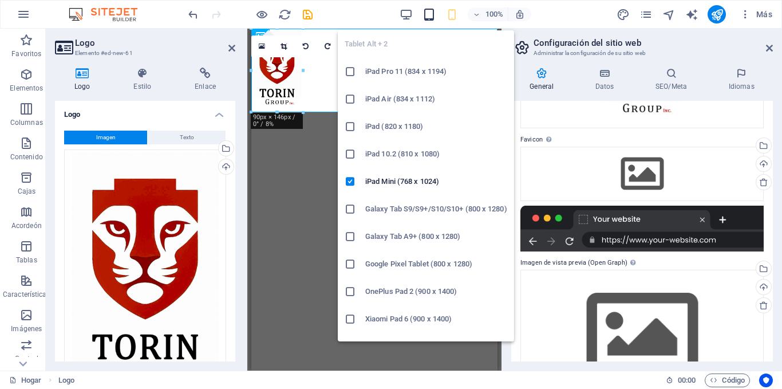
click at [430, 15] on icon "button" at bounding box center [429, 14] width 13 height 13
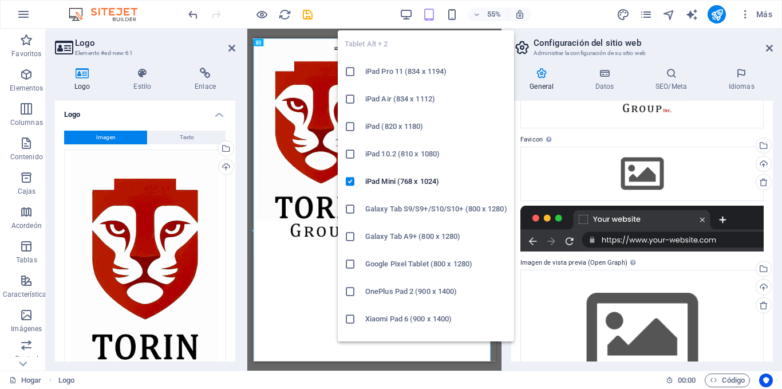
select select "DISABLED_OPTION_VALUE"
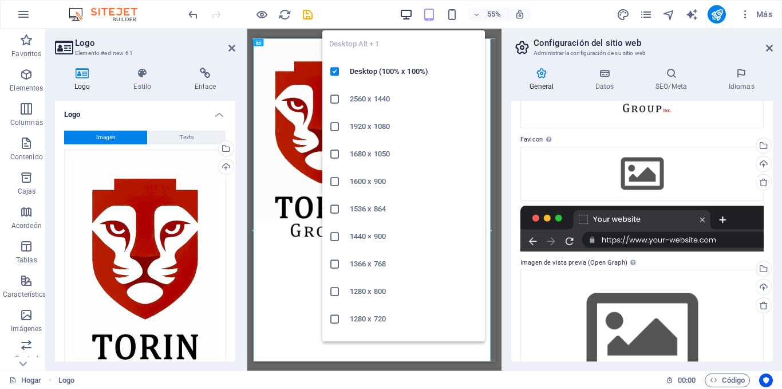
click at [408, 14] on icon "button" at bounding box center [406, 14] width 13 height 13
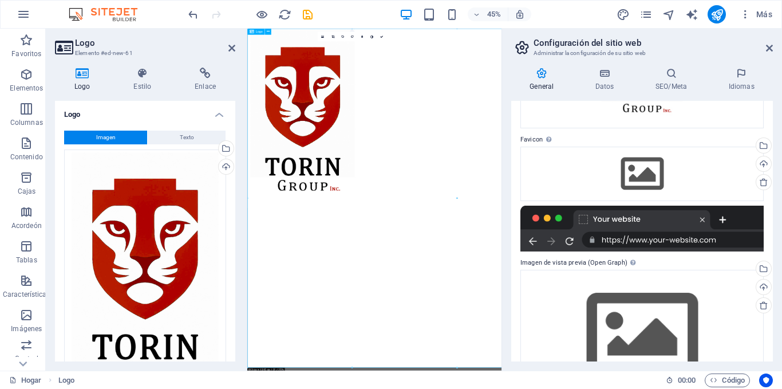
click at [471, 383] on div at bounding box center [529, 228] width 565 height 399
click at [143, 84] on font "Estilo" at bounding box center [142, 86] width 18 height 8
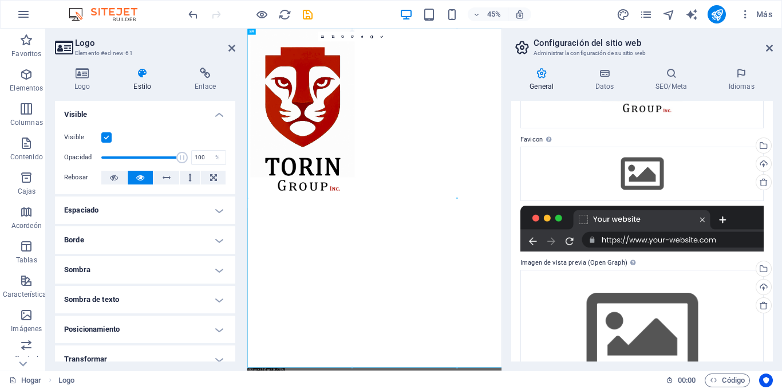
click at [207, 210] on h4 "Espaciado" at bounding box center [145, 209] width 180 height 27
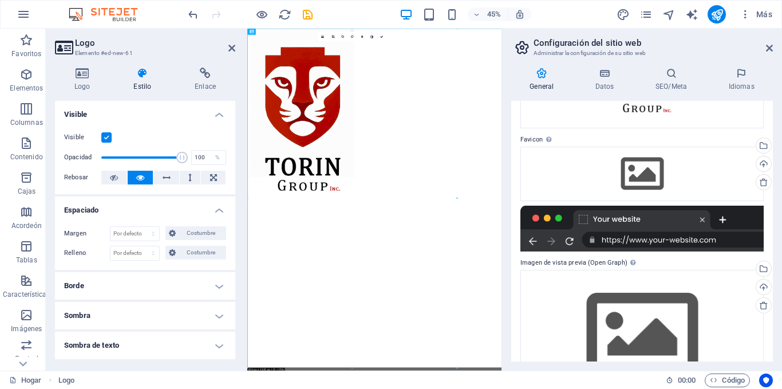
click at [207, 210] on h4 "Espaciado" at bounding box center [145, 206] width 180 height 21
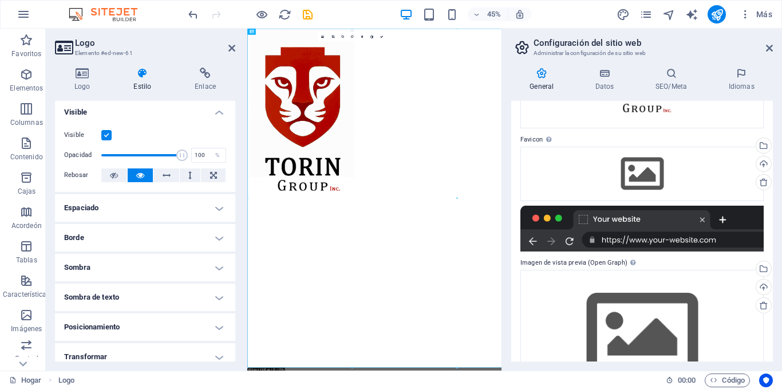
scroll to position [0, 0]
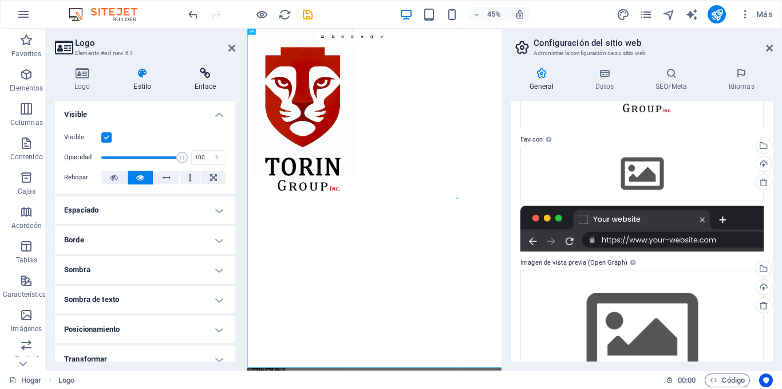
click at [203, 84] on font "Enlace" at bounding box center [205, 86] width 21 height 8
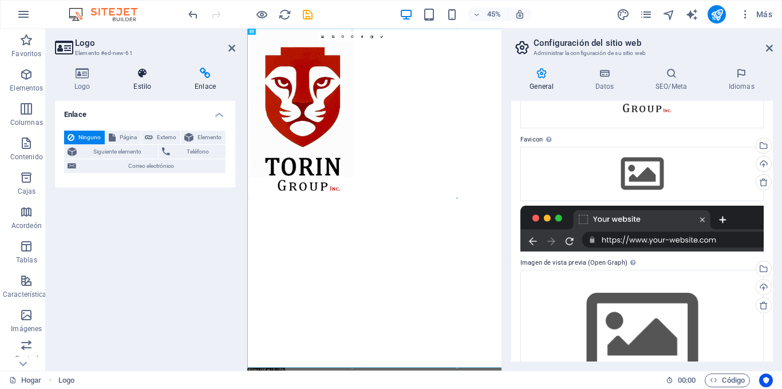
click at [147, 77] on icon at bounding box center [142, 73] width 57 height 11
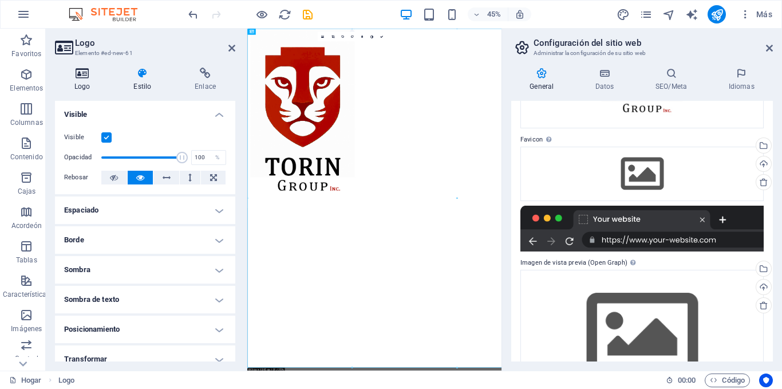
click at [77, 78] on icon at bounding box center [82, 73] width 54 height 11
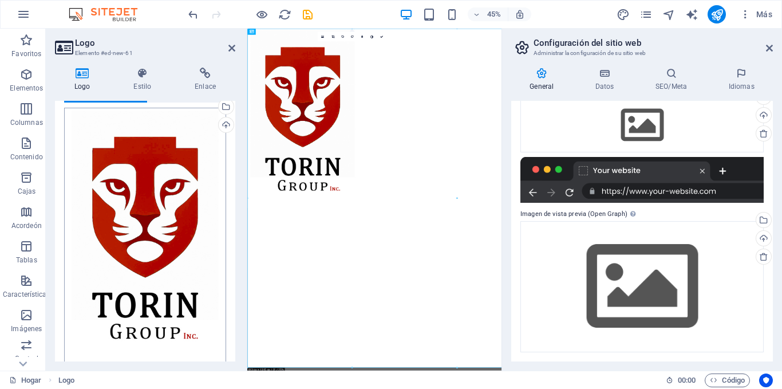
scroll to position [57, 0]
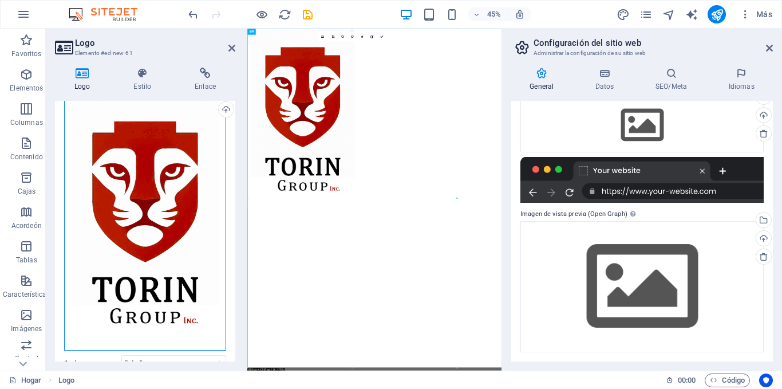
click at [141, 186] on div "Arrastre los archivos aquí, haga clic para elegir archivos o seleccione archivo…" at bounding box center [145, 221] width 162 height 259
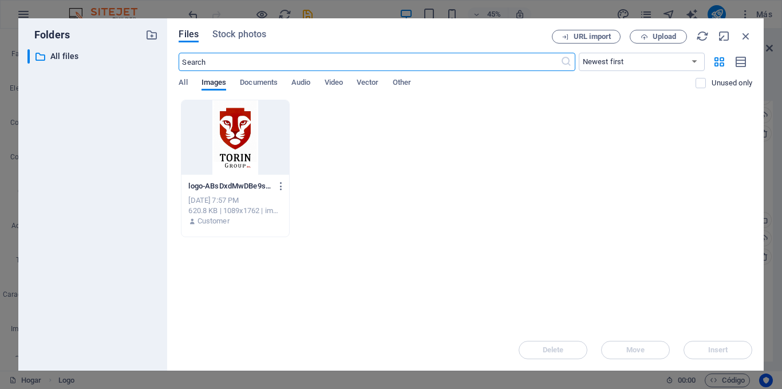
type input "90"
select select "px"
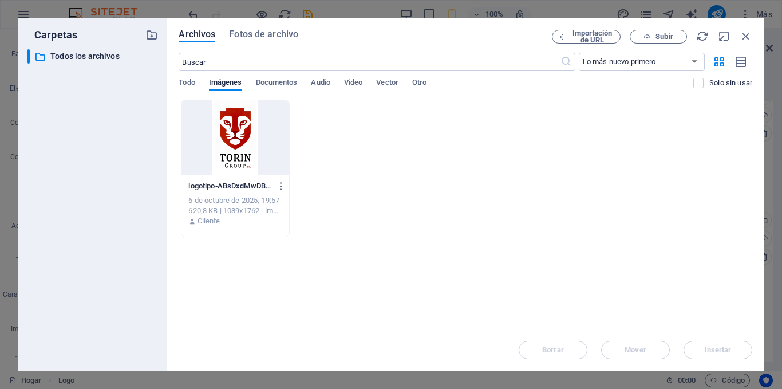
click at [247, 143] on div at bounding box center [235, 137] width 107 height 74
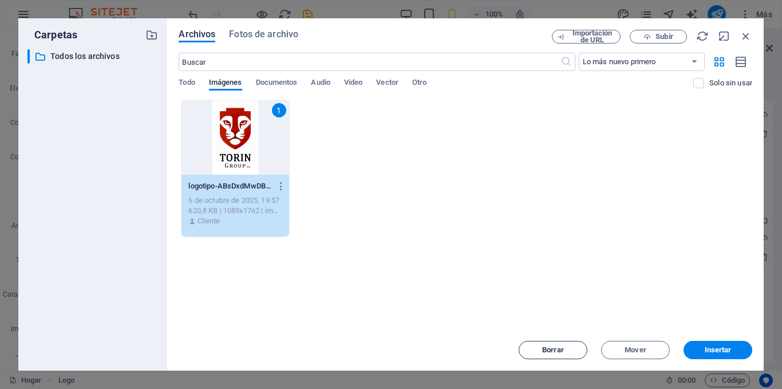
click at [554, 351] on font "Borrar" at bounding box center [553, 349] width 22 height 9
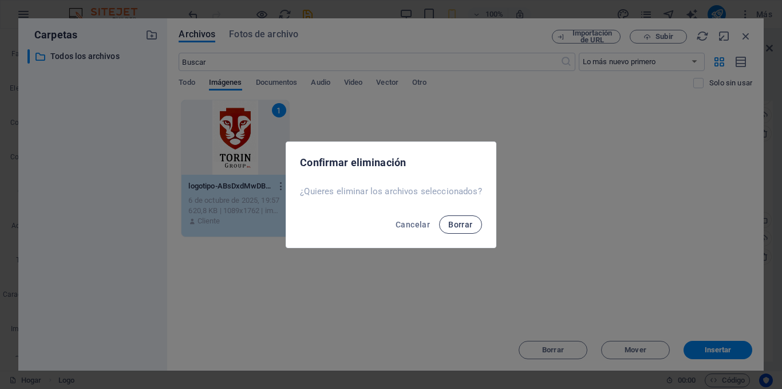
click at [462, 222] on font "Borrar" at bounding box center [460, 224] width 24 height 9
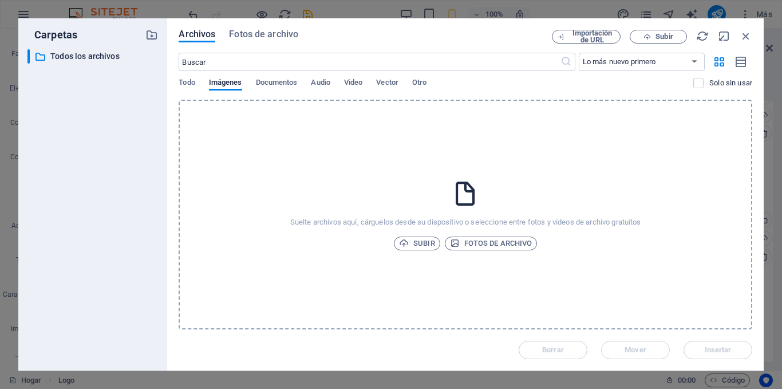
click at [492, 188] on div "Suelte archivos aquí, cárguelos desde su dispositivo o seleccione entre fotos y…" at bounding box center [466, 215] width 574 height 230
